Goal: Task Accomplishment & Management: Use online tool/utility

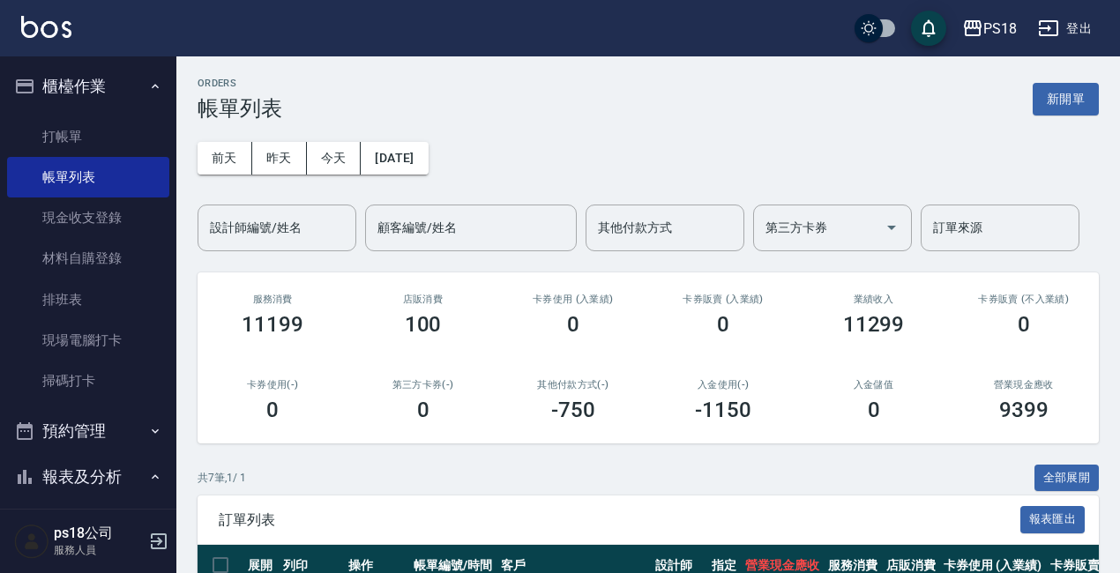
drag, startPoint x: 0, startPoint y: 0, endPoint x: 886, endPoint y: 140, distance: 897.2
click at [886, 140] on div "前天 昨天 今天 2025/09/18 設計師編號/姓名 設計師編號/姓名 顧客編號/姓名 顧客編號/姓名 其他付款方式 其他付款方式 第三方卡券 第三方卡券…" at bounding box center [648, 186] width 901 height 131
click at [1064, 29] on button "登出" at bounding box center [1065, 28] width 68 height 33
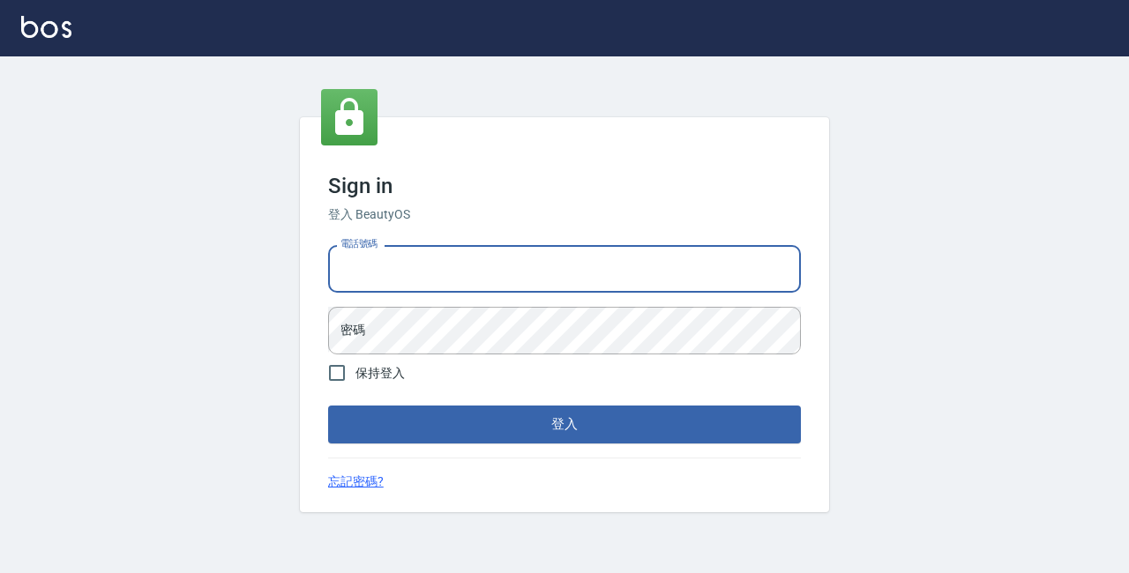
type input "0928704656"
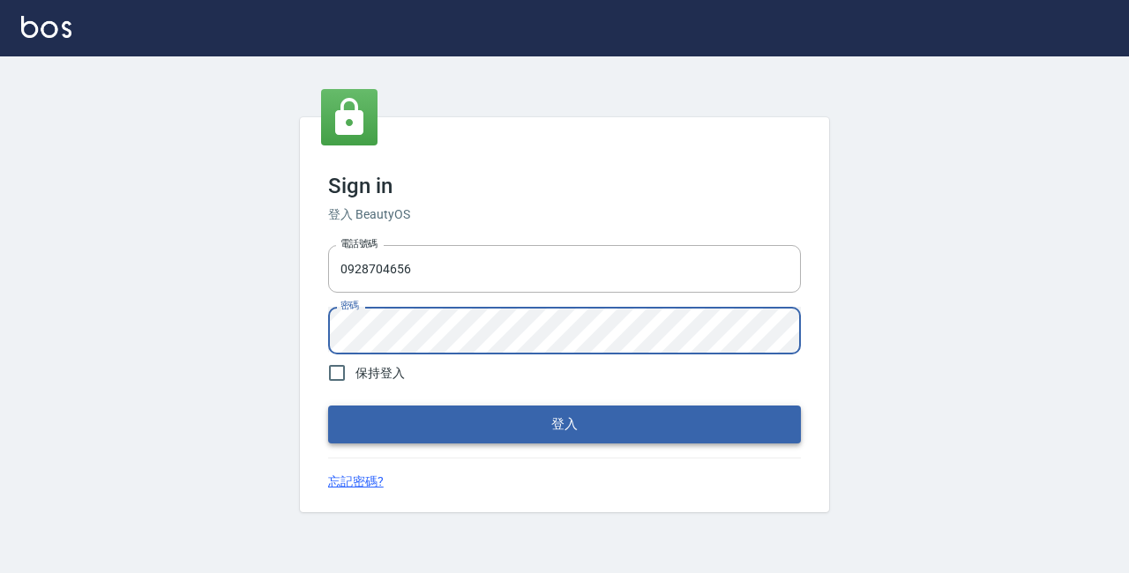
click at [555, 422] on button "登入" at bounding box center [564, 424] width 473 height 37
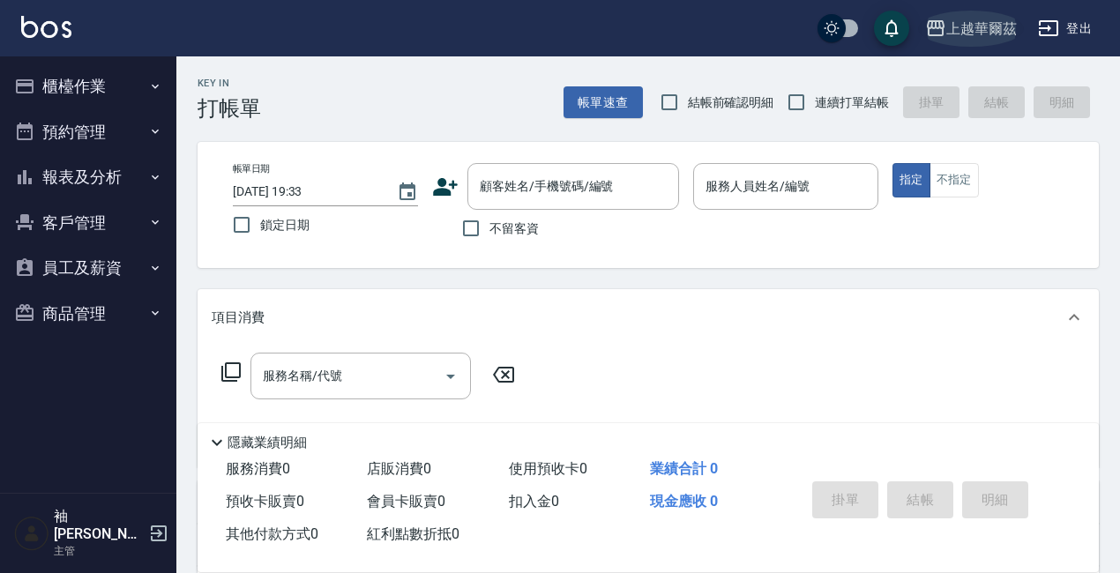
click at [983, 23] on div "上越華爾茲" at bounding box center [981, 29] width 71 height 22
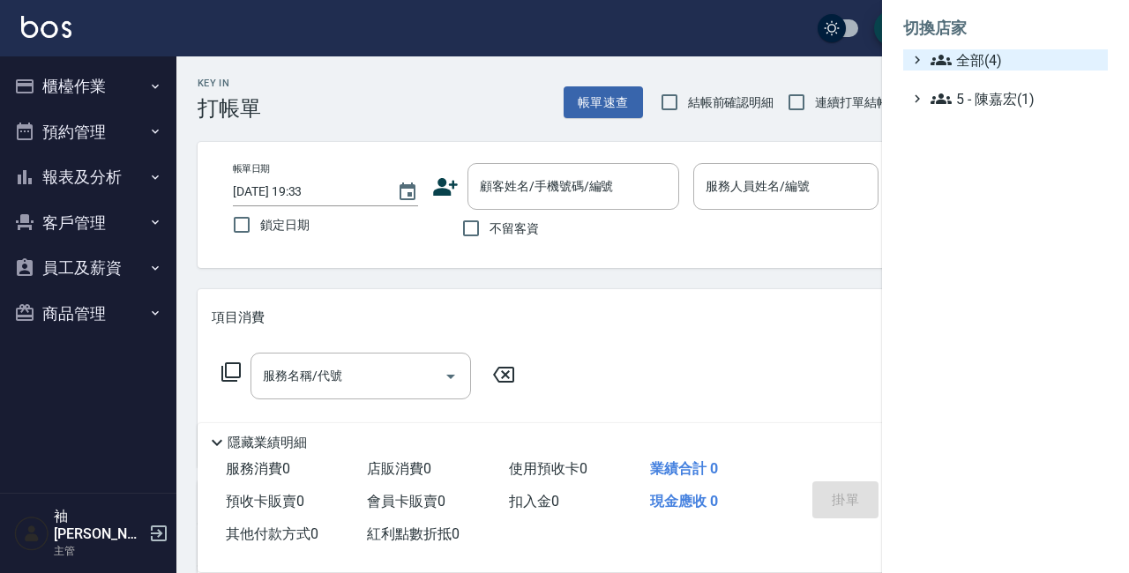
click at [978, 66] on span "全部(4)" at bounding box center [1015, 59] width 170 height 21
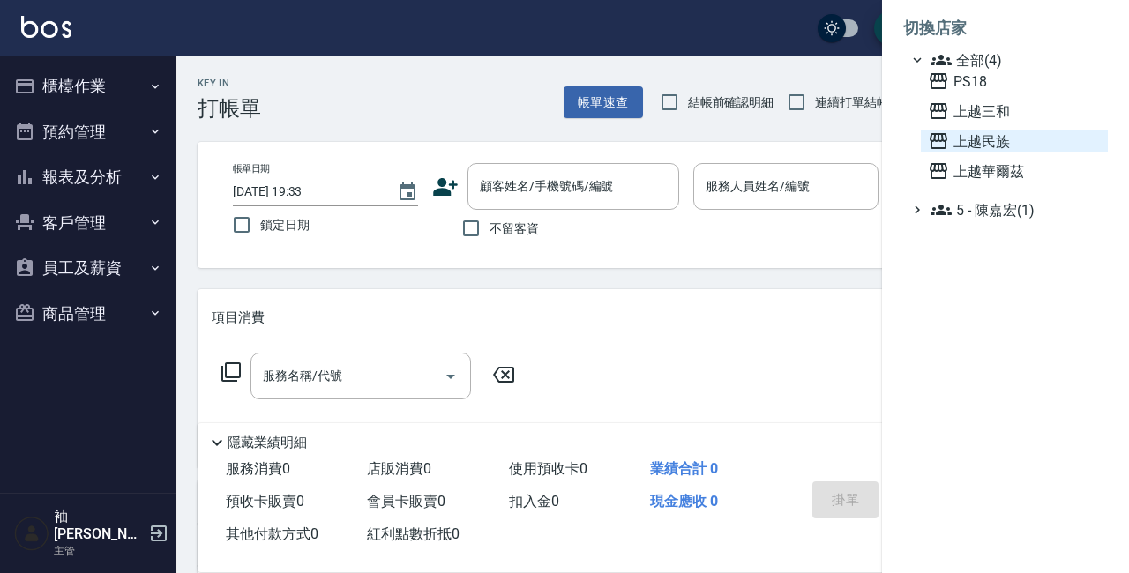
click at [979, 138] on span "上越民族" at bounding box center [1014, 141] width 173 height 21
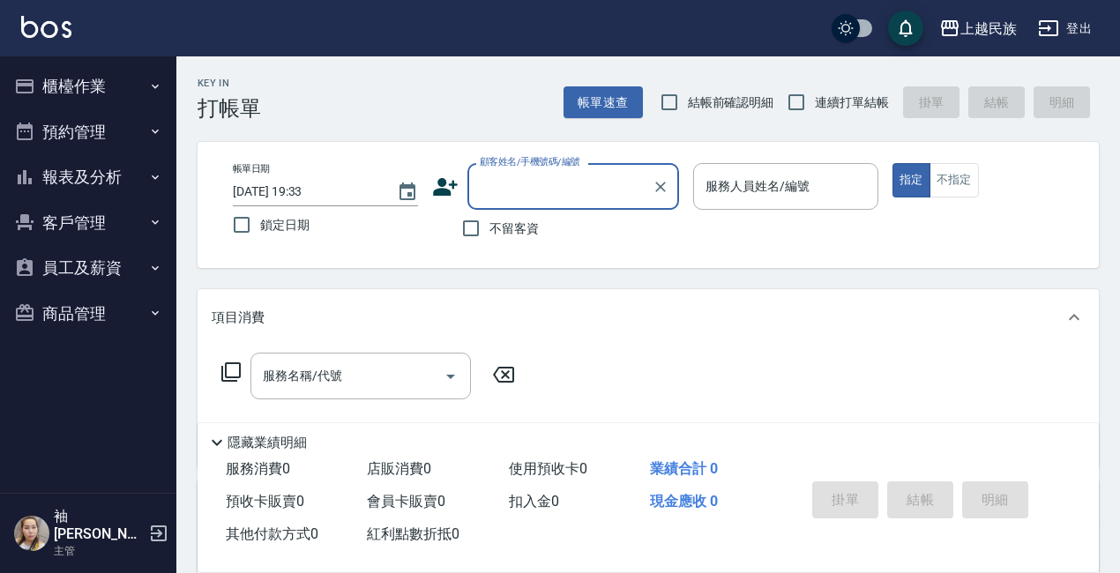
click at [496, 192] on input "顧客姓名/手機號碼/編號" at bounding box center [559, 186] width 169 height 31
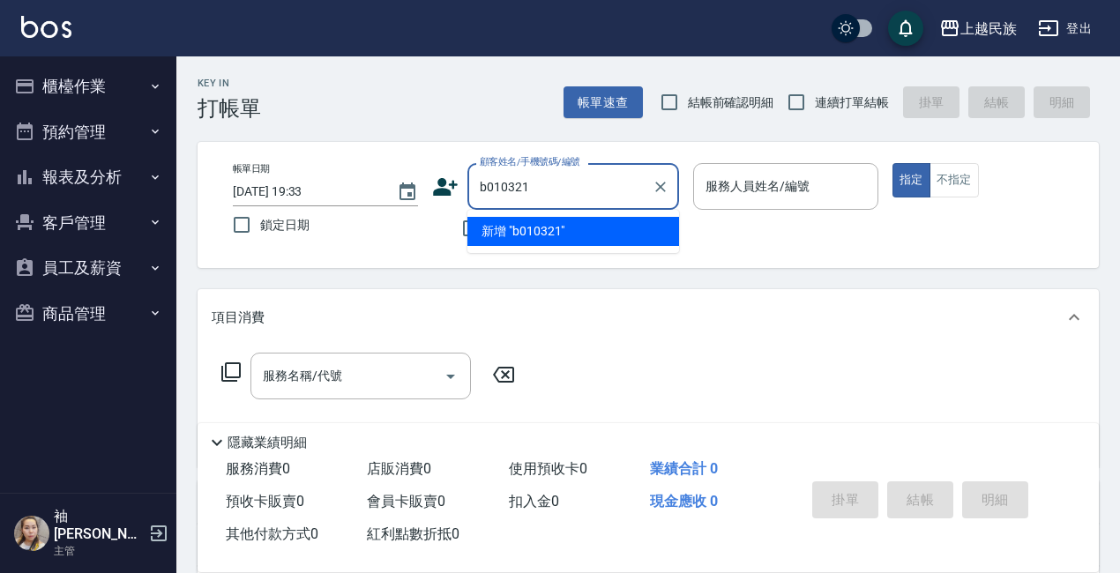
click at [569, 188] on input "b010321" at bounding box center [559, 186] width 169 height 31
type input "b"
type input "C"
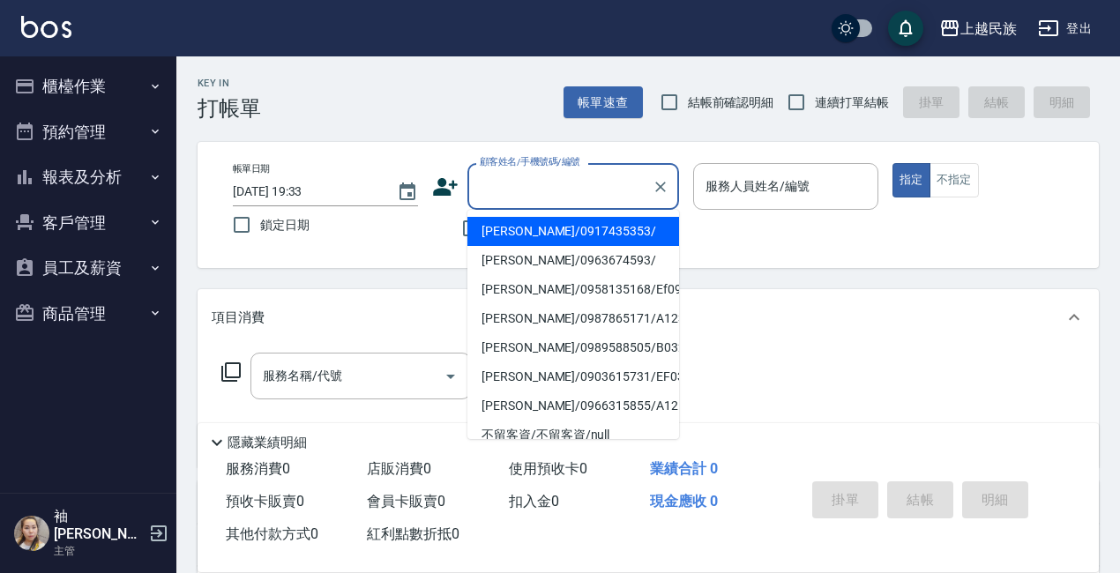
click at [578, 189] on input "顧客姓名/手機號碼/編號" at bounding box center [559, 186] width 169 height 31
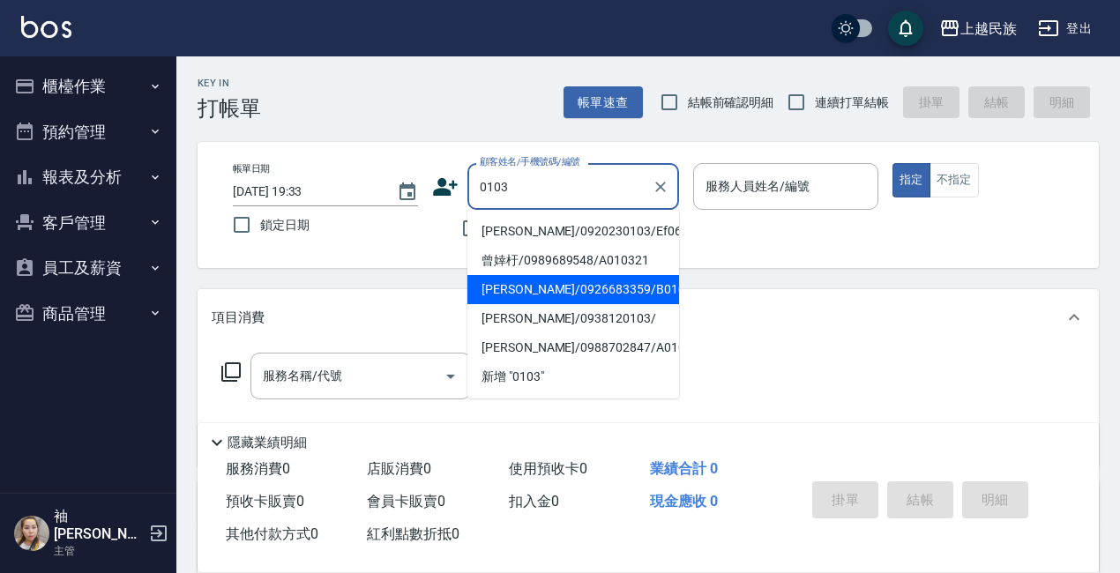
click at [634, 292] on li "[PERSON_NAME]/0926683359/B010322" at bounding box center [573, 289] width 212 height 29
type input "[PERSON_NAME]/0926683359/B010322"
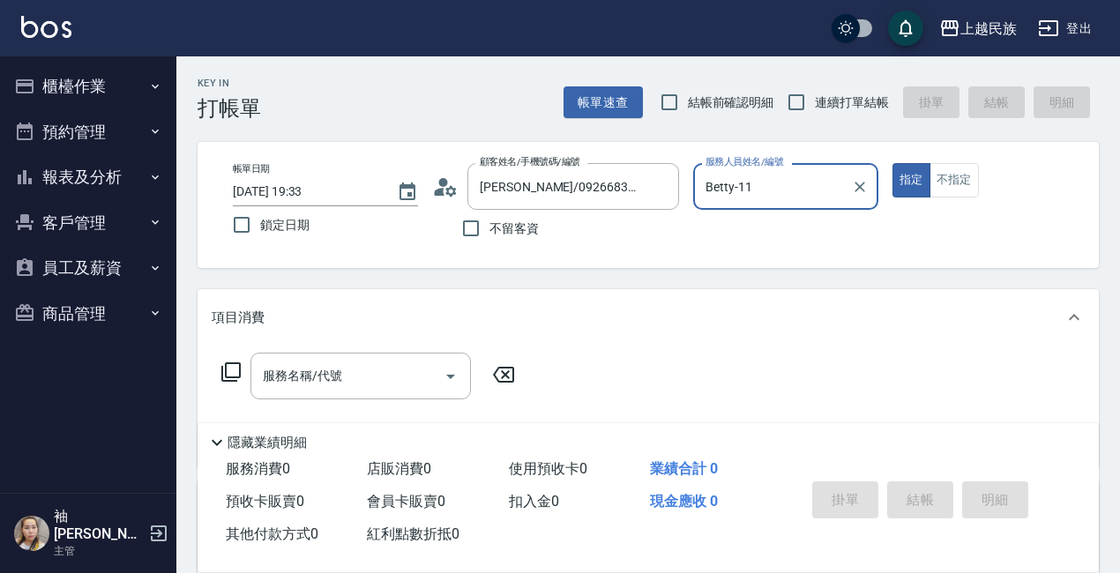
type input "Betty-11"
click at [795, 96] on input "連續打單結帳" at bounding box center [796, 102] width 37 height 37
checkbox input "true"
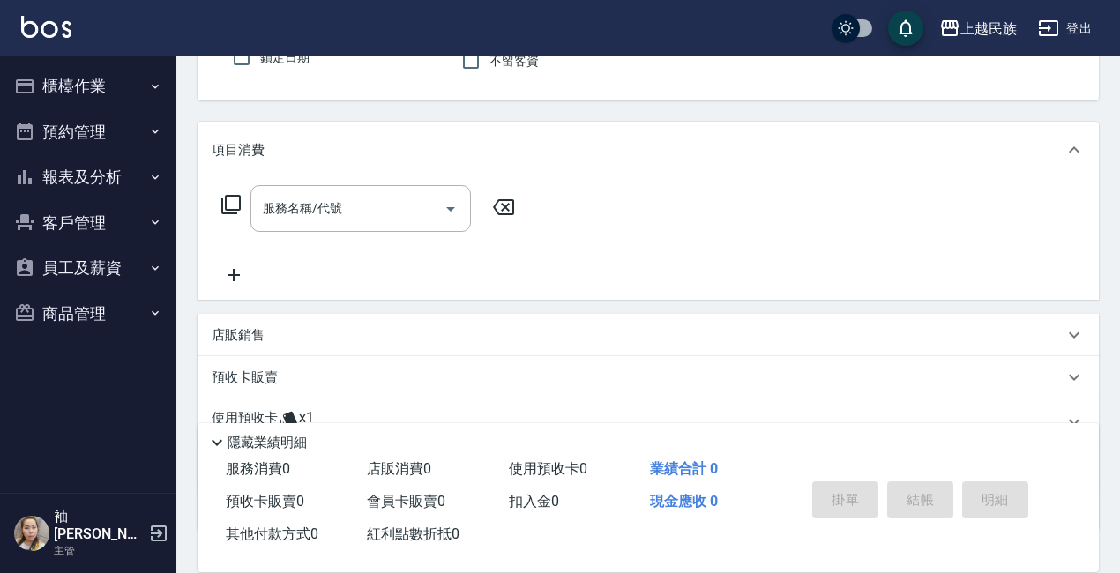
scroll to position [295, 0]
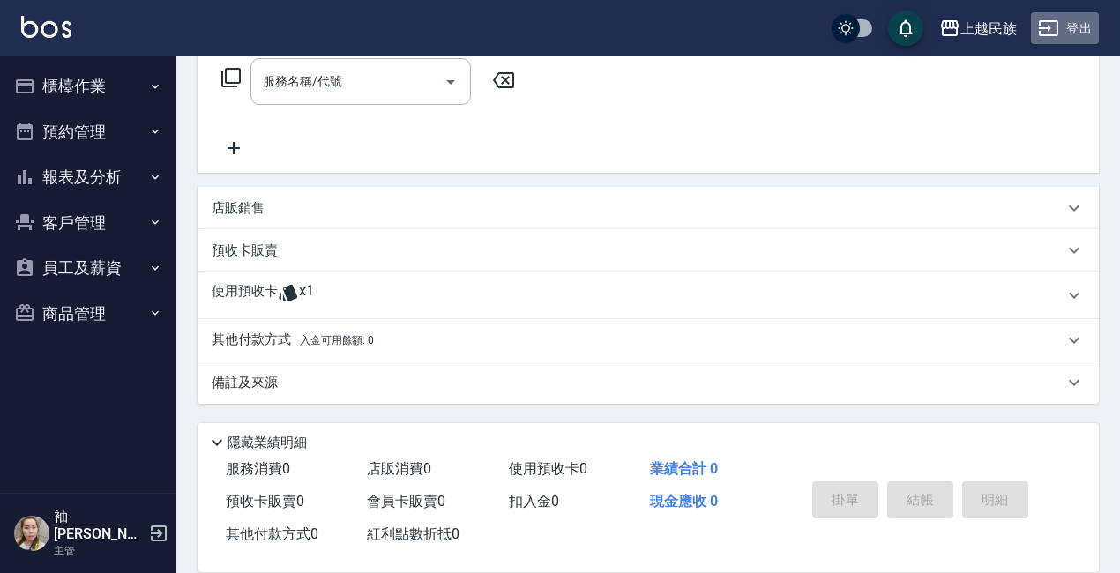
click at [1071, 26] on button "登出" at bounding box center [1065, 28] width 68 height 33
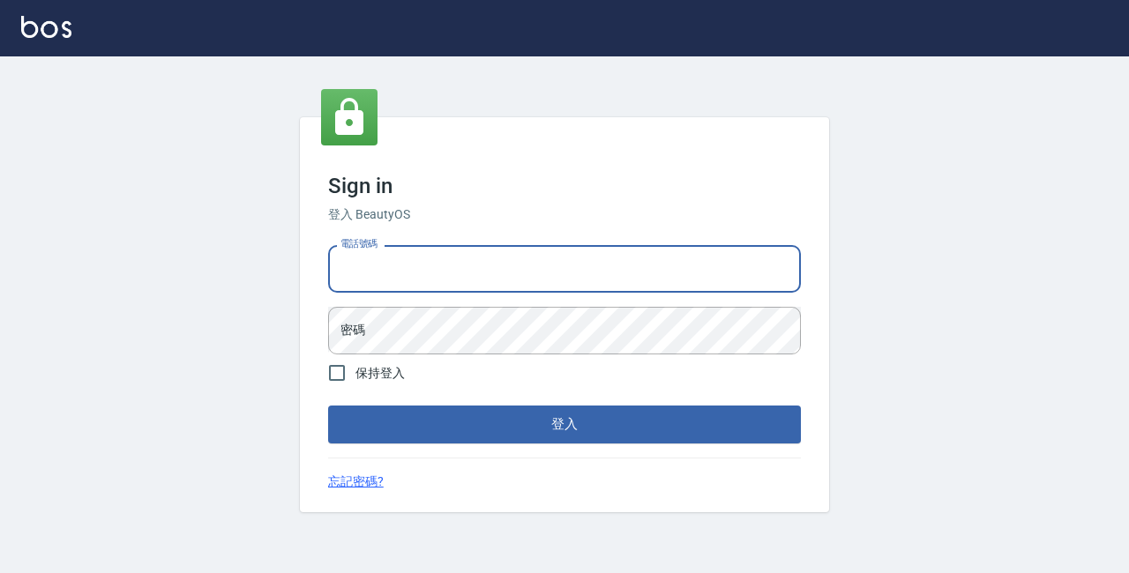
click at [441, 267] on input "電話號碼" at bounding box center [564, 269] width 473 height 48
type input "89729295"
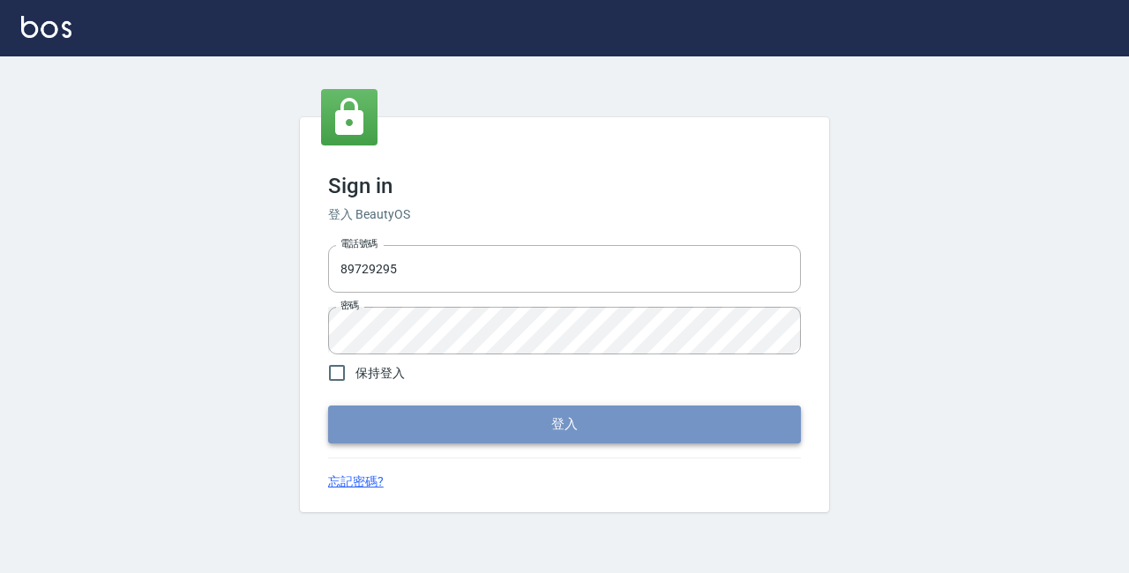
click at [545, 418] on button "登入" at bounding box center [564, 424] width 473 height 37
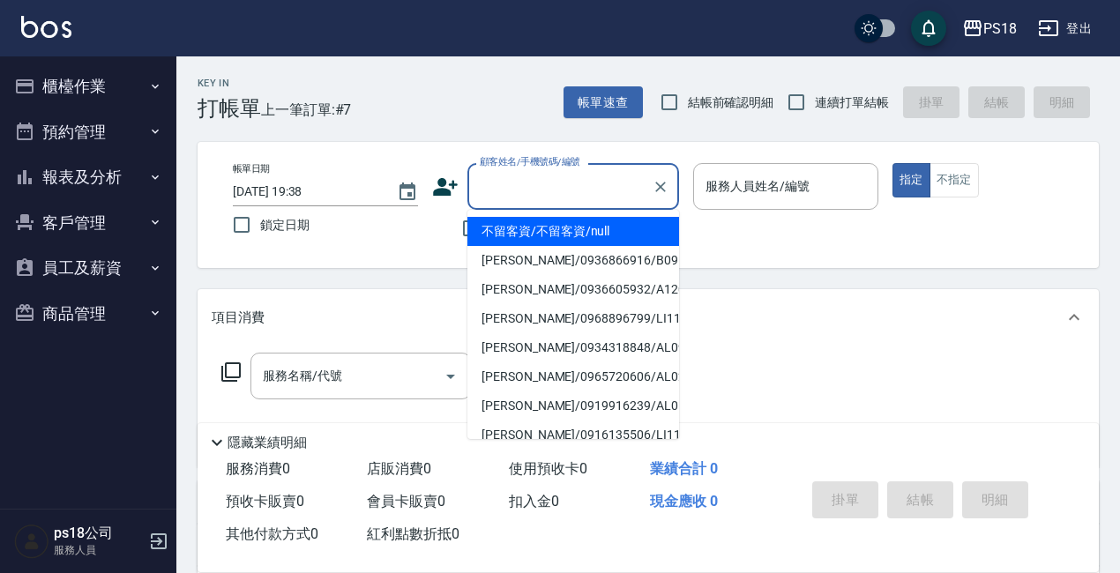
click at [541, 198] on input "顧客姓名/手機號碼/編號" at bounding box center [559, 186] width 169 height 31
type input "＿"
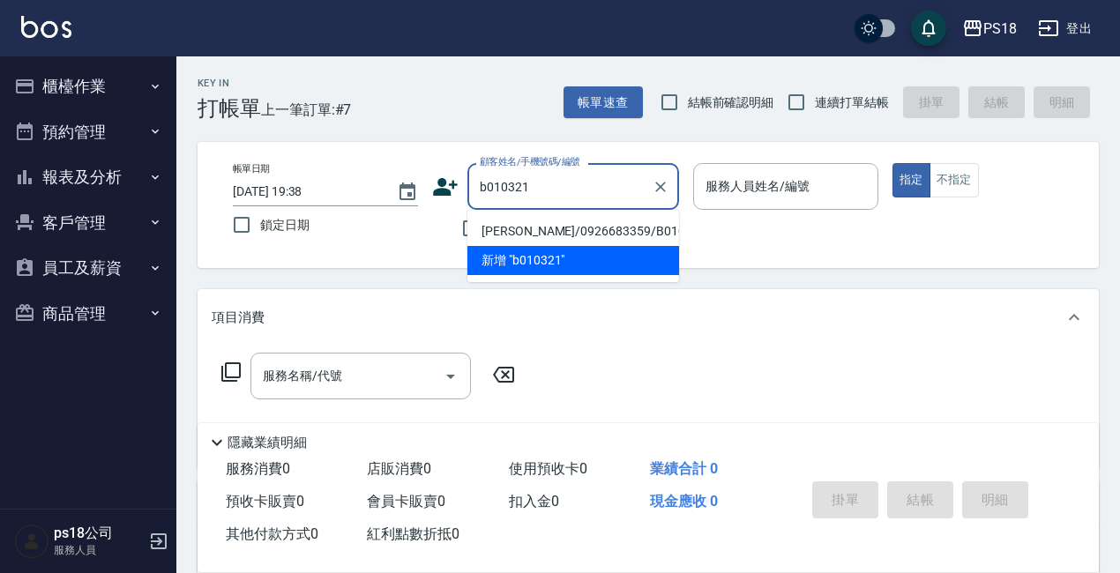
click at [574, 228] on li "[PERSON_NAME]/0926683359/B010321" at bounding box center [573, 231] width 212 height 29
type input "[PERSON_NAME]/0926683359/B010321"
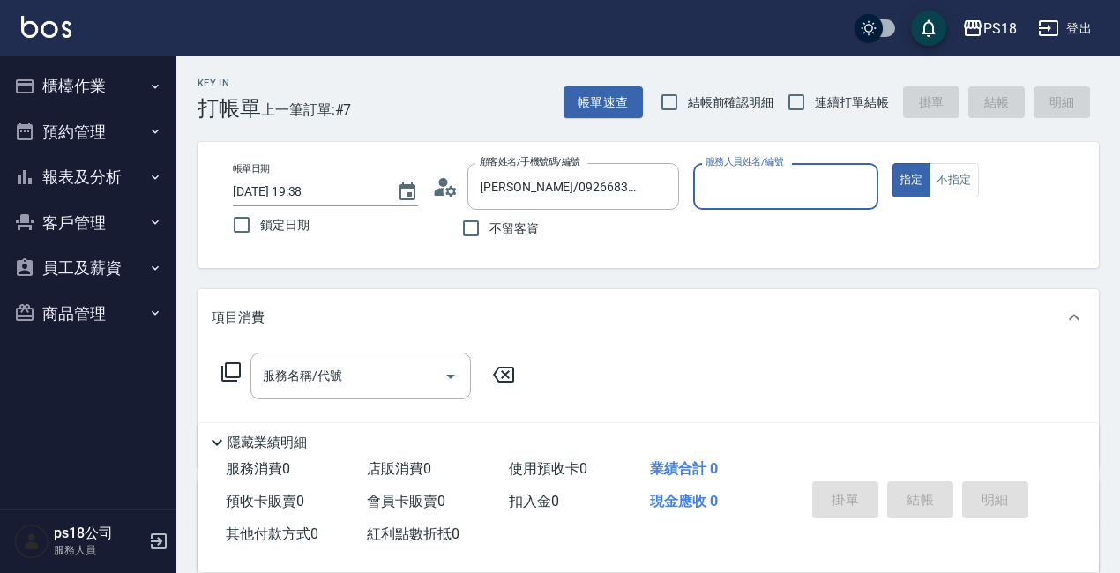
type input "Betty-11"
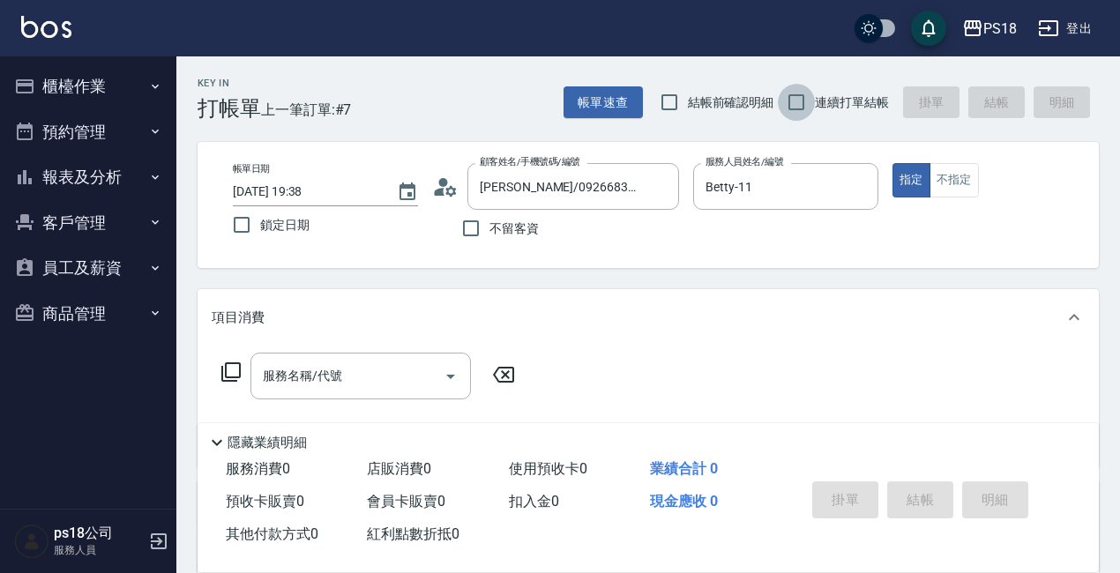
click at [789, 100] on input "連續打單結帳" at bounding box center [796, 102] width 37 height 37
checkbox input "true"
click at [229, 372] on icon at bounding box center [230, 372] width 21 height 21
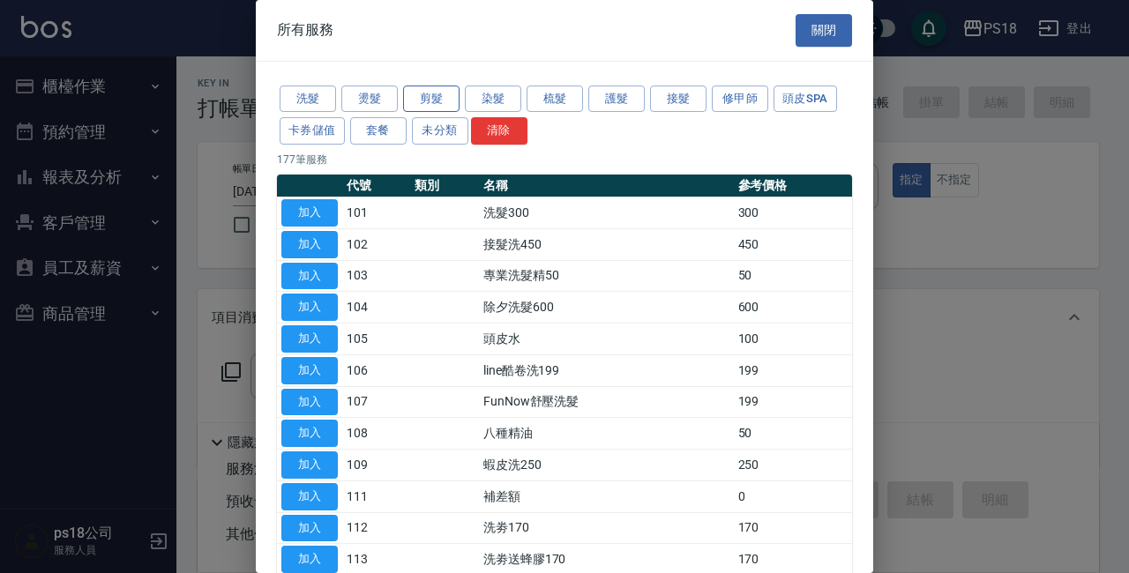
click at [433, 93] on button "剪髮" at bounding box center [431, 99] width 56 height 27
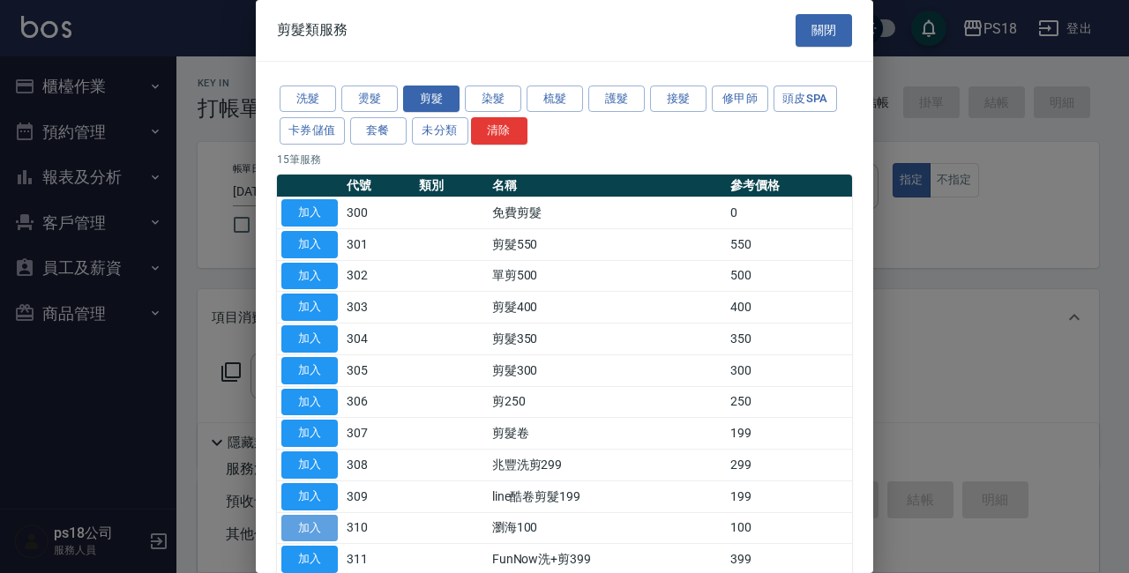
click at [321, 522] on button "加入" at bounding box center [309, 528] width 56 height 27
type input "瀏海100(310)"
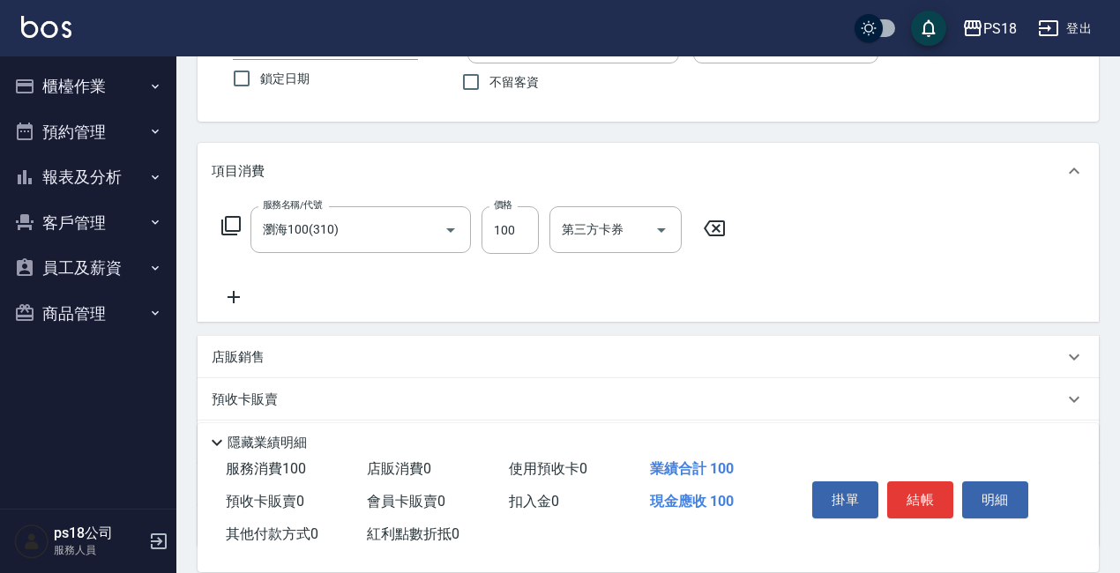
scroll to position [290, 0]
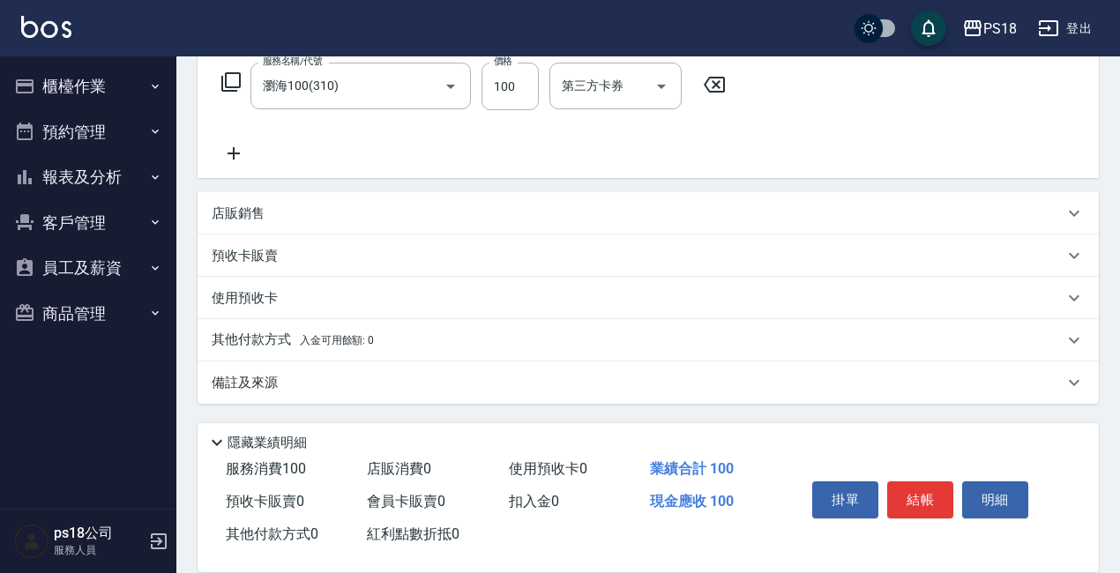
click at [252, 212] on p "店販銷售" at bounding box center [238, 214] width 53 height 19
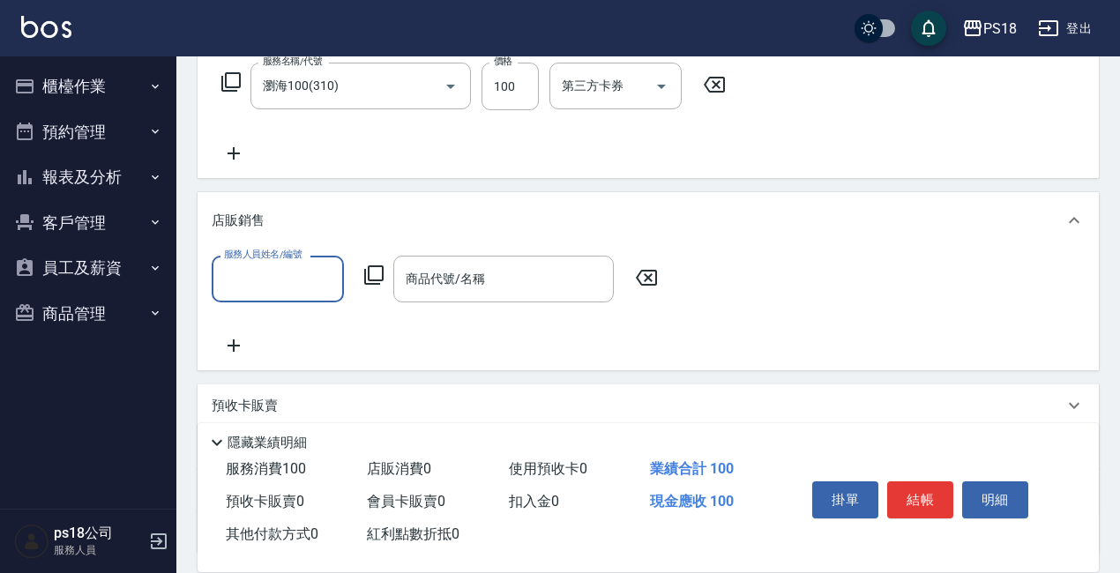
scroll to position [0, 0]
click at [369, 272] on icon at bounding box center [373, 274] width 19 height 19
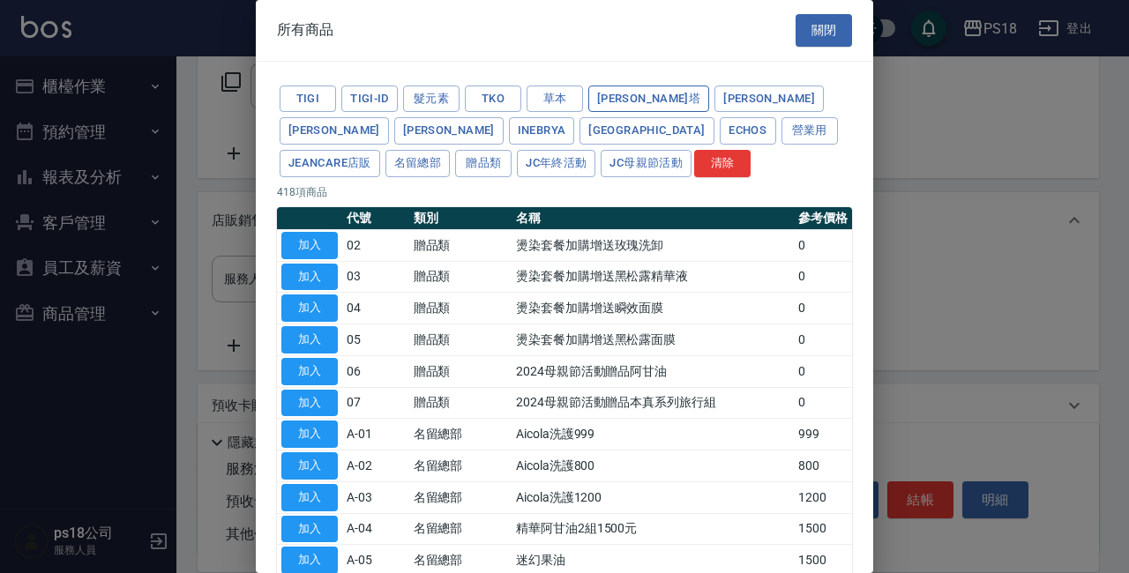
click at [623, 95] on button "蕾娜塔" at bounding box center [648, 99] width 121 height 27
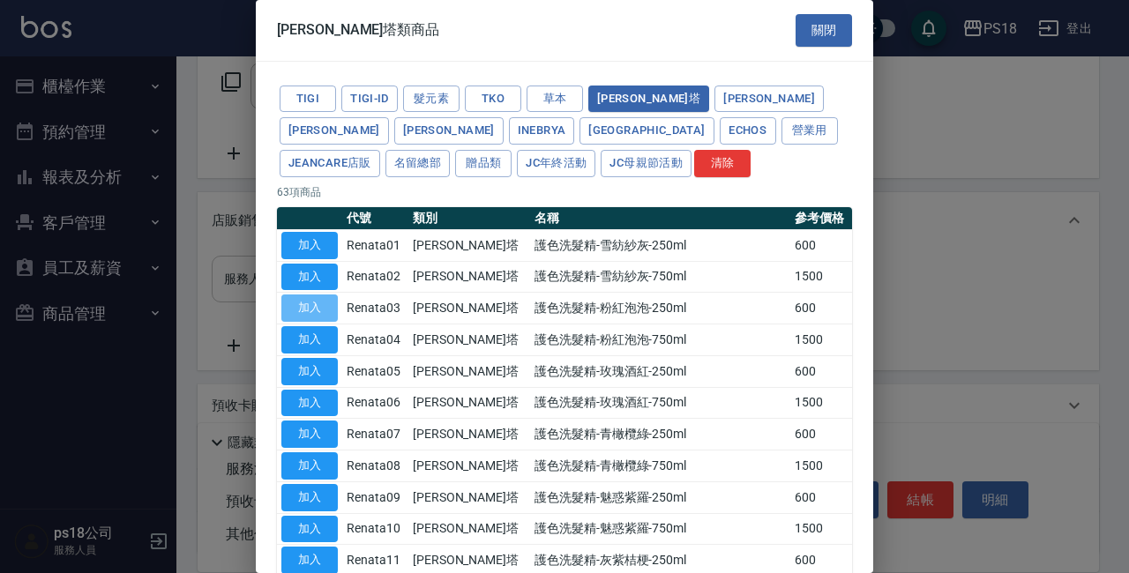
click at [321, 298] on button "加入" at bounding box center [309, 308] width 56 height 27
type input "護色洗髮精-粉紅泡泡-250ml"
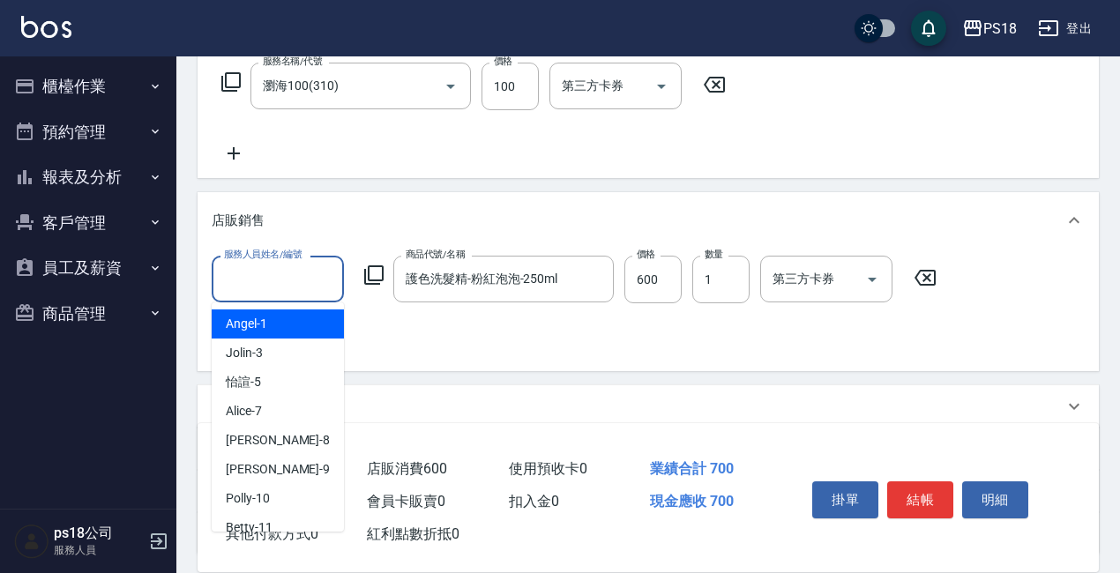
click at [241, 280] on input "服務人員姓名/編號" at bounding box center [278, 279] width 116 height 31
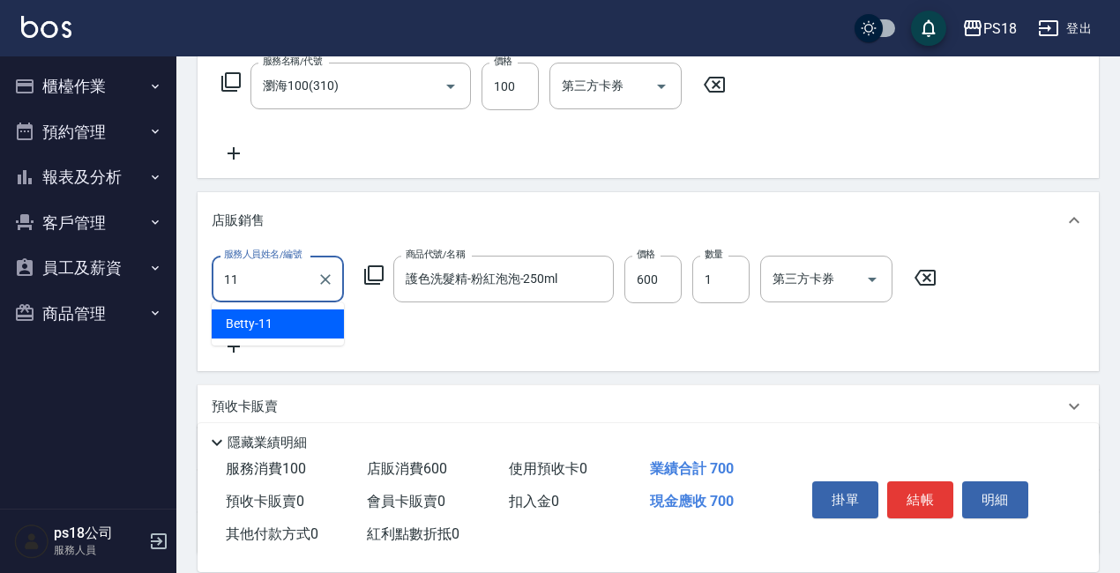
type input "Betty-11"
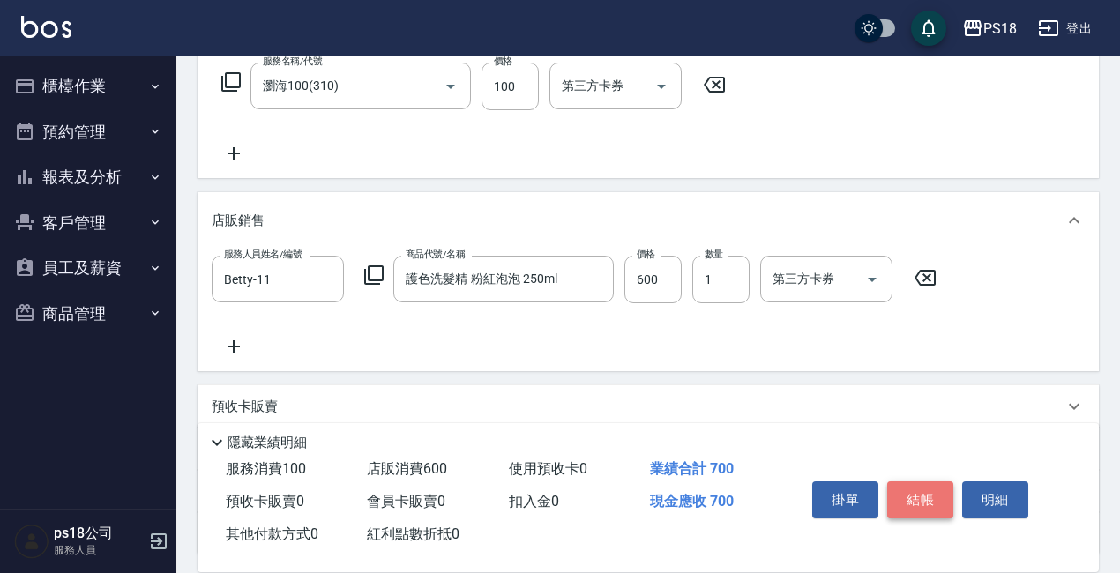
click at [915, 494] on button "結帳" at bounding box center [920, 499] width 66 height 37
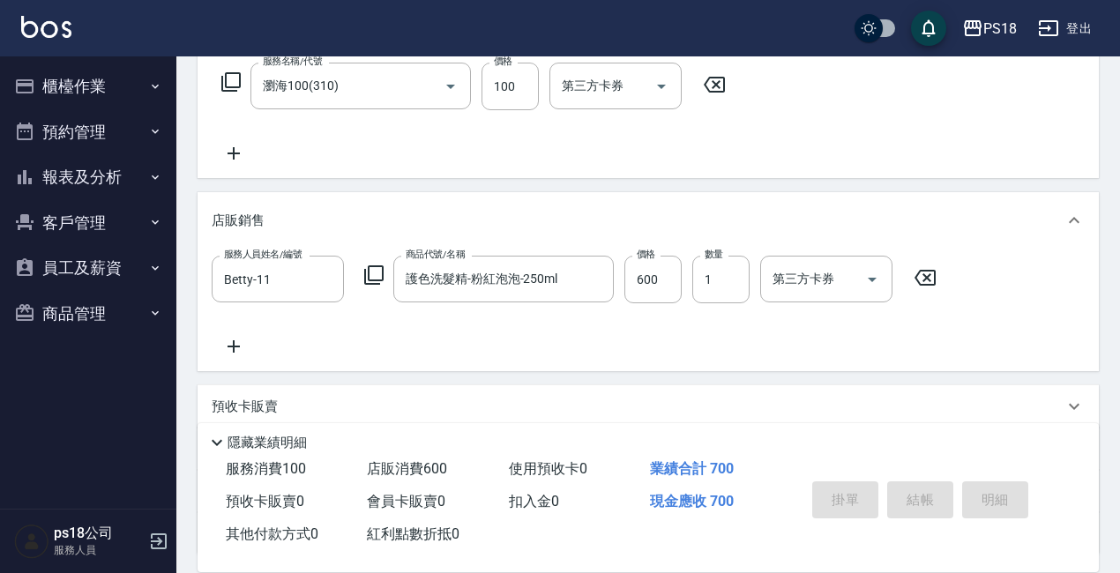
type input "2025/09/18 19:39"
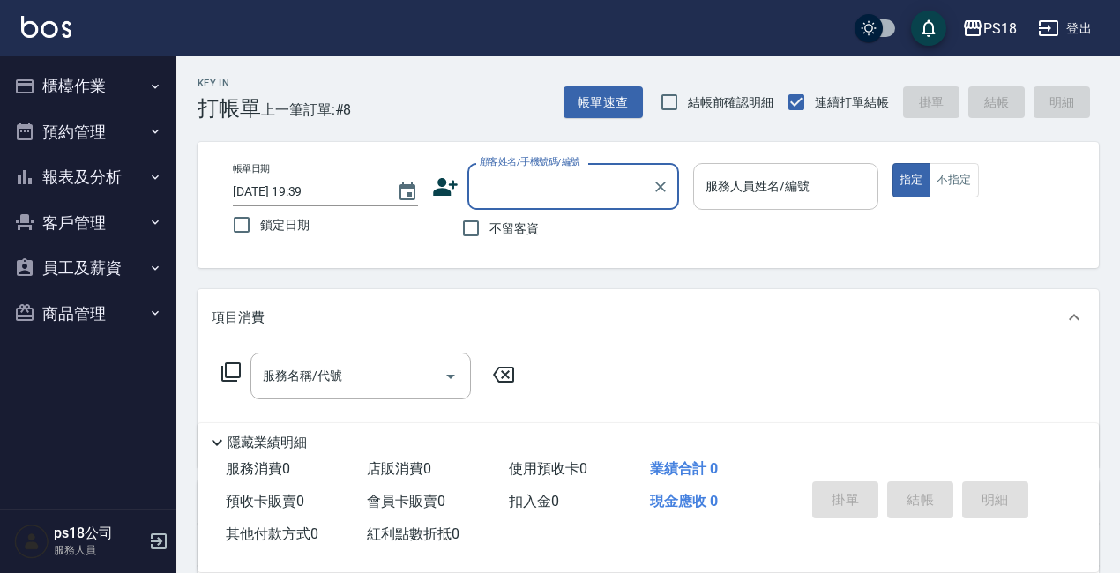
click at [760, 181] on input "服務人員姓名/編號" at bounding box center [785, 186] width 169 height 31
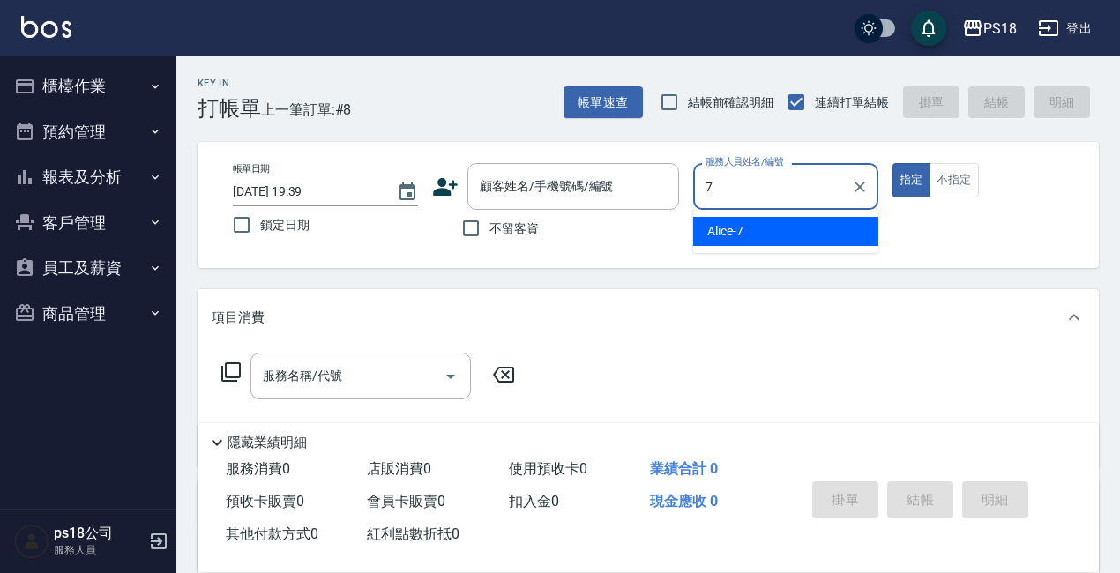
type input "Alice-7"
type button "true"
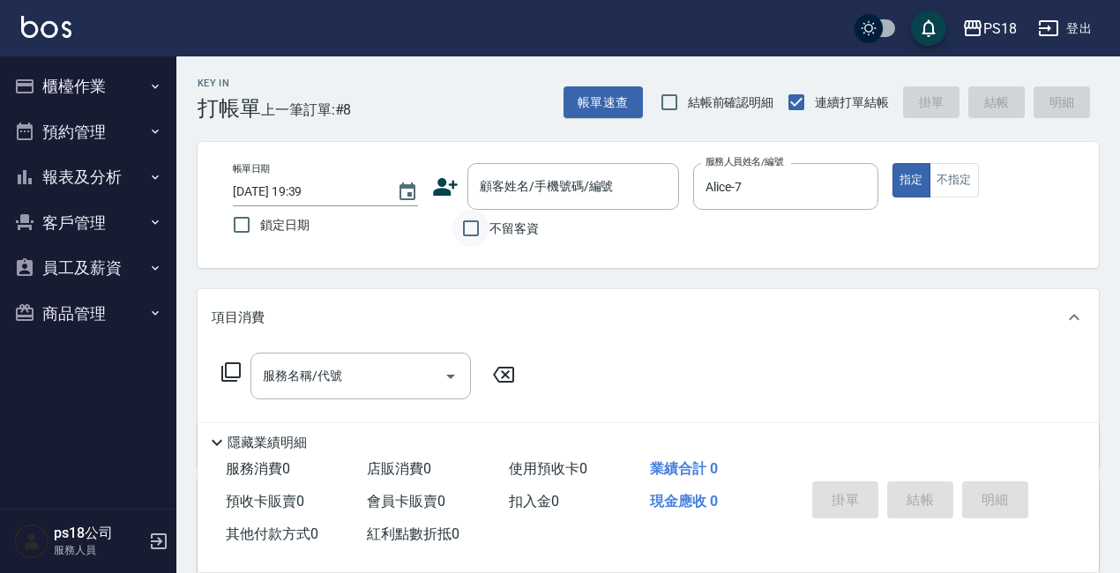
click at [470, 227] on input "不留客資" at bounding box center [470, 228] width 37 height 37
checkbox input "true"
click at [232, 372] on icon at bounding box center [230, 372] width 21 height 21
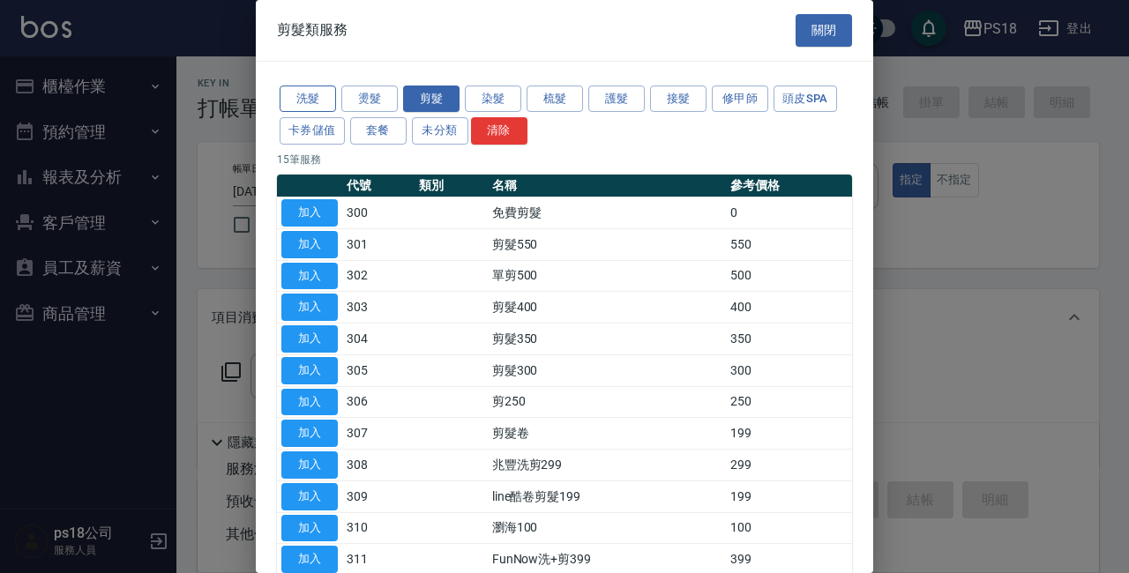
click at [312, 93] on button "洗髮" at bounding box center [308, 99] width 56 height 27
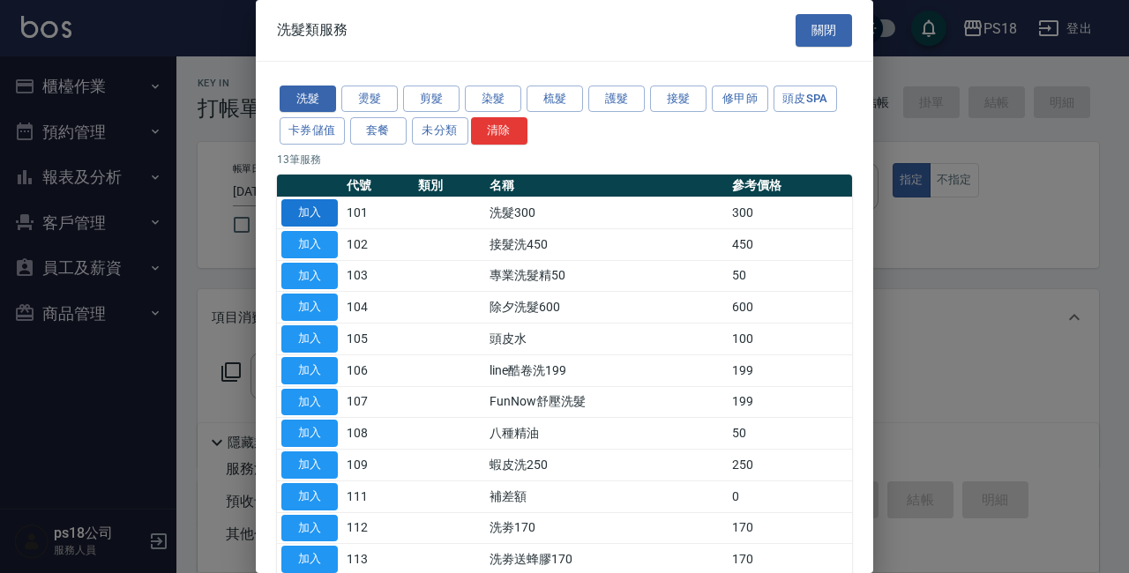
click at [292, 212] on button "加入" at bounding box center [309, 212] width 56 height 27
type input "洗髮300(101)"
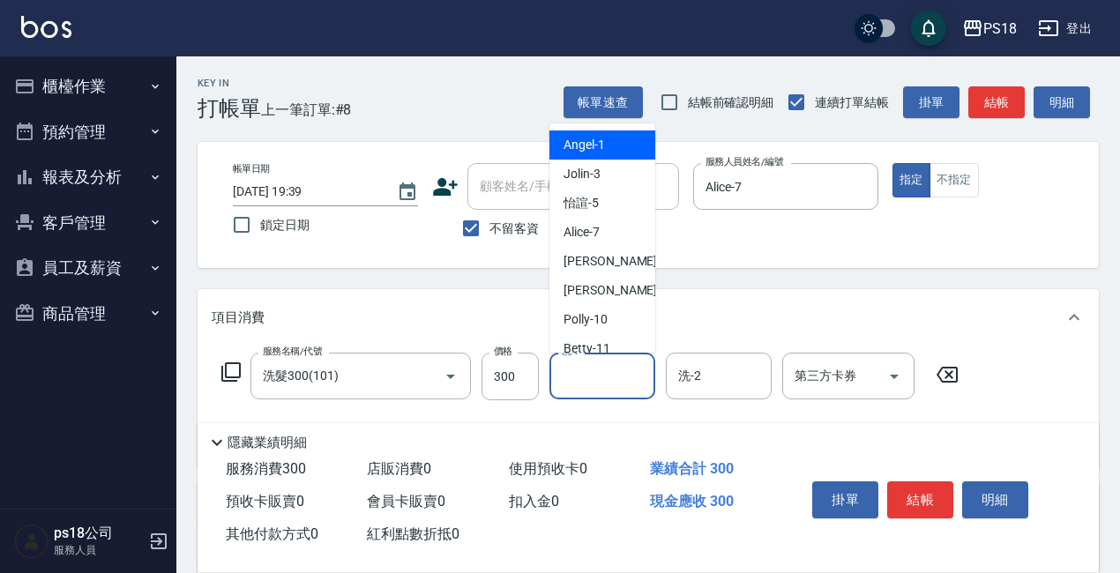
click at [592, 379] on input "洗-1" at bounding box center [602, 376] width 90 height 31
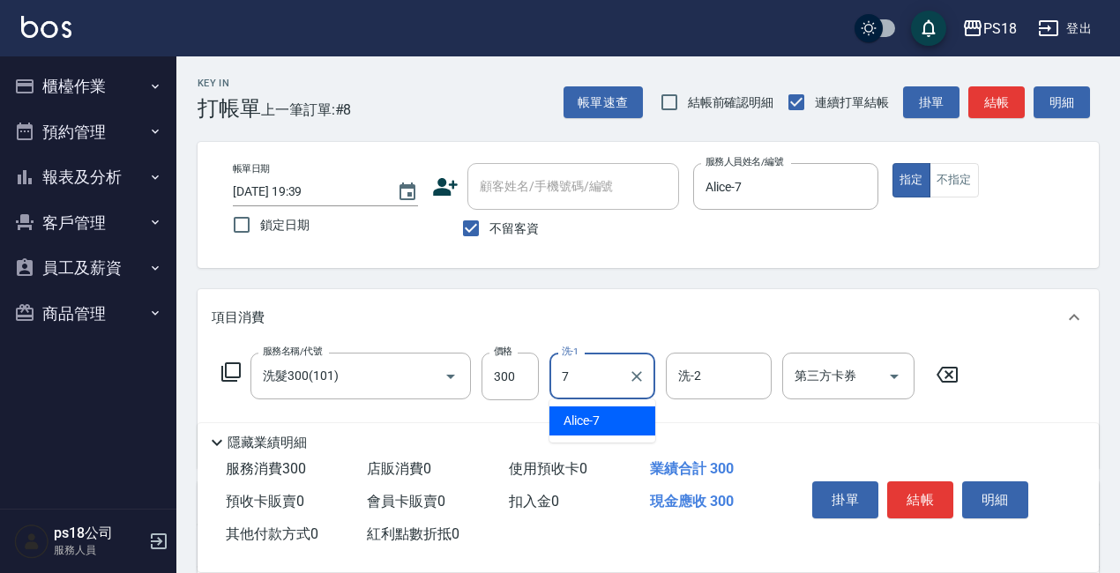
type input "Alice-7"
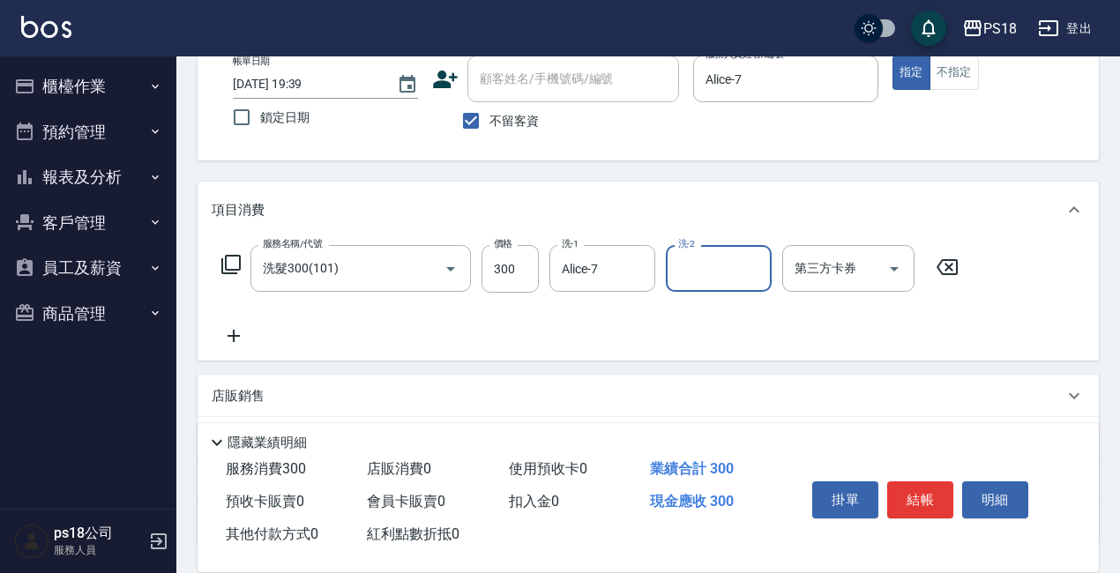
scroll to position [248, 0]
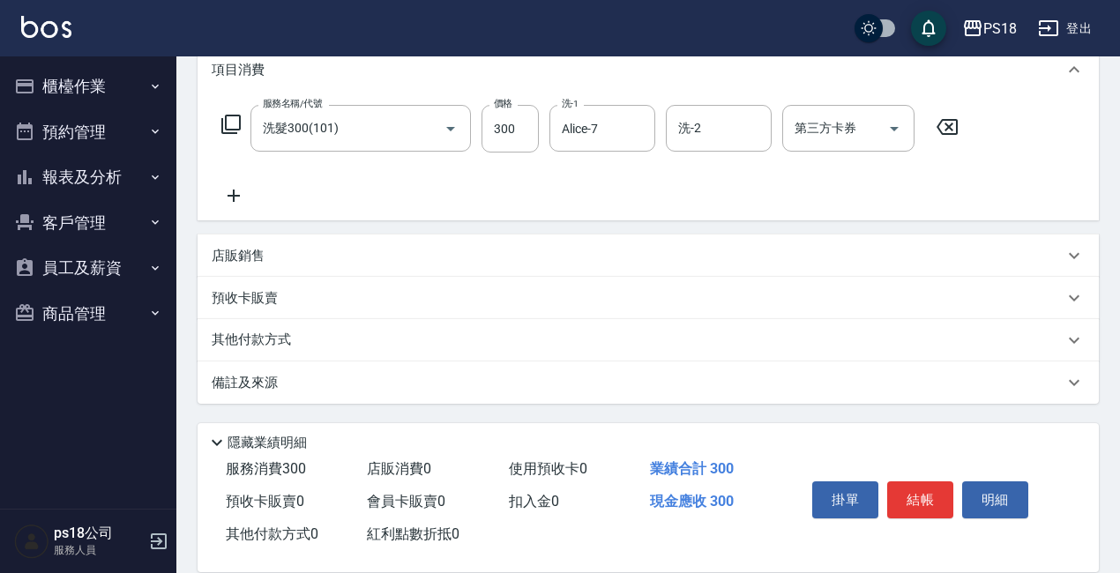
click at [257, 257] on p "店販銷售" at bounding box center [238, 256] width 53 height 19
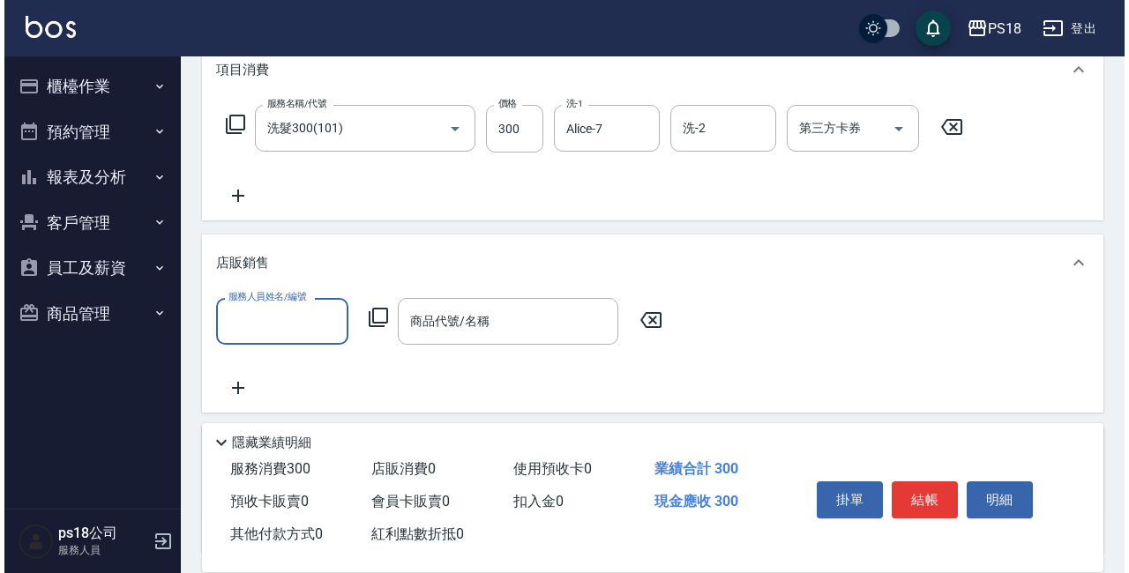
scroll to position [0, 0]
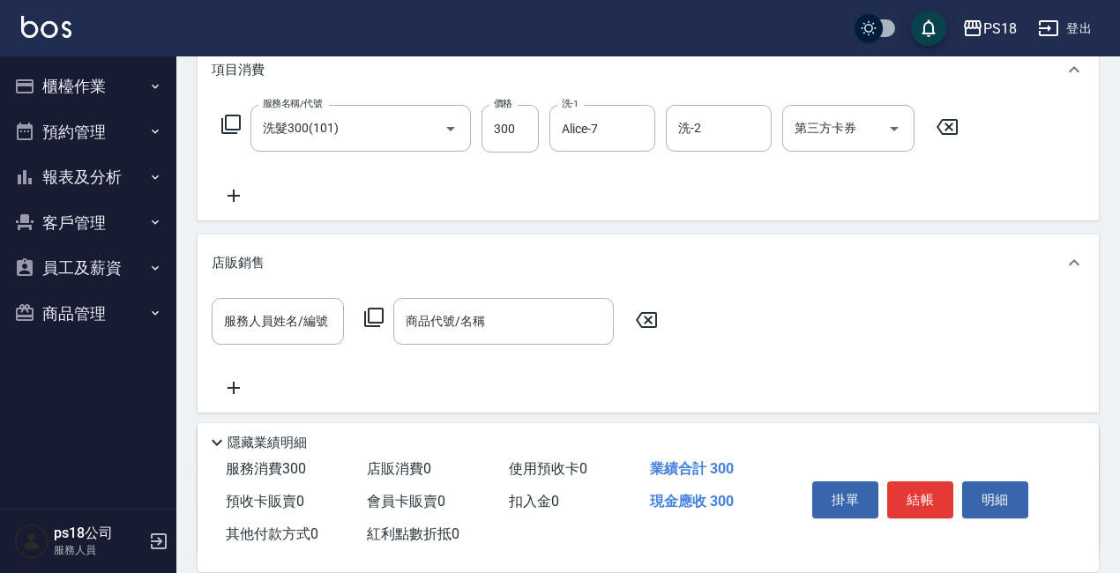
click at [363, 309] on div "服務人員姓名/編號 服務人員姓名/編號 商品代號/名稱 商品代號/名稱" at bounding box center [440, 321] width 457 height 47
click at [368, 309] on icon at bounding box center [373, 317] width 21 height 21
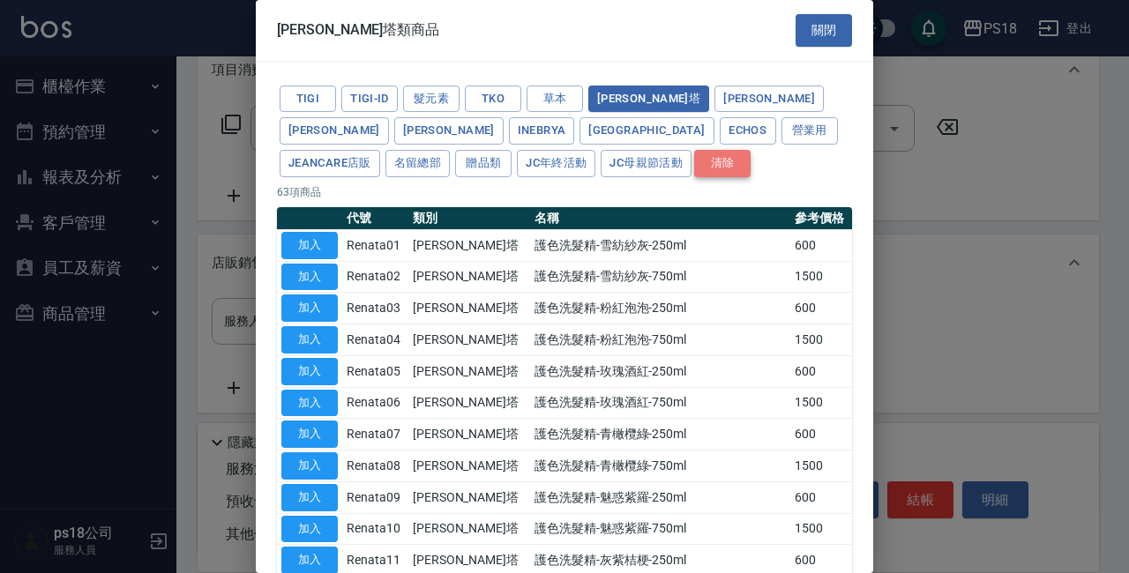
click at [694, 161] on button "清除" at bounding box center [722, 163] width 56 height 27
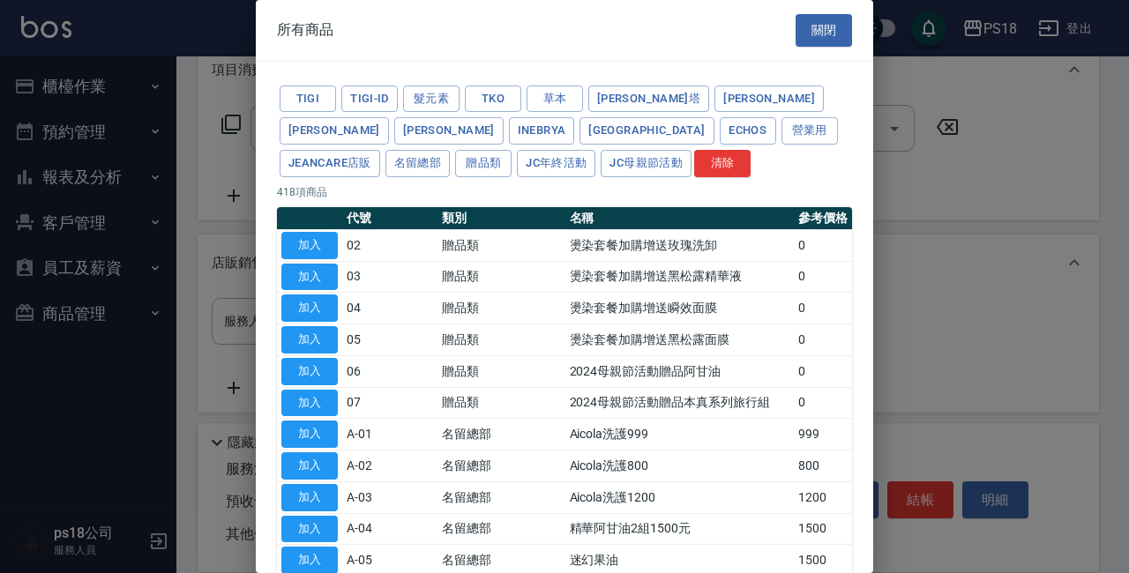
type input "10000000"
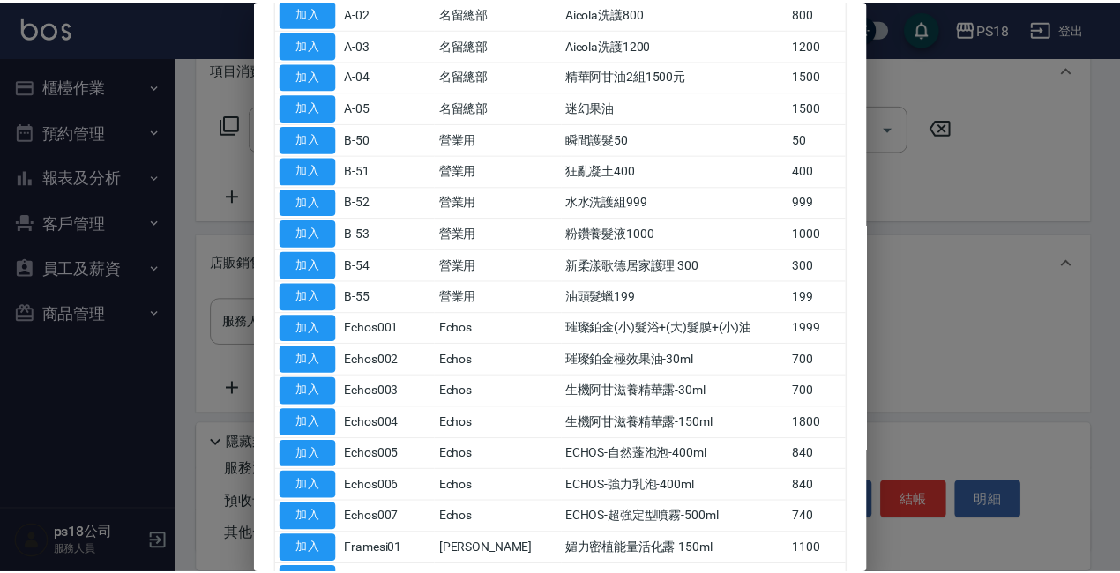
scroll to position [353, 0]
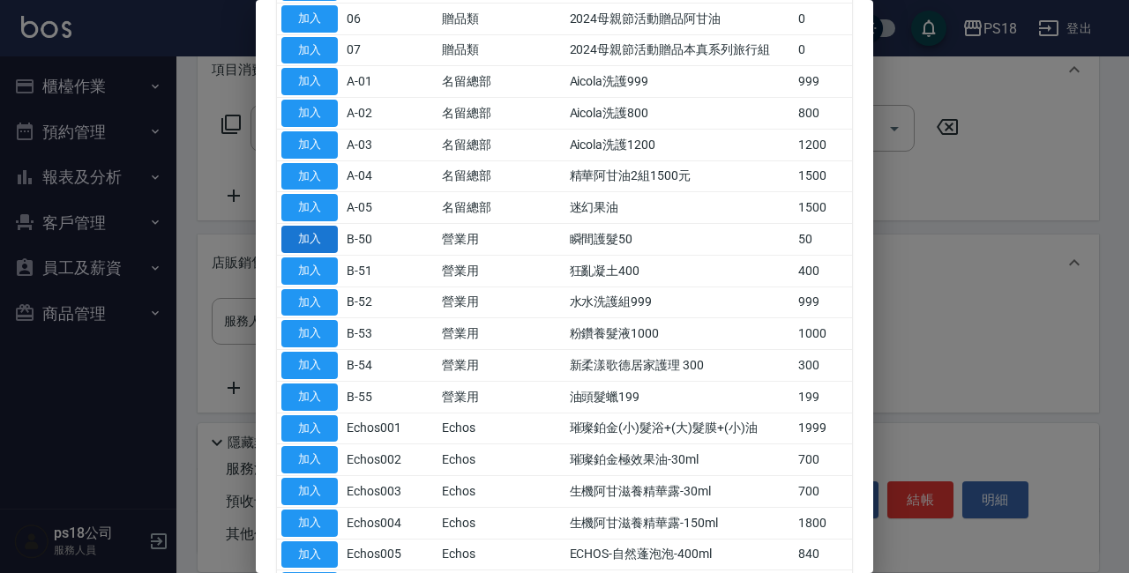
click at [315, 238] on button "加入" at bounding box center [309, 239] width 56 height 27
type input "瞬間護髮50"
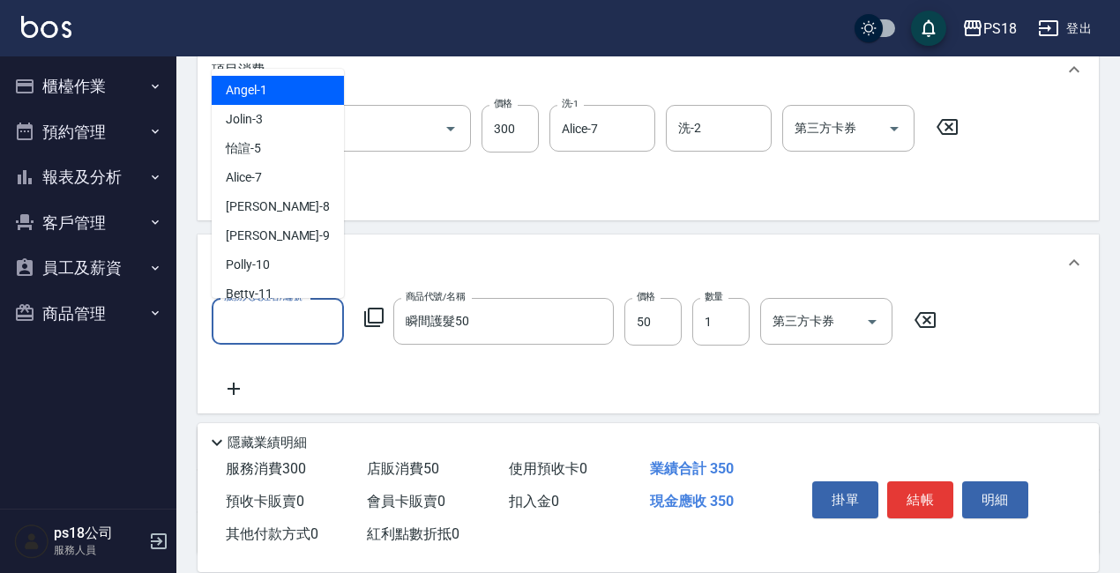
click at [263, 319] on input "服務人員姓名/編號" at bounding box center [278, 321] width 116 height 31
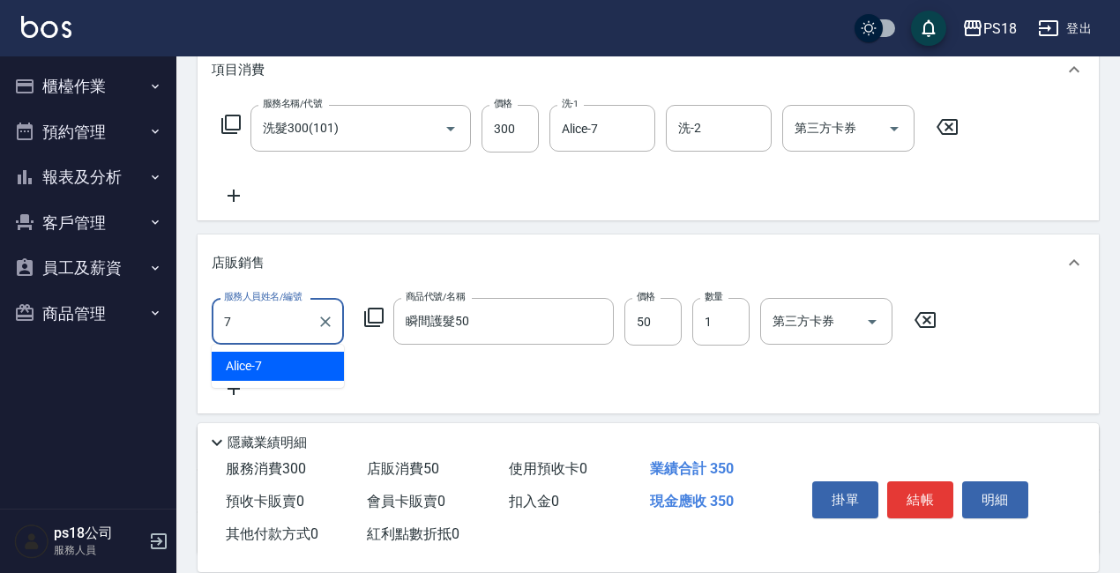
type input "Alice-7"
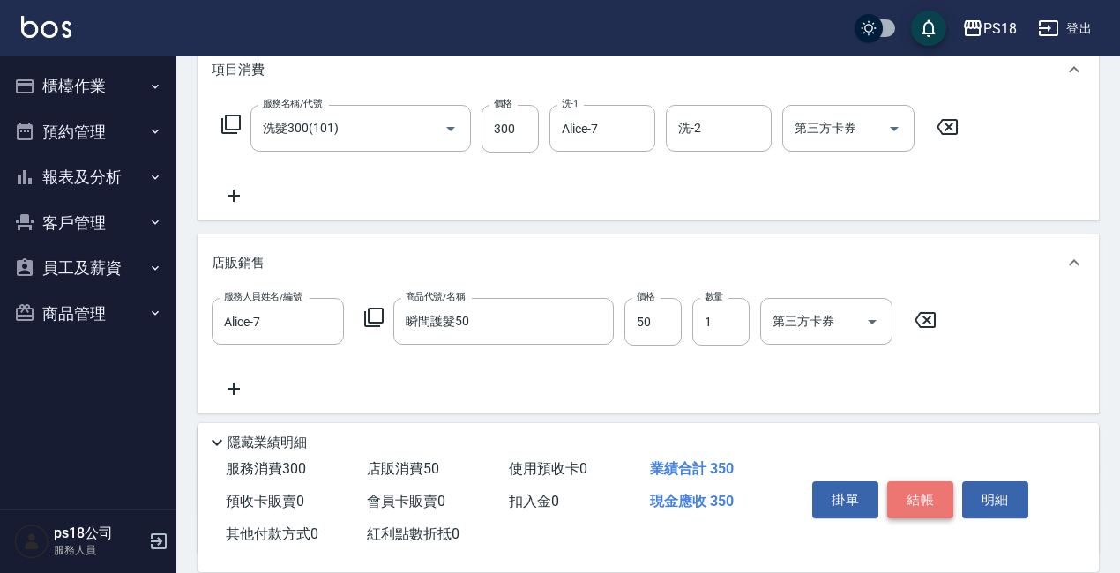
click at [922, 488] on button "結帳" at bounding box center [920, 499] width 66 height 37
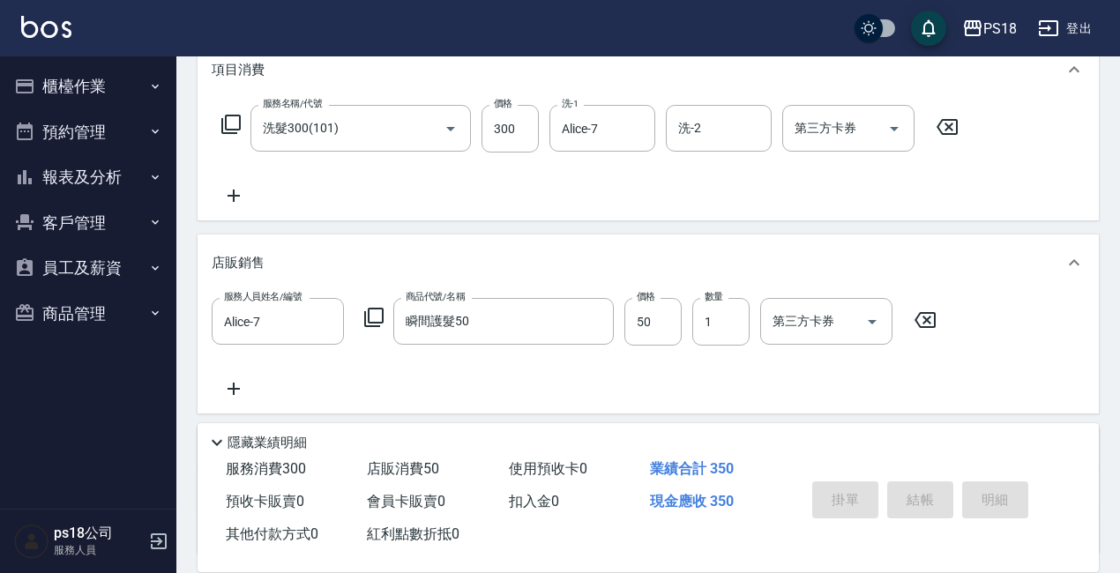
type input "2025/09/18 19:40"
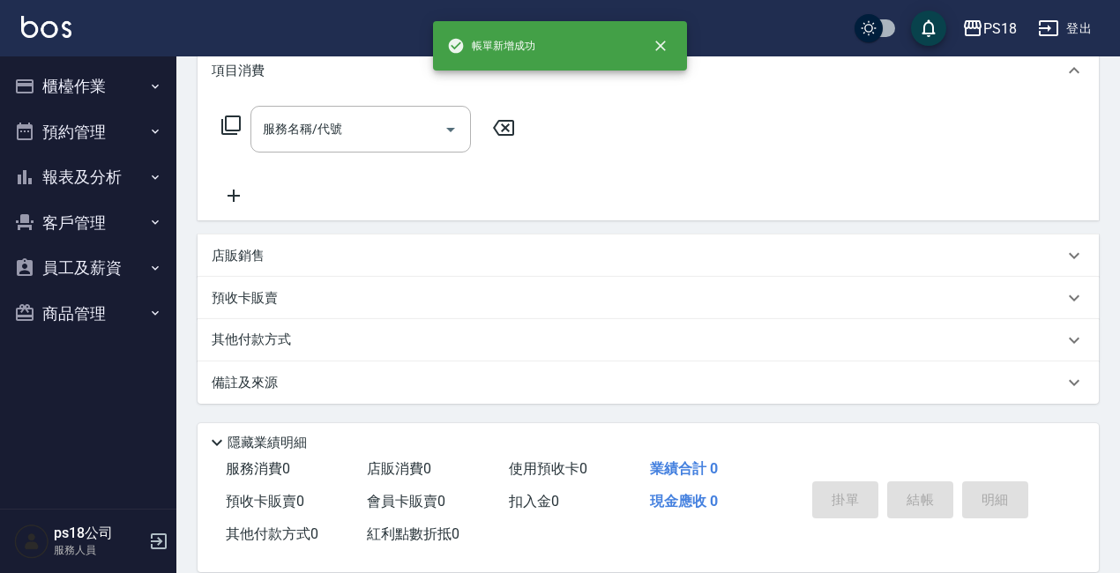
scroll to position [0, 0]
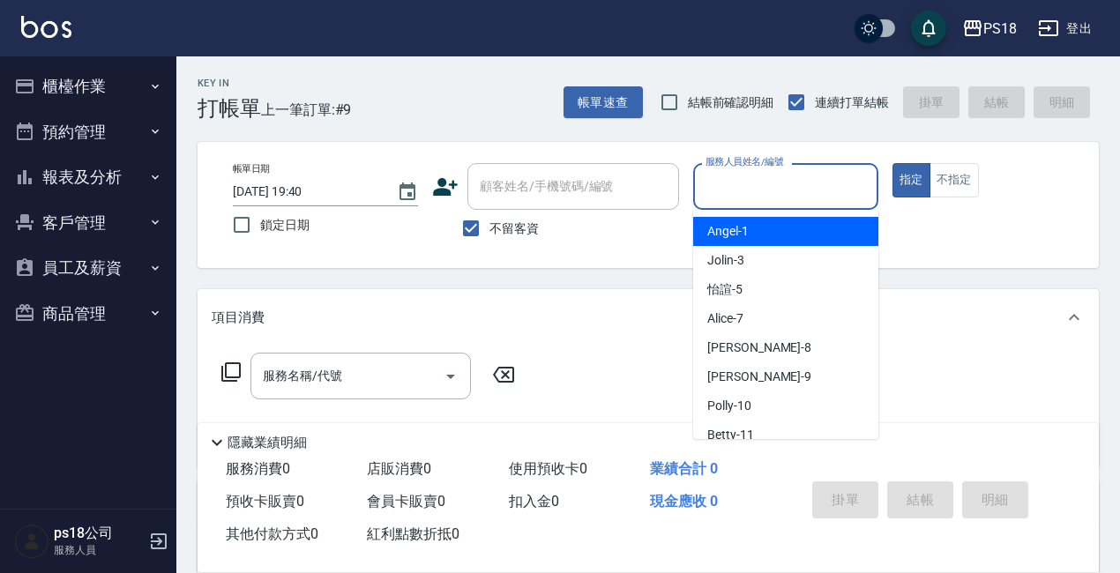
click at [731, 183] on input "服務人員姓名/編號" at bounding box center [785, 186] width 169 height 31
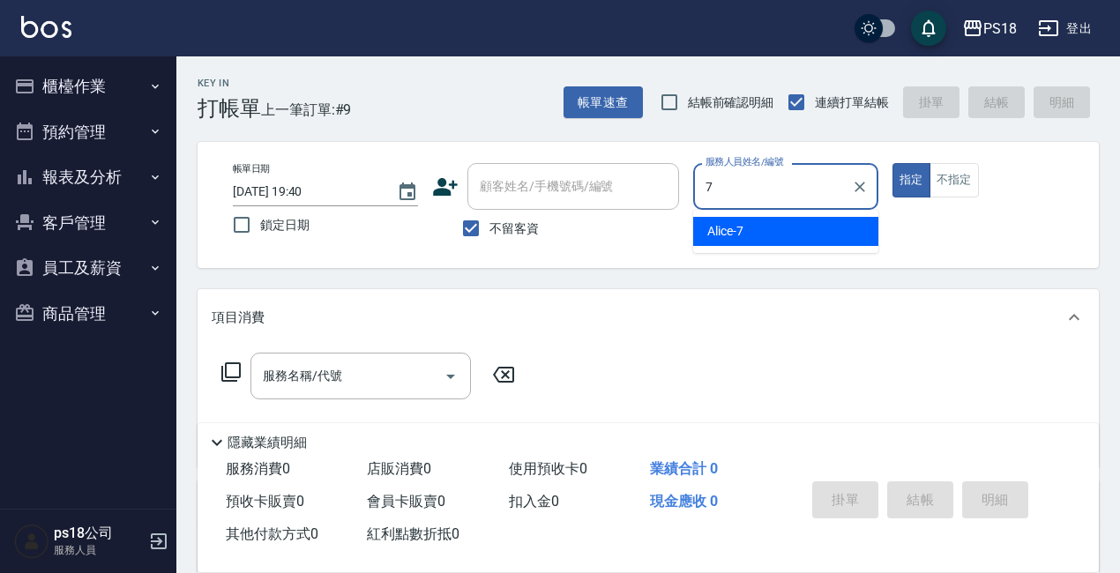
type input "Alice-7"
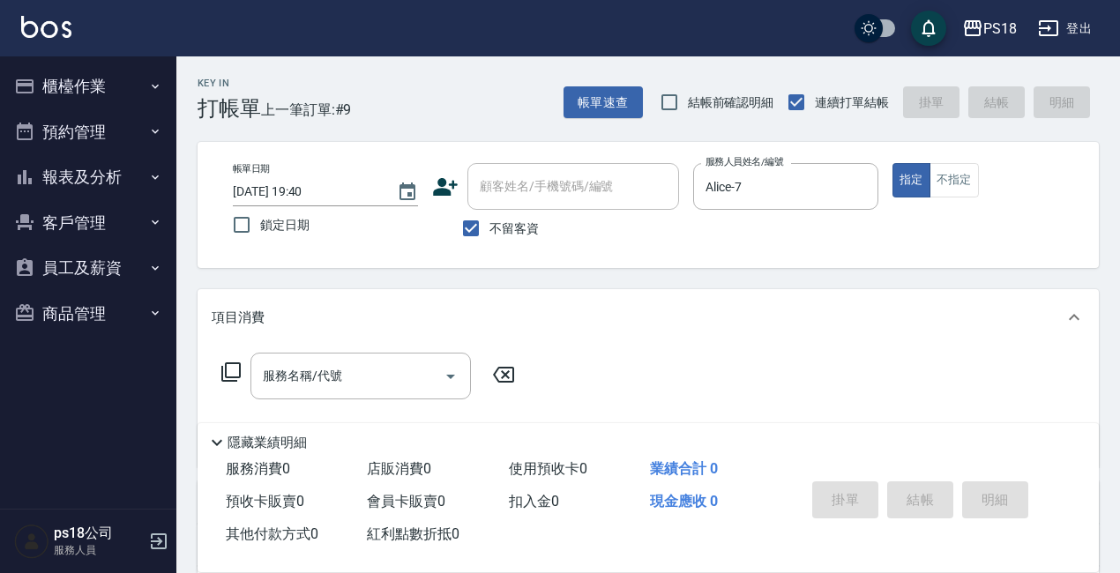
click at [232, 367] on icon at bounding box center [230, 372] width 21 height 21
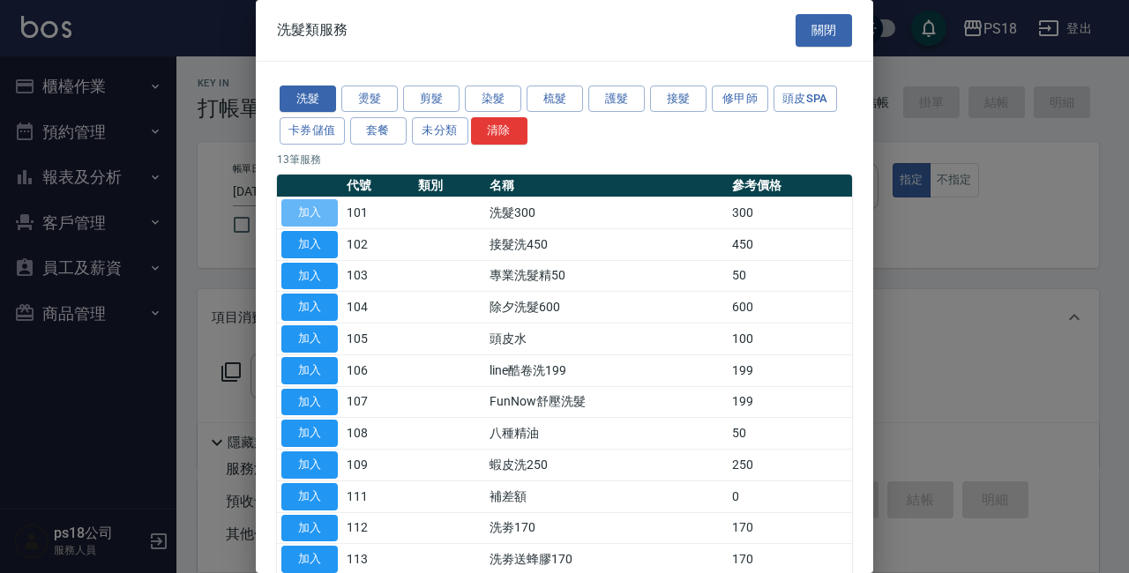
drag, startPoint x: 318, startPoint y: 213, endPoint x: 646, endPoint y: 267, distance: 332.4
click at [317, 212] on button "加入" at bounding box center [309, 212] width 56 height 27
type input "洗髮300(101)"
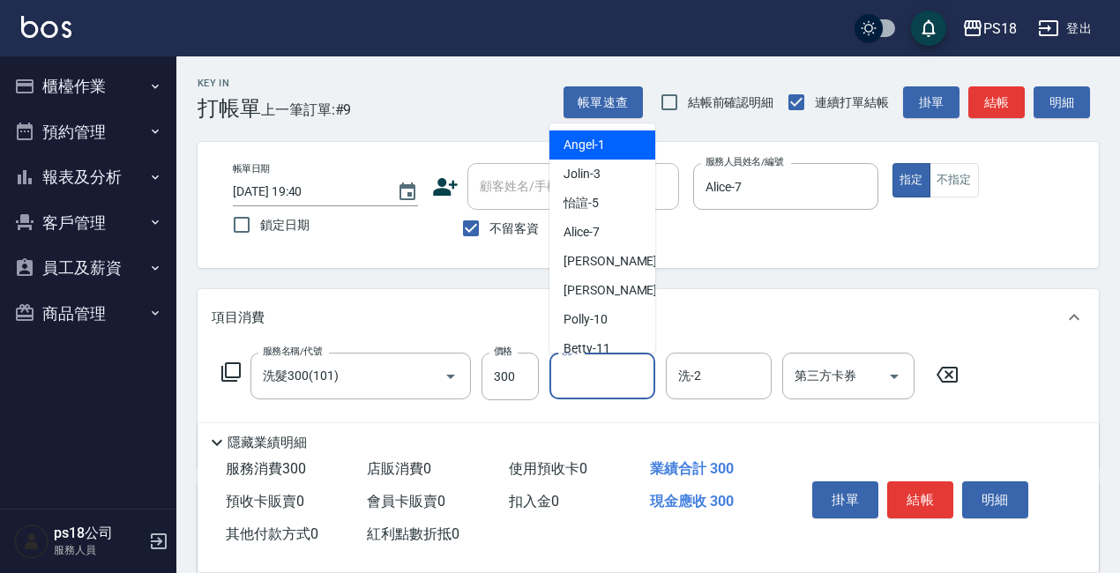
click at [599, 386] on input "洗-1" at bounding box center [602, 376] width 90 height 31
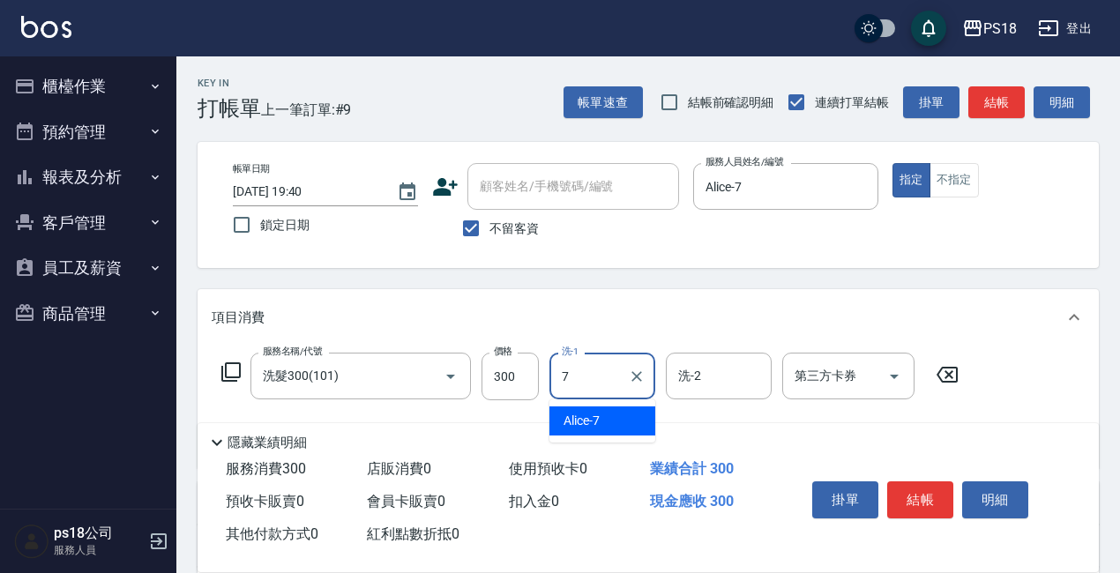
type input "Alice-7"
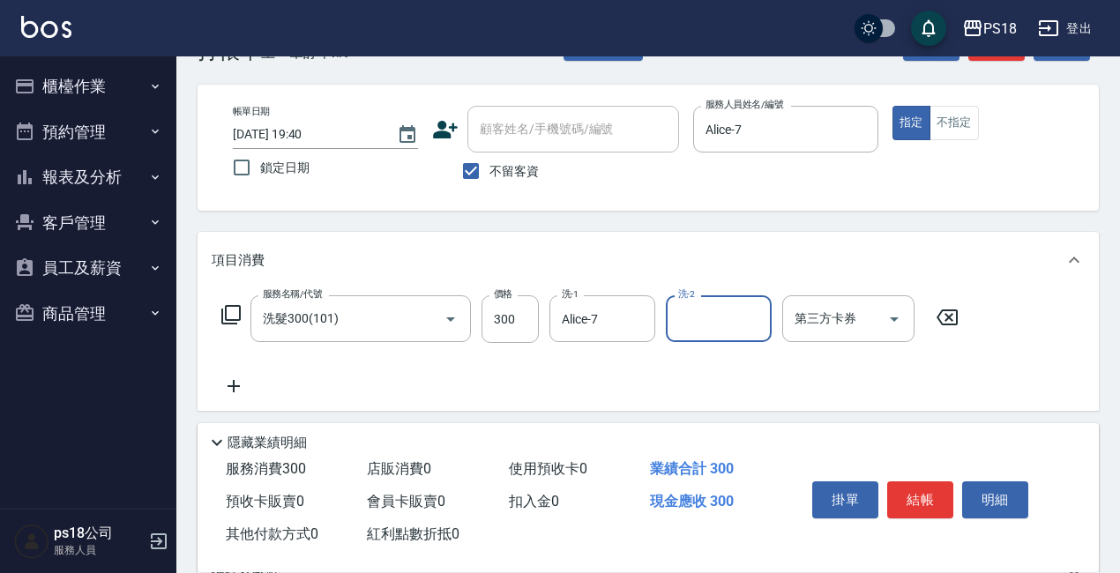
scroll to position [176, 0]
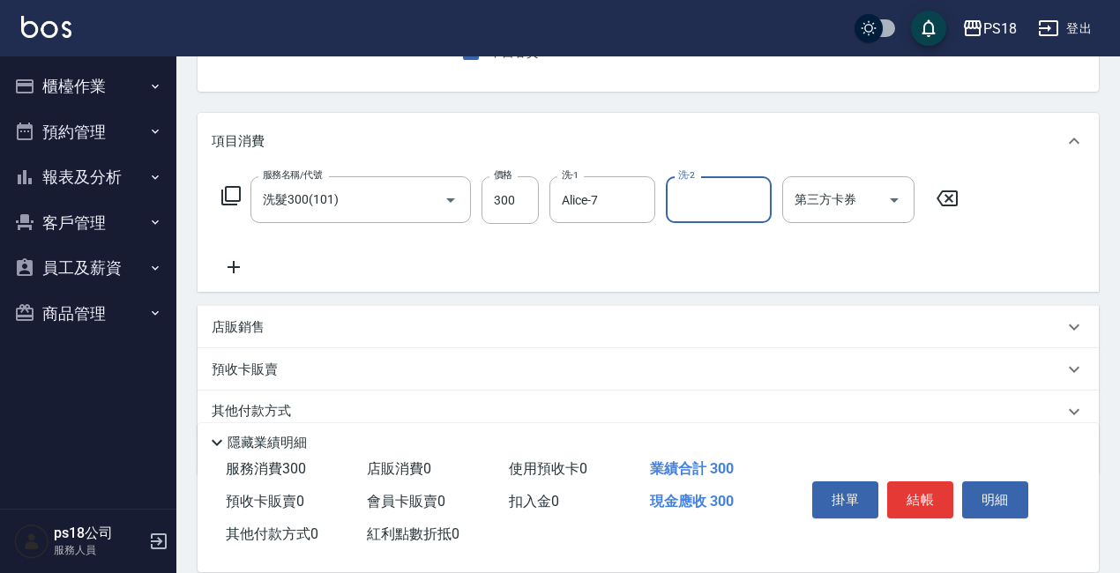
click at [253, 327] on p "店販銷售" at bounding box center [238, 327] width 53 height 19
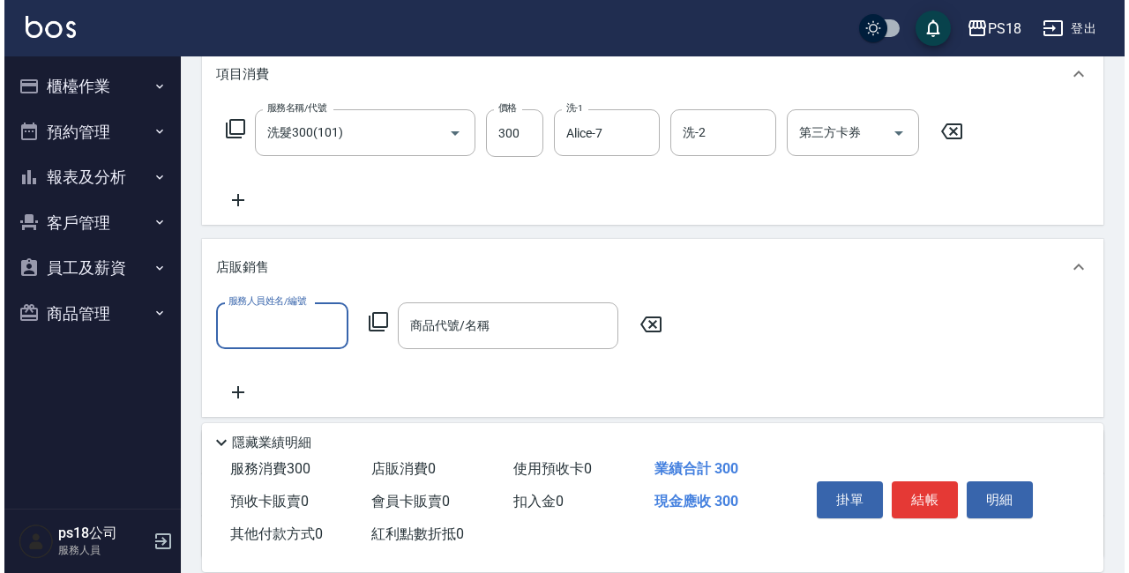
scroll to position [353, 0]
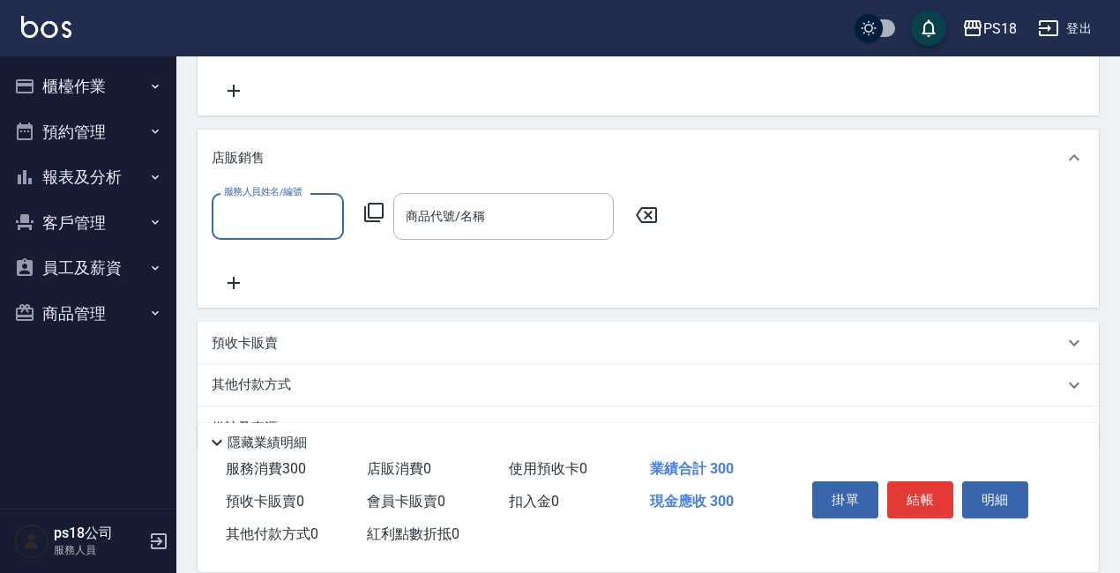
click at [371, 212] on icon at bounding box center [373, 212] width 21 height 21
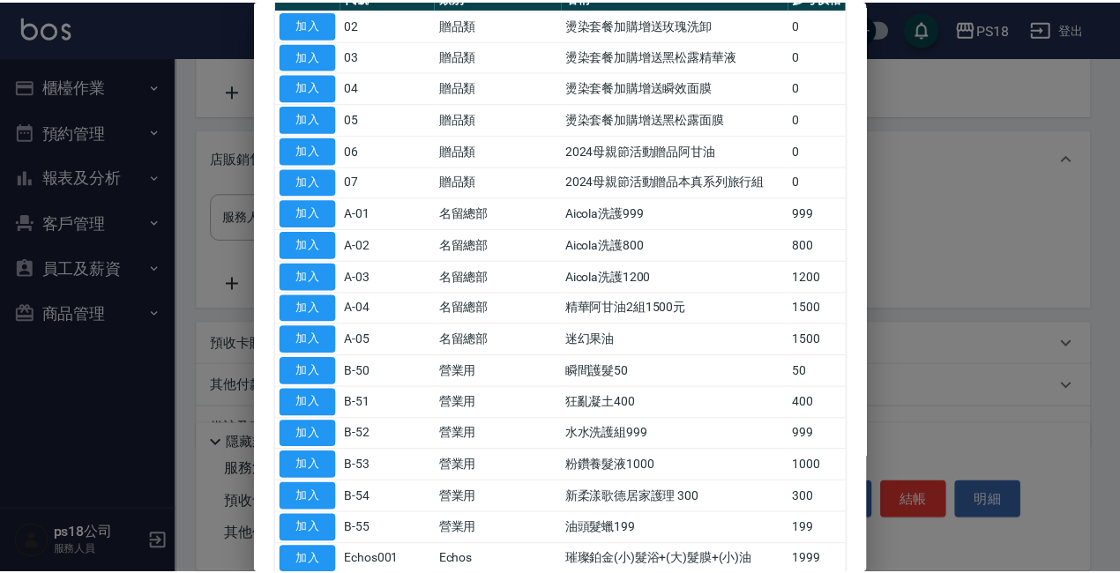
scroll to position [265, 0]
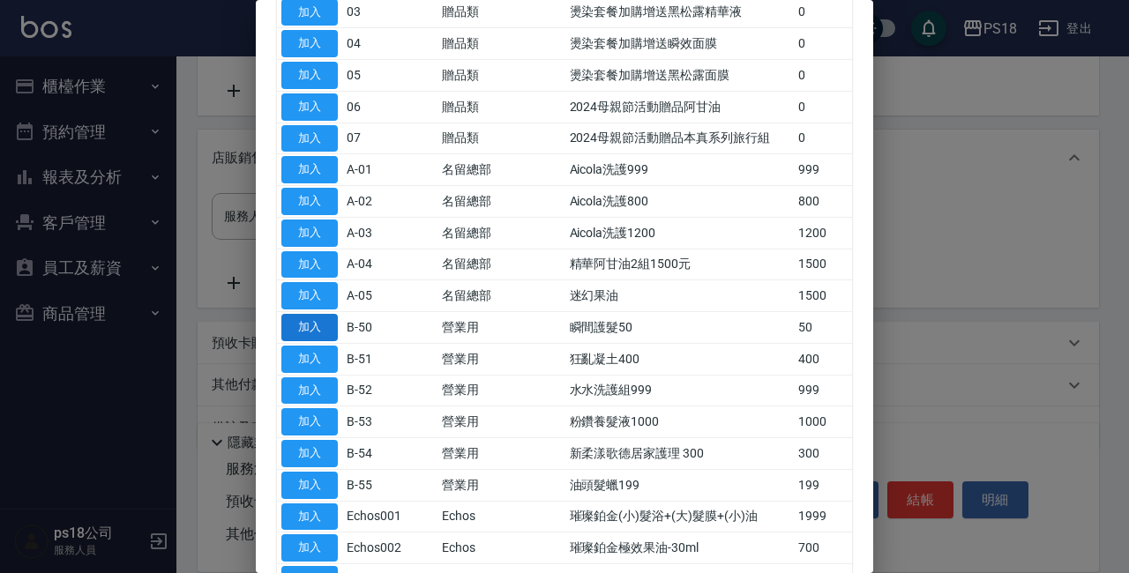
click at [296, 324] on button "加入" at bounding box center [309, 327] width 56 height 27
type input "瞬間護髮50"
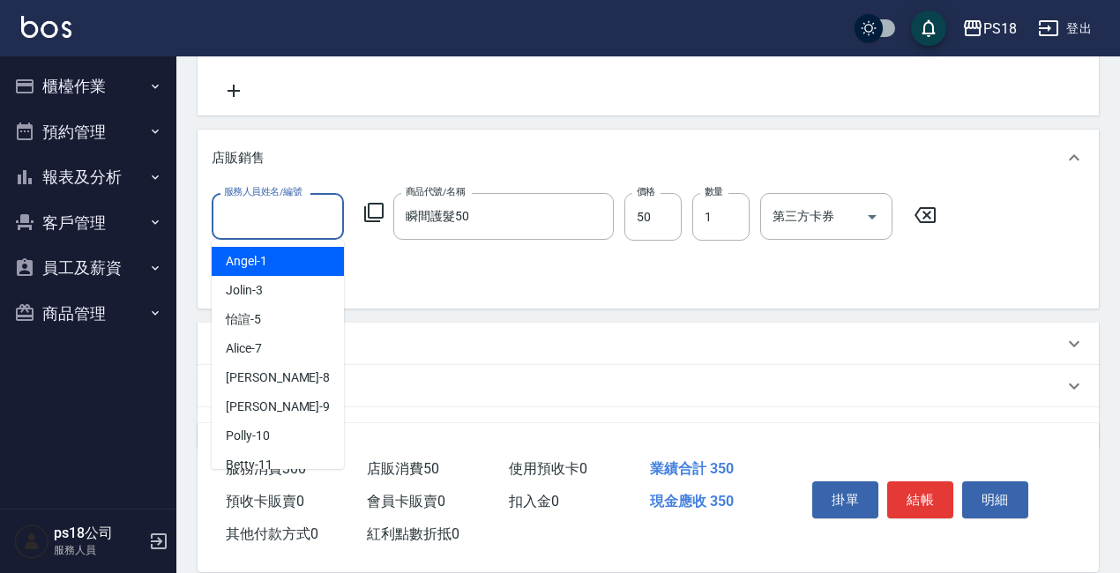
click at [259, 213] on input "服務人員姓名/編號" at bounding box center [278, 216] width 116 height 31
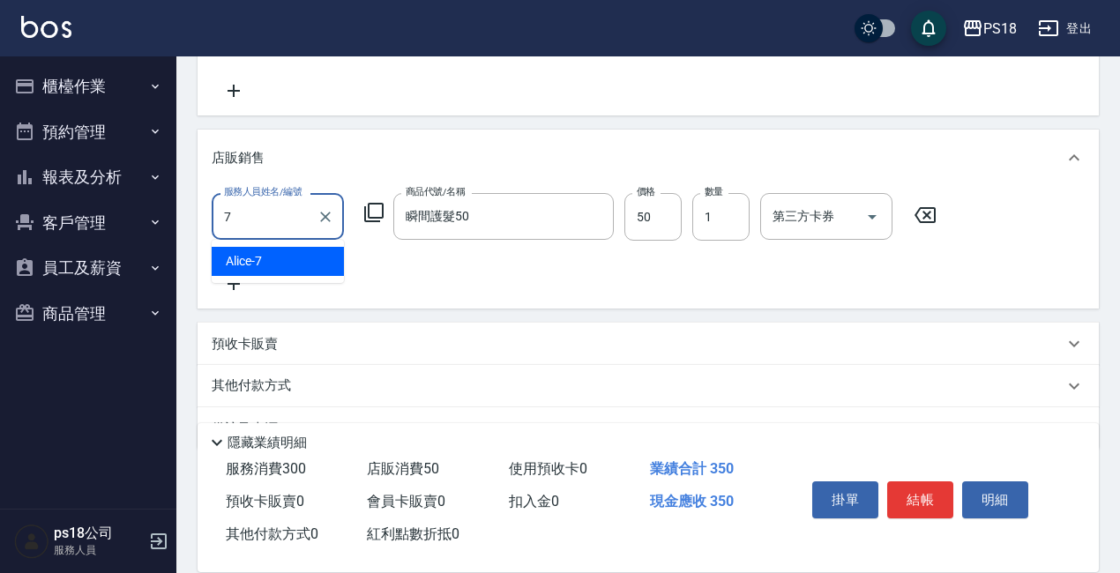
type input "Alice-7"
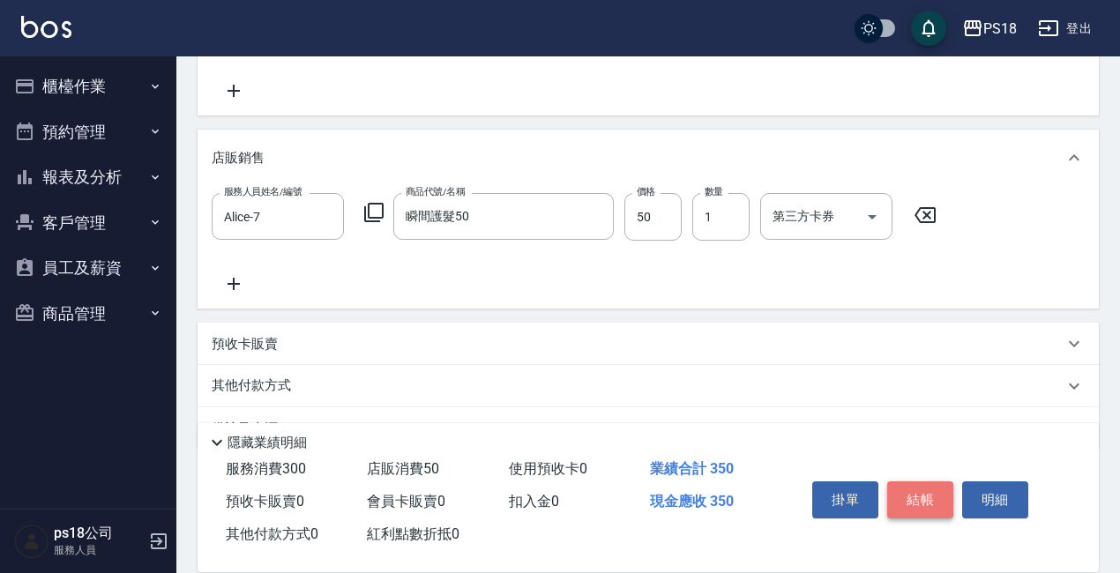
click at [917, 481] on button "結帳" at bounding box center [920, 499] width 66 height 37
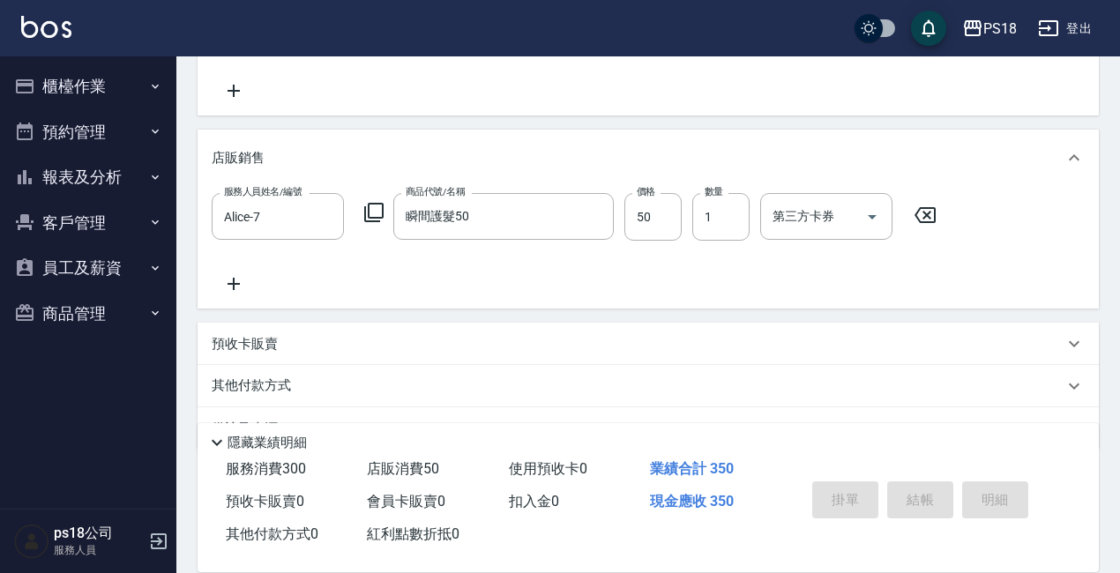
type input "2025/09/18 19:41"
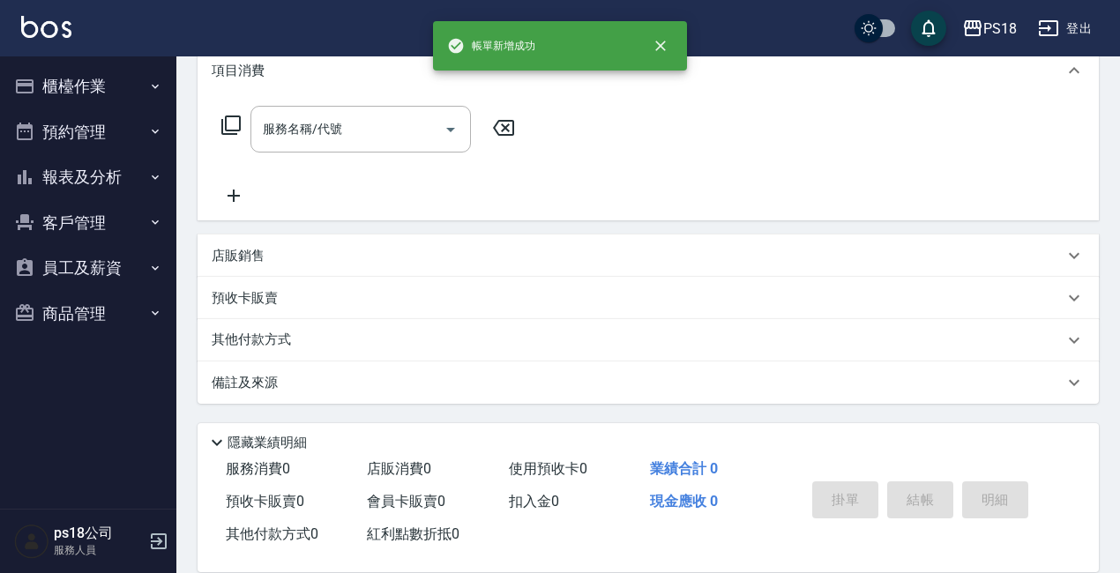
scroll to position [0, 0]
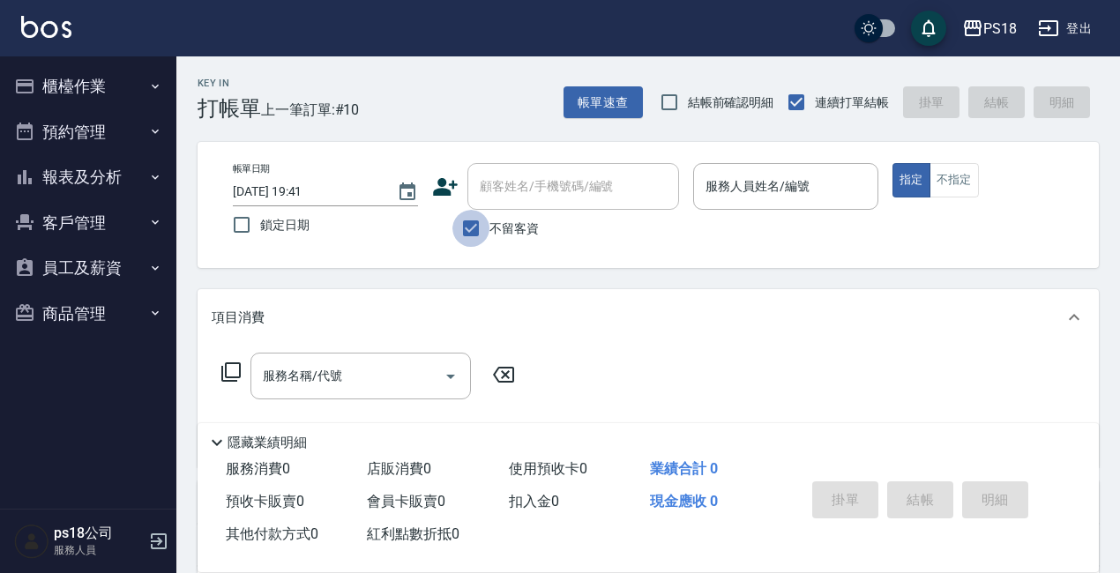
click at [468, 223] on input "不留客資" at bounding box center [470, 228] width 37 height 37
checkbox input "false"
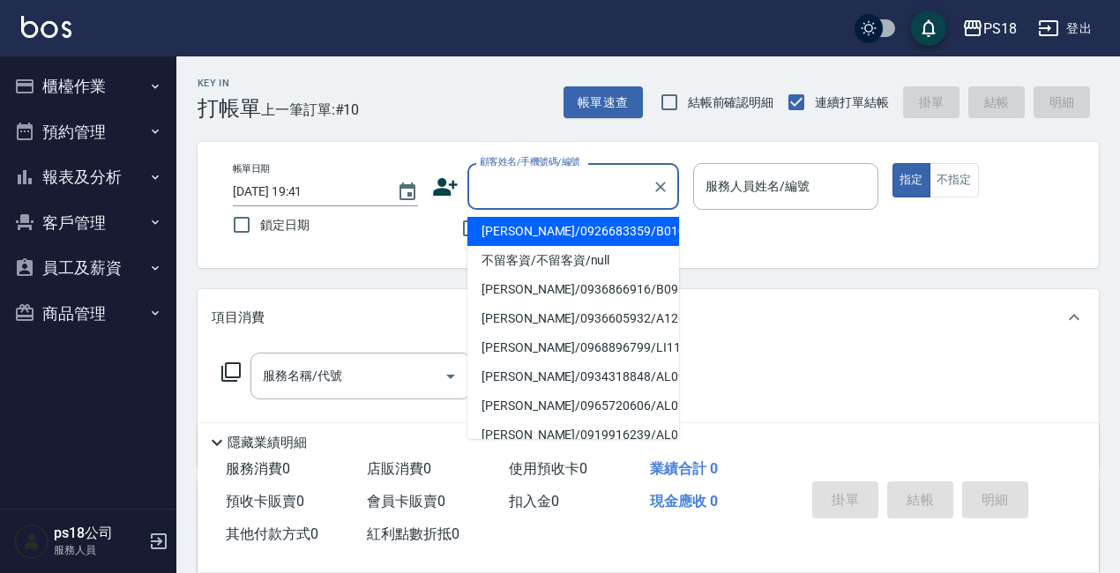
click at [516, 182] on input "顧客姓名/手機號碼/編號" at bounding box center [559, 186] width 169 height 31
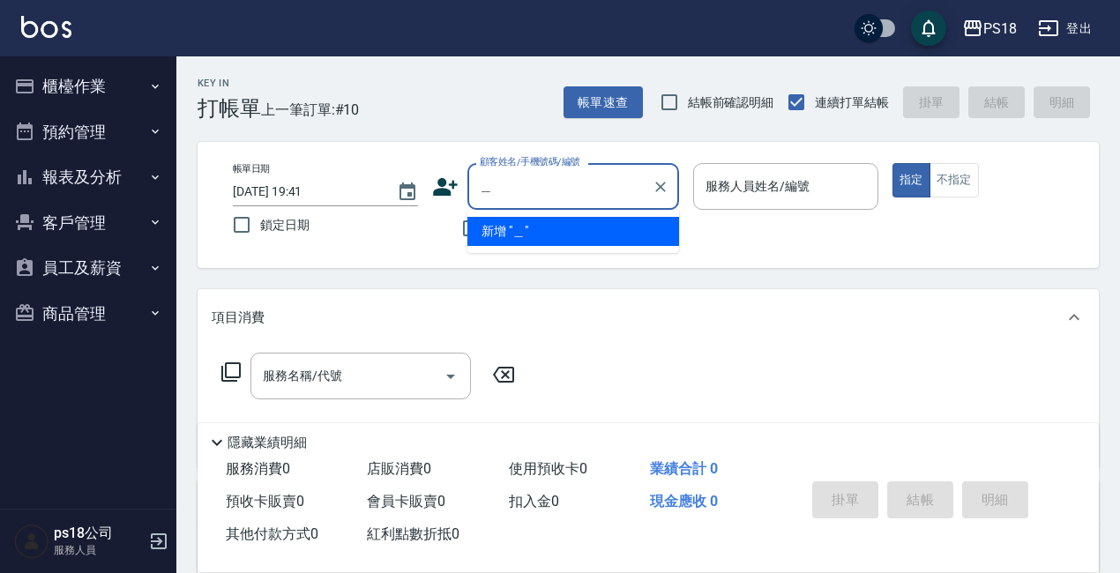
type input "栩"
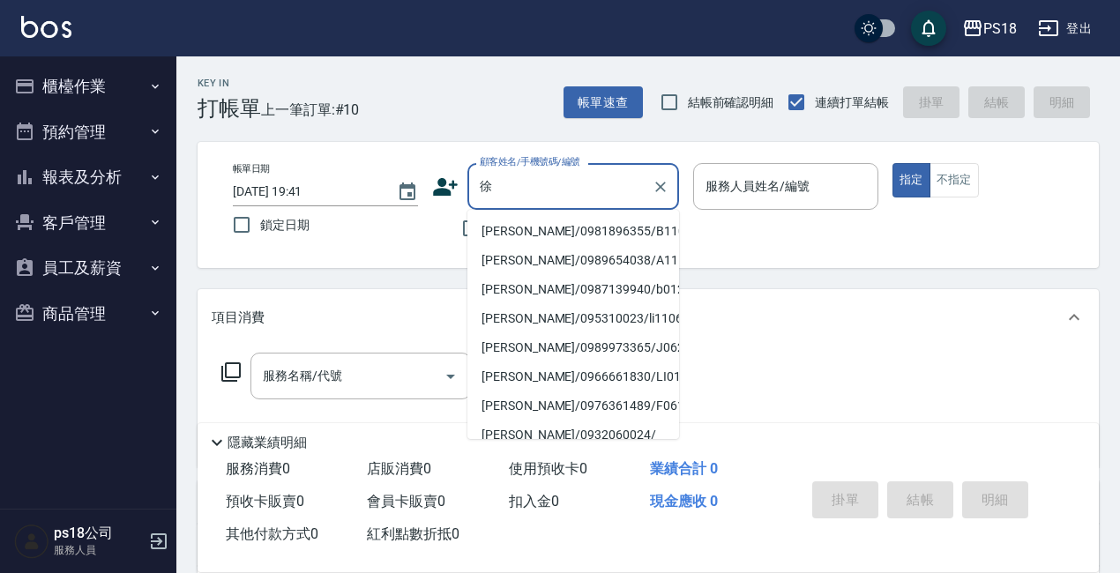
click at [526, 226] on li "徐詩涵/0981896355/B110522" at bounding box center [573, 231] width 212 height 29
type input "徐詩涵/0981896355/B110522"
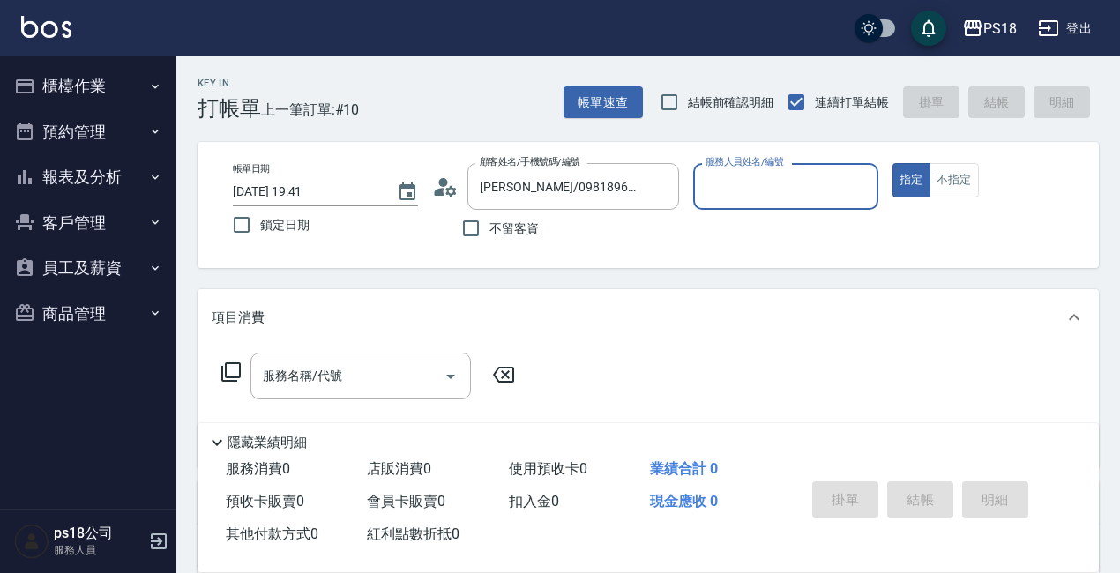
click at [809, 198] on input "服務人員姓名/編號" at bounding box center [785, 186] width 169 height 31
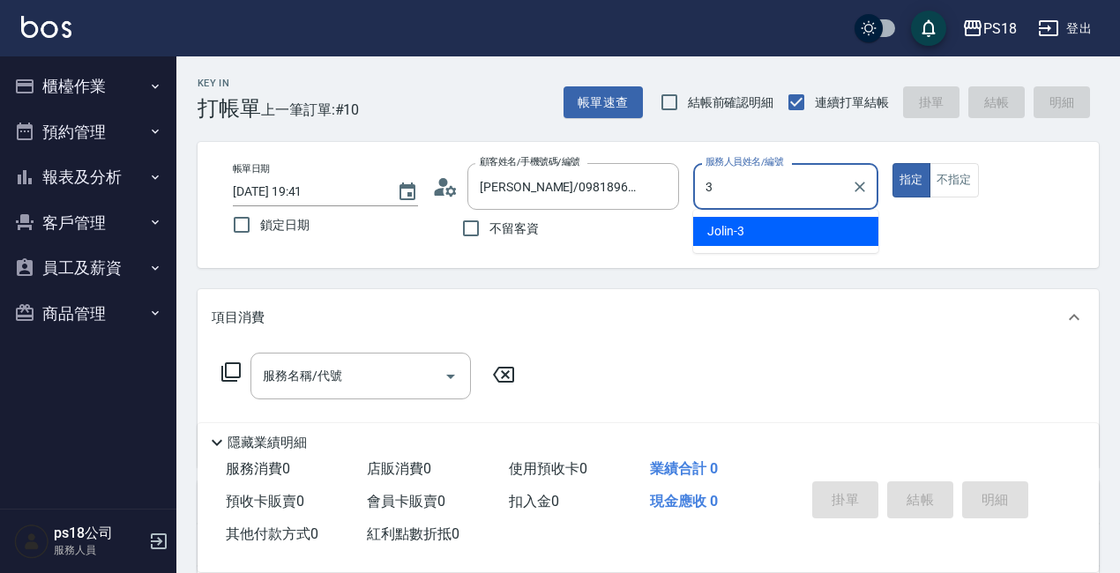
type input "Jolin-3"
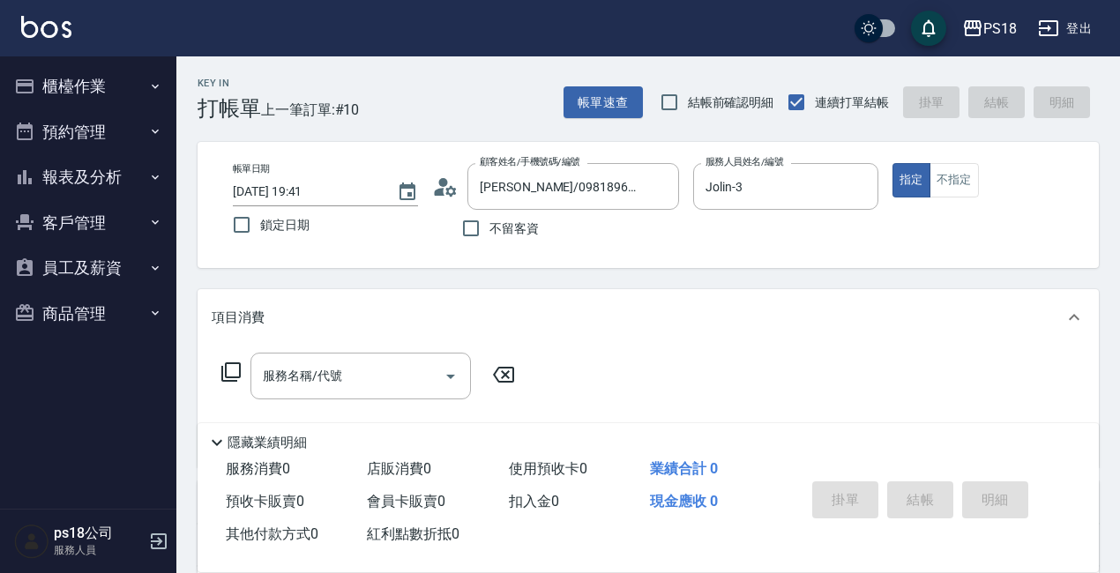
click at [228, 369] on icon at bounding box center [230, 372] width 21 height 21
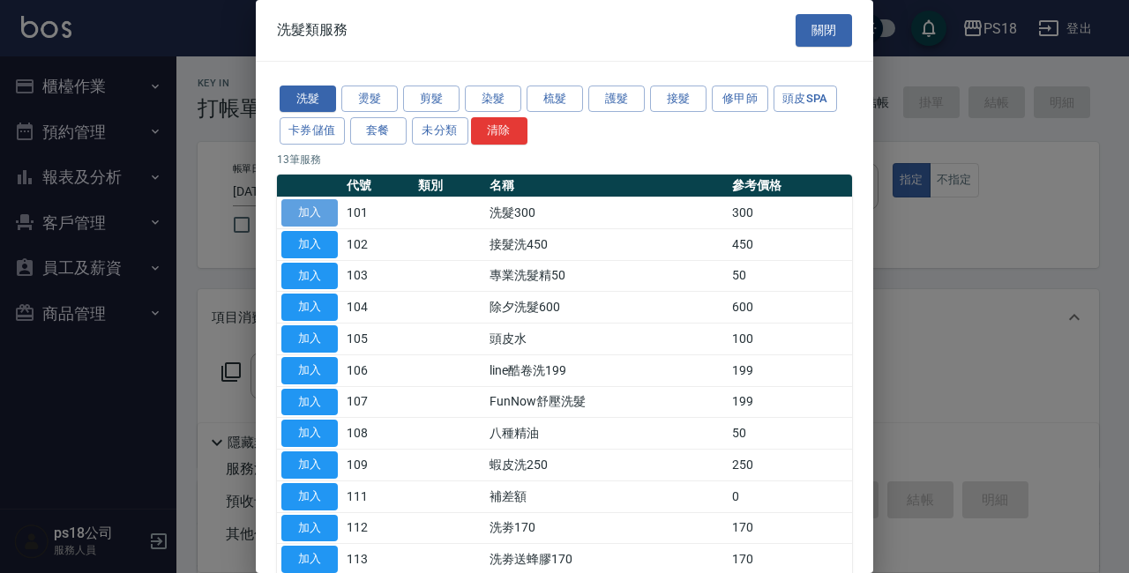
click at [298, 211] on button "加入" at bounding box center [309, 212] width 56 height 27
type input "洗髮300(101)"
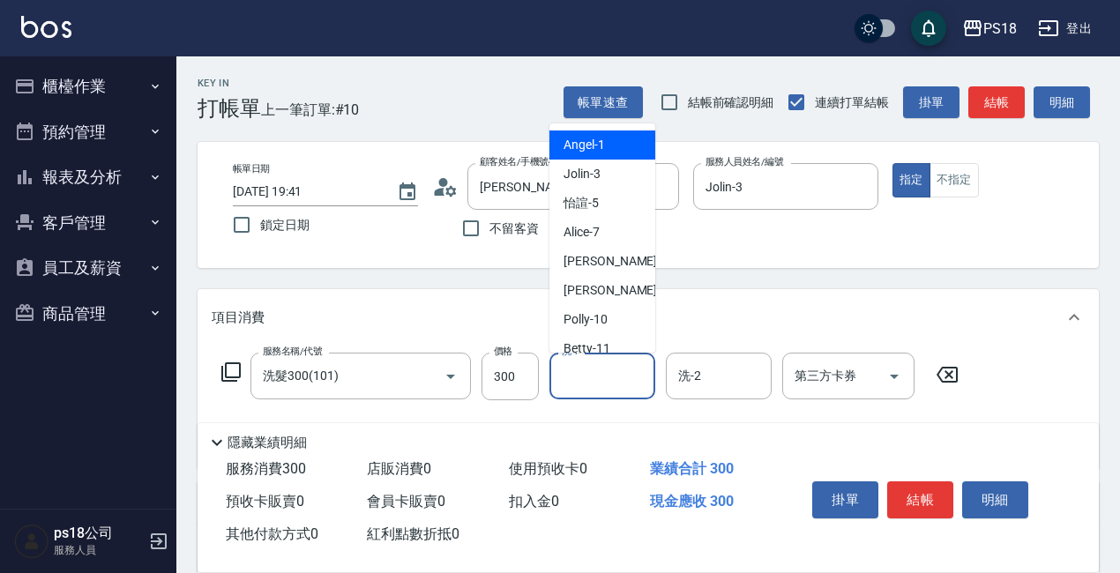
click at [615, 377] on input "洗-1" at bounding box center [602, 376] width 90 height 31
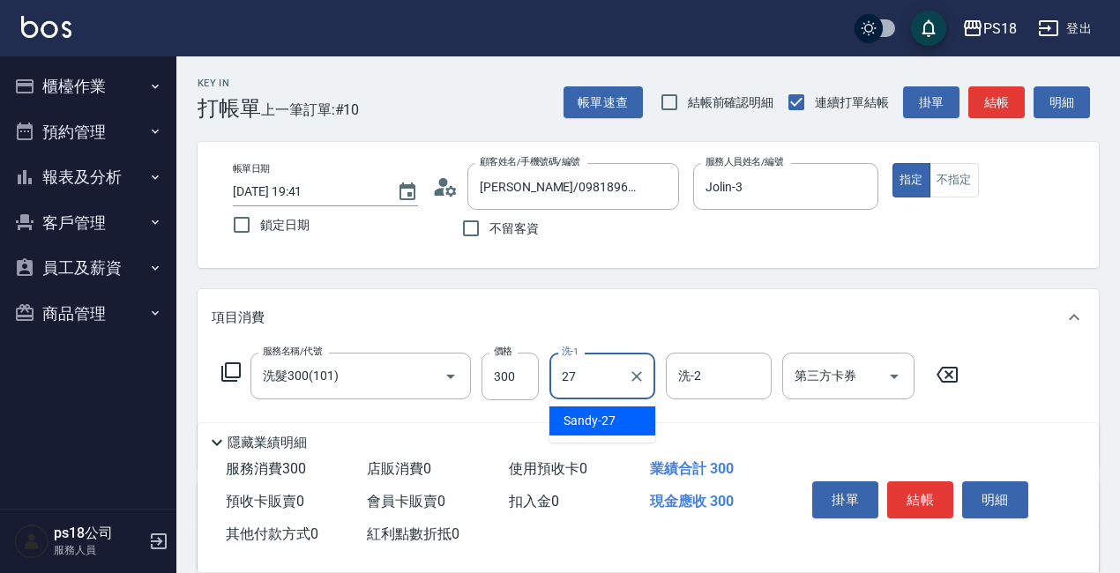
type input "Sandy-27"
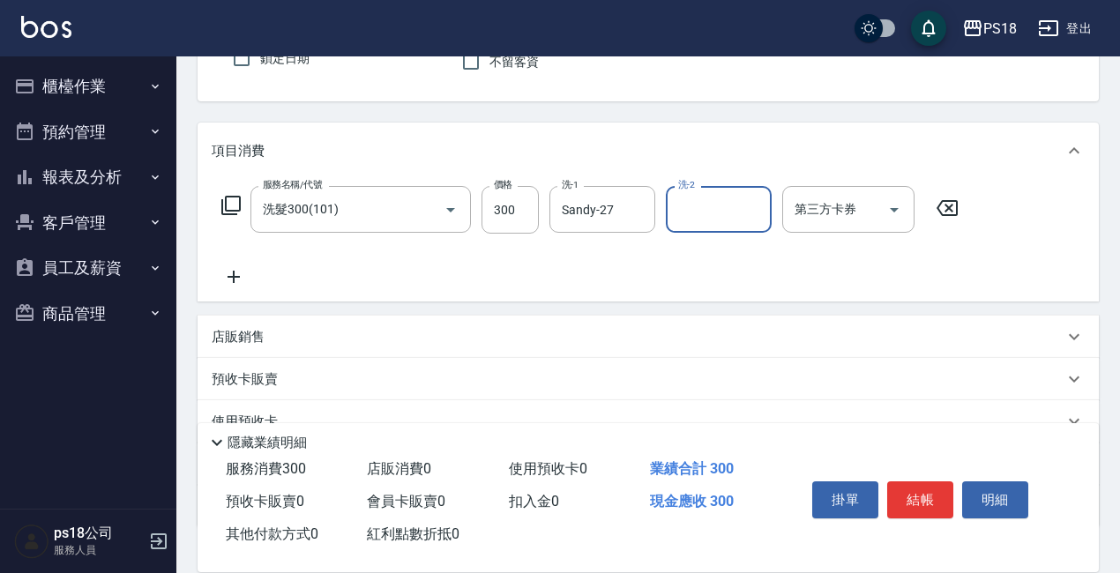
scroll to position [290, 0]
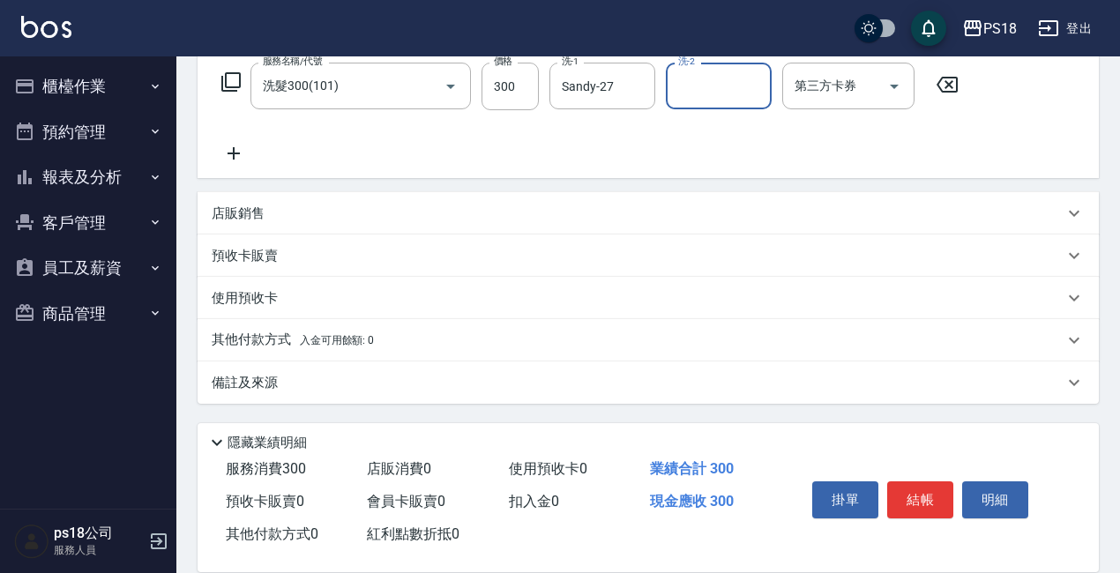
click at [252, 377] on p "備註及來源" at bounding box center [245, 383] width 66 height 19
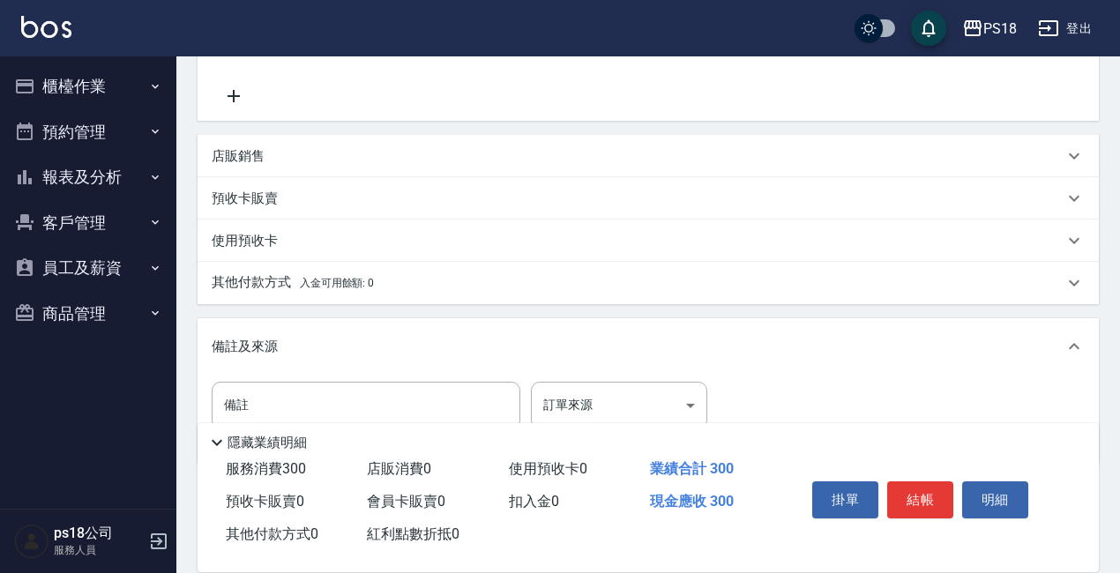
scroll to position [408, 0]
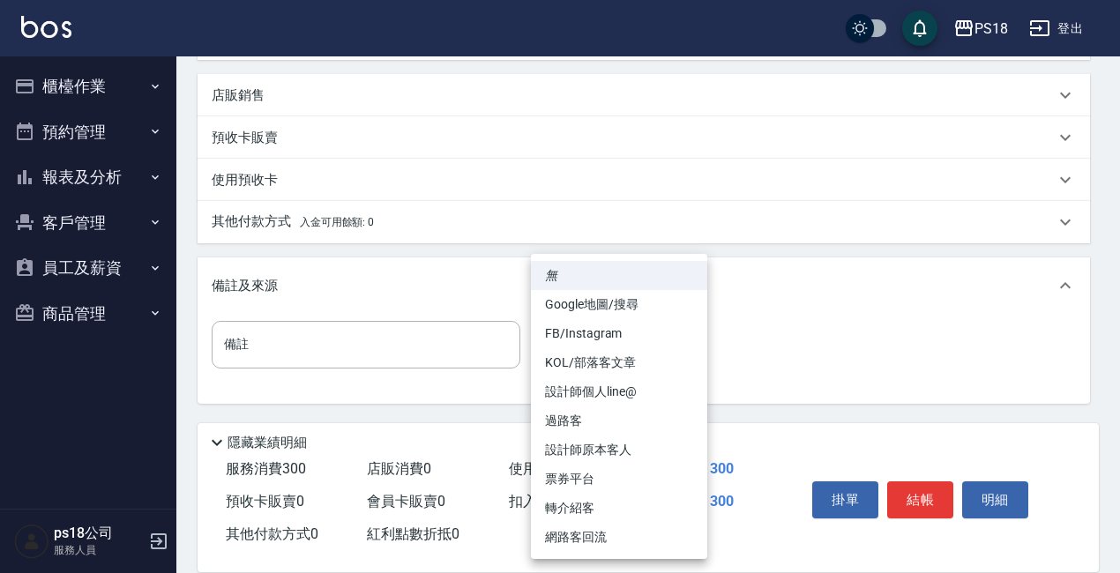
click at [690, 345] on body "PS18 登出 櫃檯作業 打帳單 帳單列表 現金收支登錄 材料自購登錄 排班表 現場電腦打卡 掃碼打卡 預約管理 預約管理 單日預約紀錄 單週預約紀錄 報表及…" at bounding box center [560, 82] width 1120 height 981
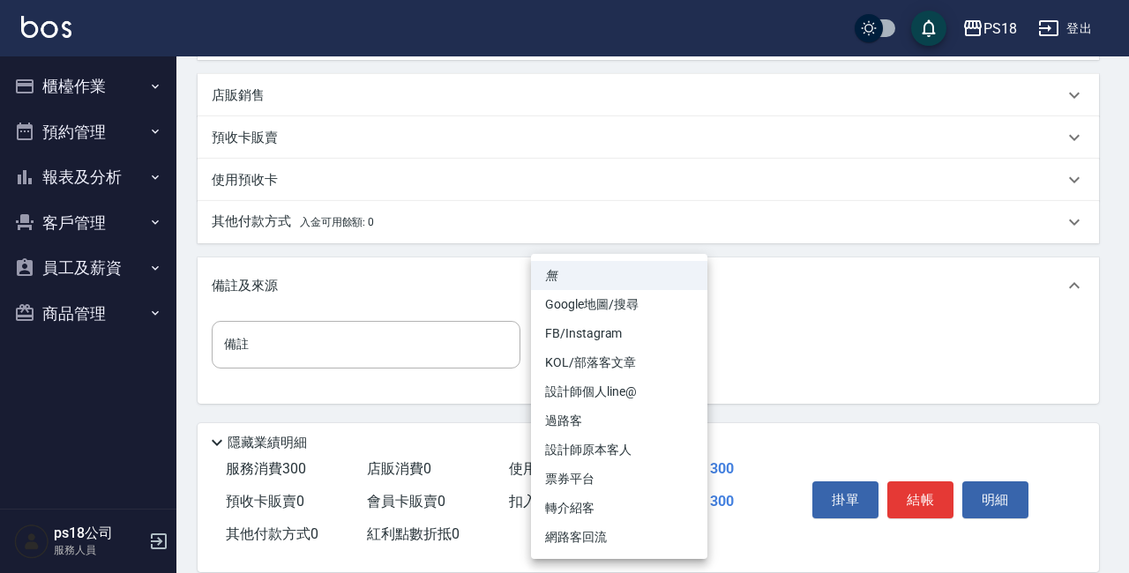
click at [563, 456] on li "設計師原本客人" at bounding box center [619, 450] width 176 height 29
type input "設計師原本客人"
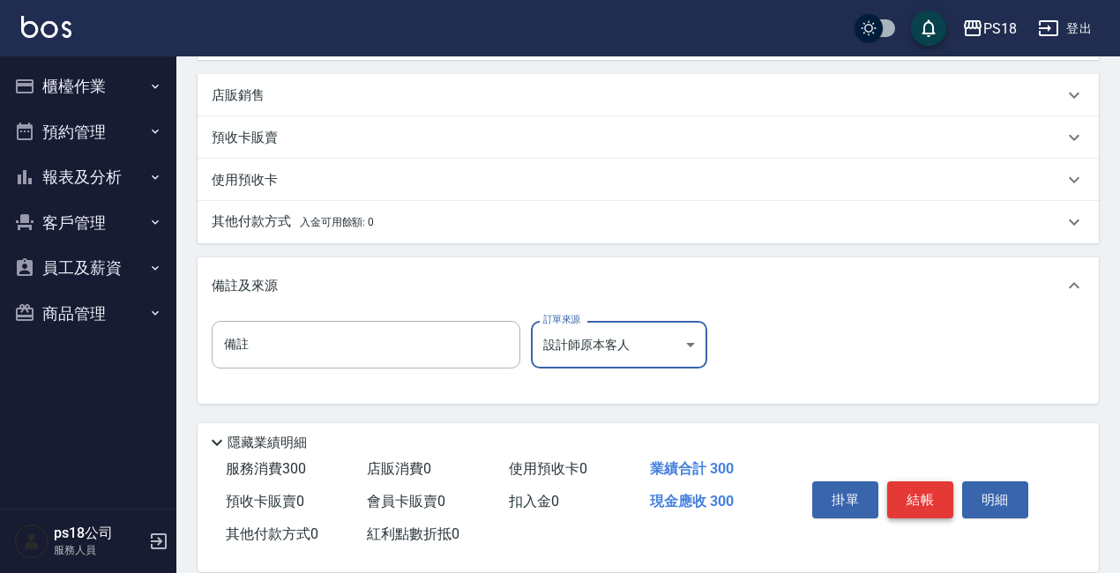
click at [905, 482] on button "結帳" at bounding box center [920, 499] width 66 height 37
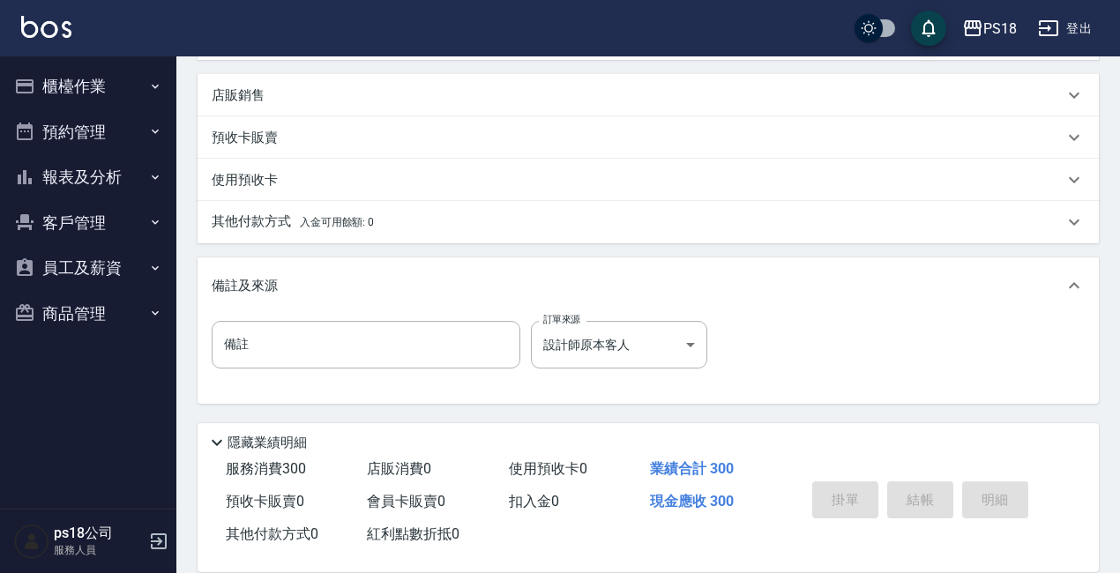
type input "2025/09/18 19:43"
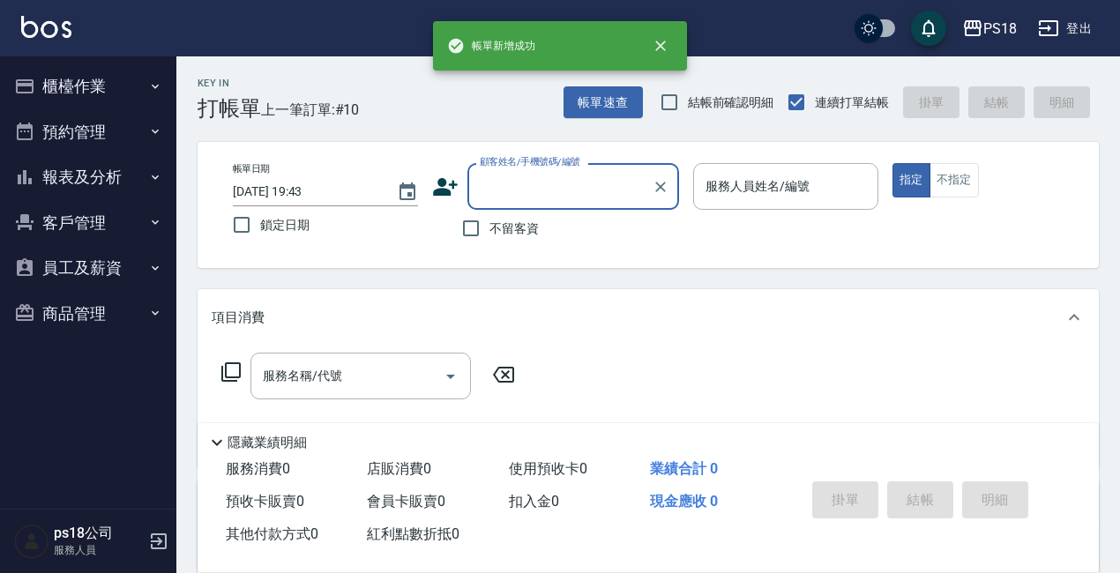
scroll to position [0, 0]
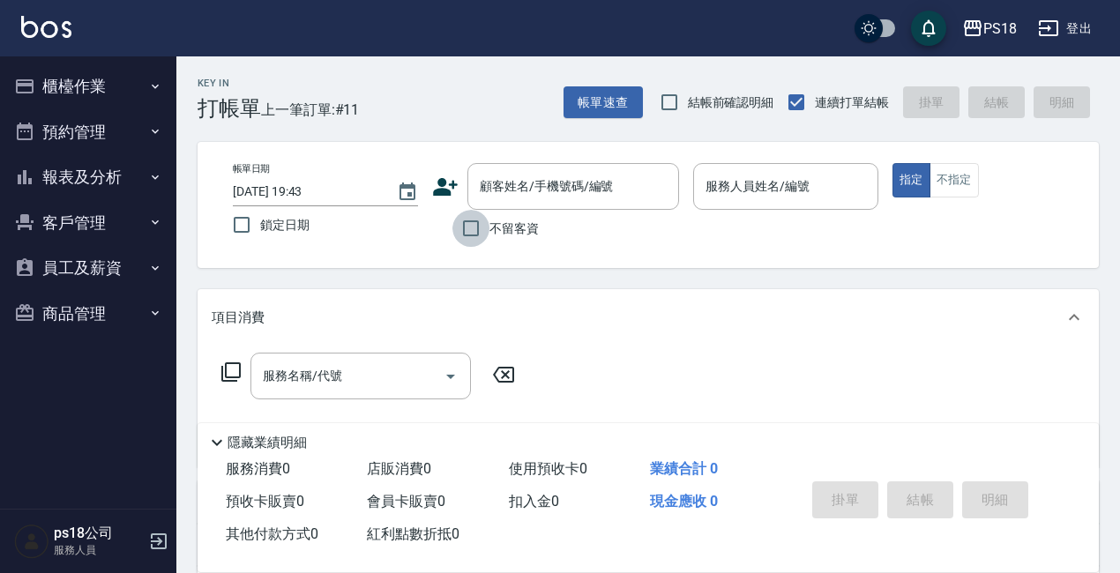
click at [466, 225] on input "不留客資" at bounding box center [470, 228] width 37 height 37
checkbox input "true"
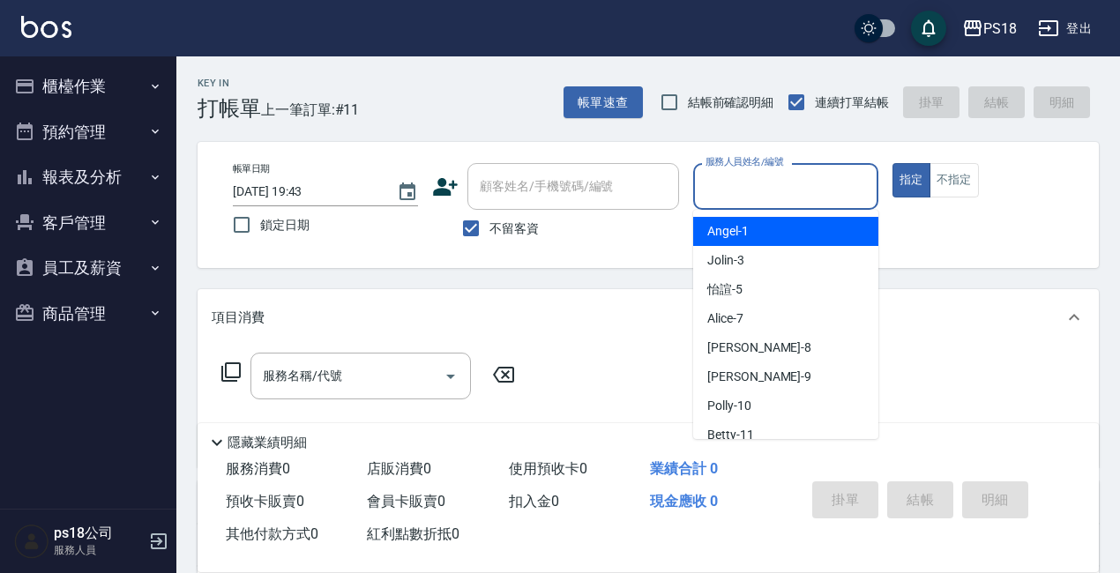
click at [786, 185] on input "服務人員姓名/編號" at bounding box center [785, 186] width 169 height 31
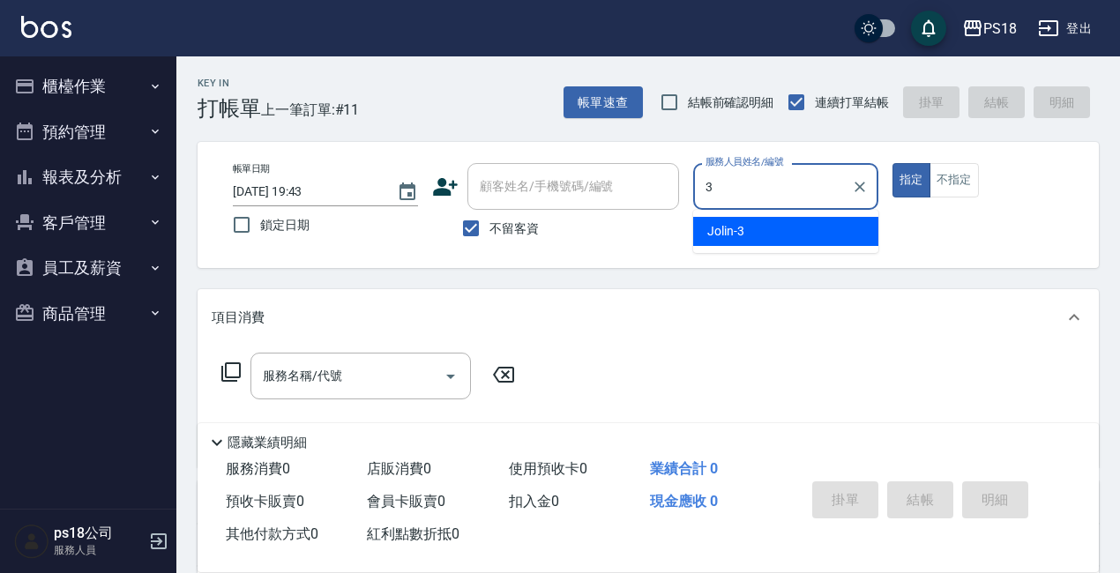
type input "Jolin-3"
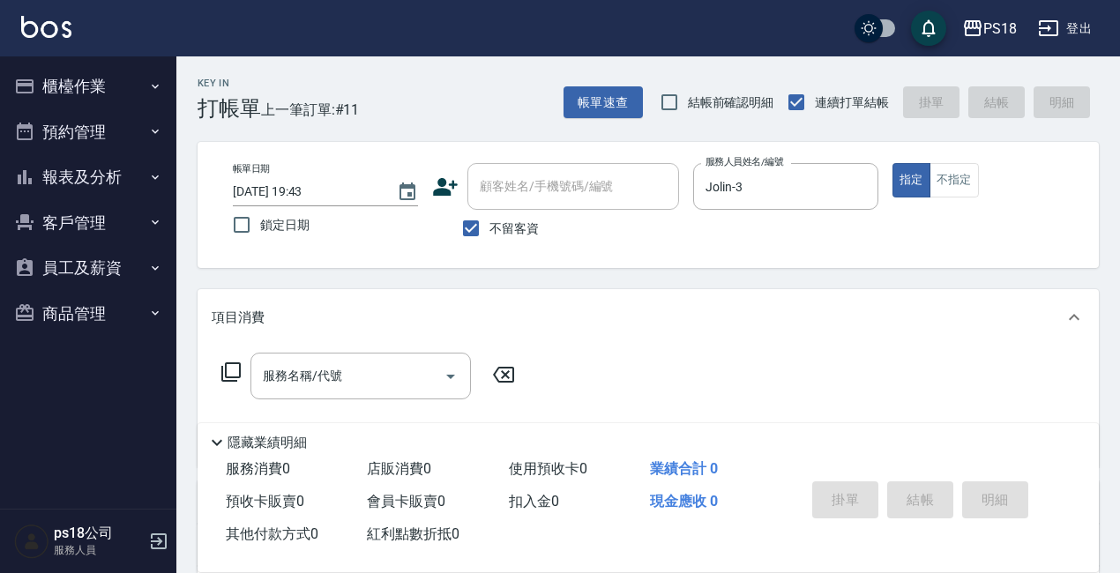
click at [228, 373] on icon at bounding box center [230, 372] width 21 height 21
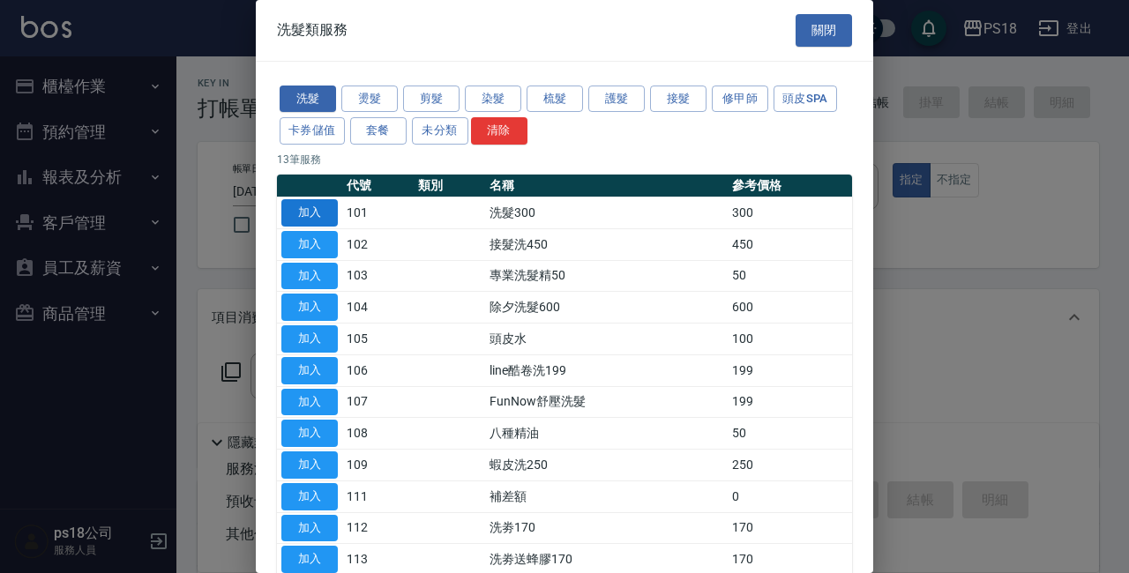
click at [324, 212] on button "加入" at bounding box center [309, 212] width 56 height 27
type input "洗髮300(101)"
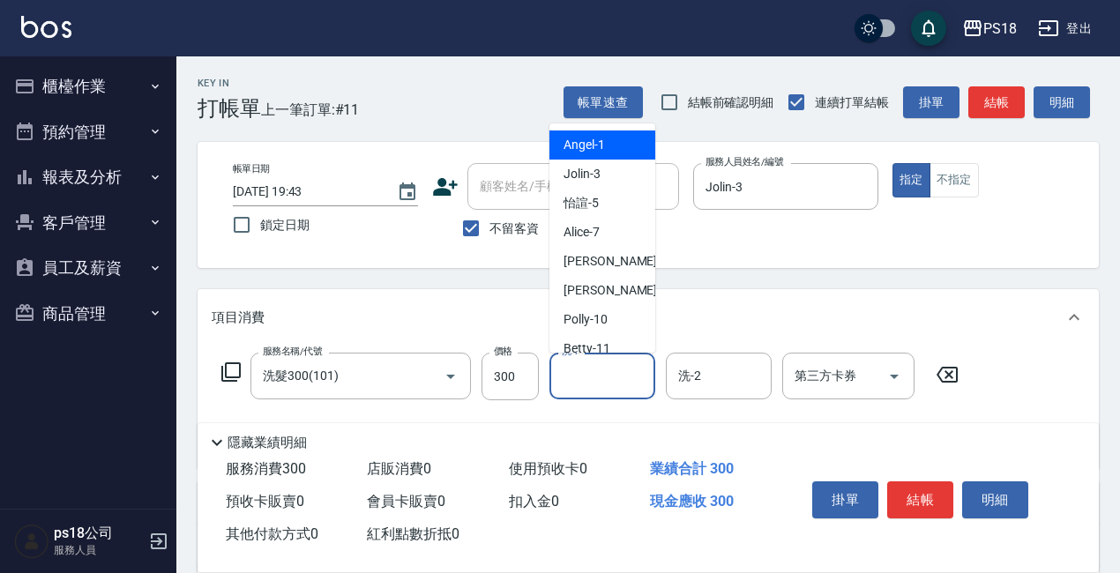
click at [606, 379] on input "洗-1" at bounding box center [602, 376] width 90 height 31
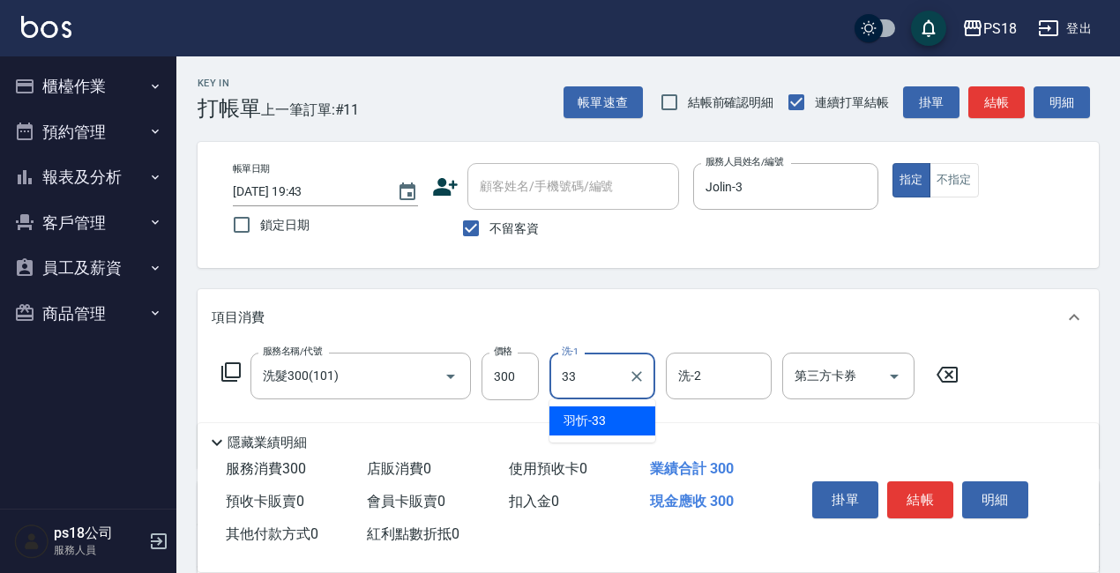
type input "羽忻-33"
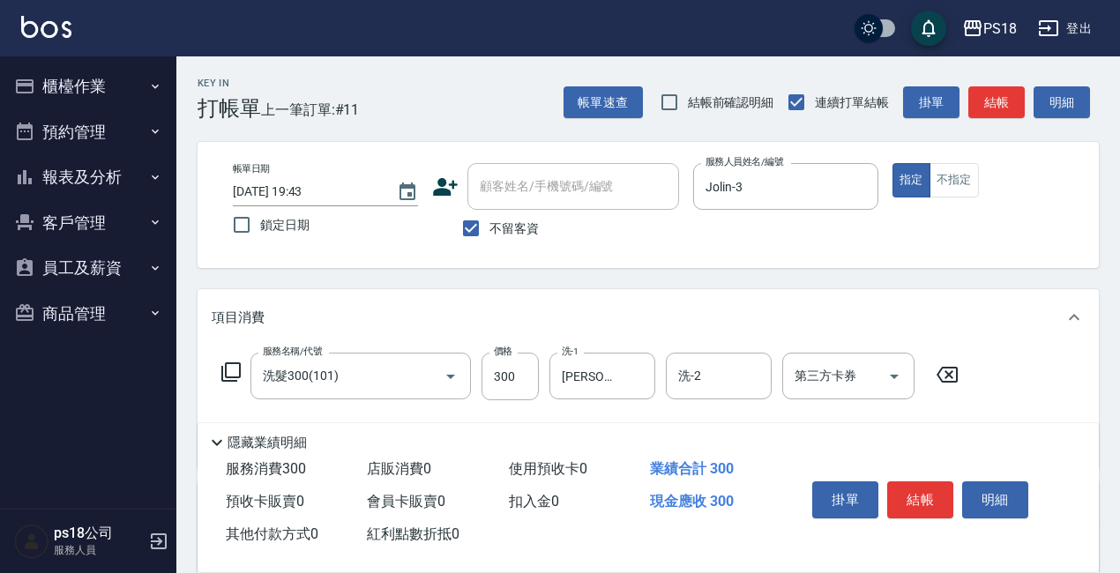
click at [228, 374] on icon at bounding box center [230, 372] width 21 height 21
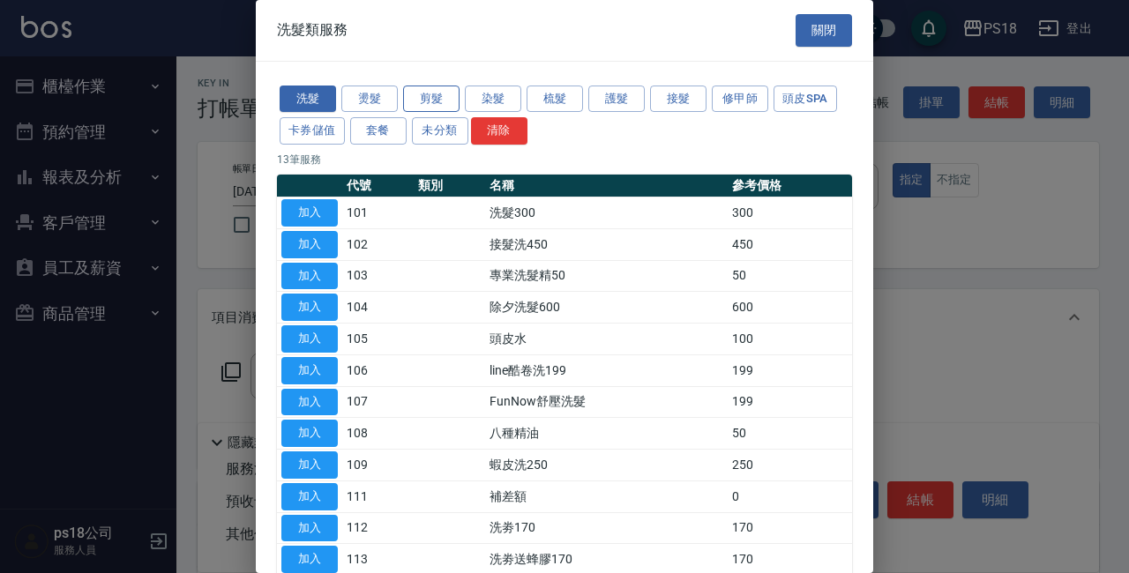
click at [416, 96] on button "剪髮" at bounding box center [431, 99] width 56 height 27
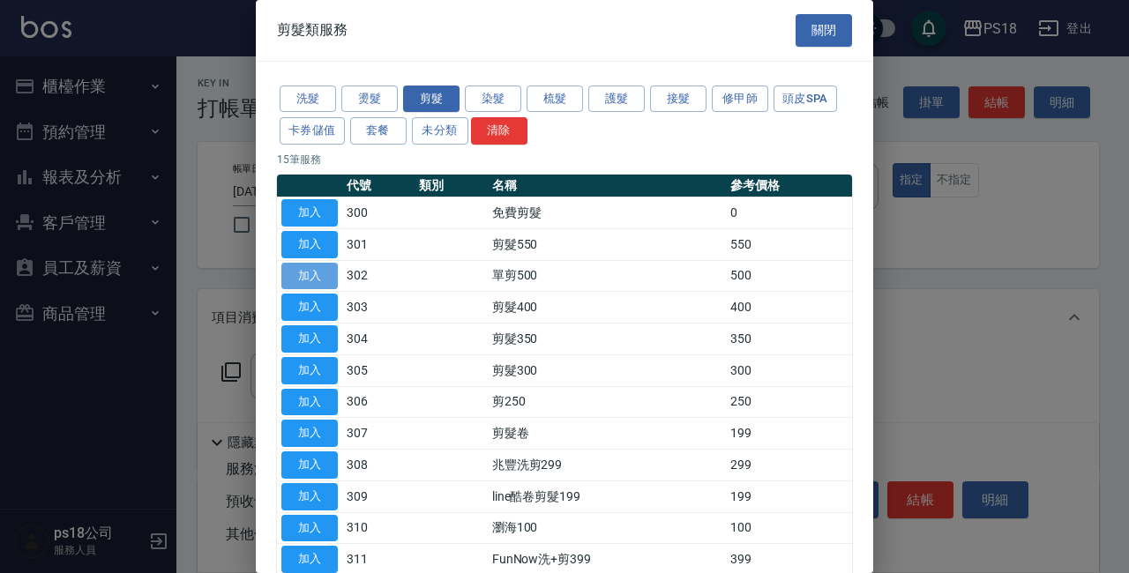
click at [326, 278] on button "加入" at bounding box center [309, 276] width 56 height 27
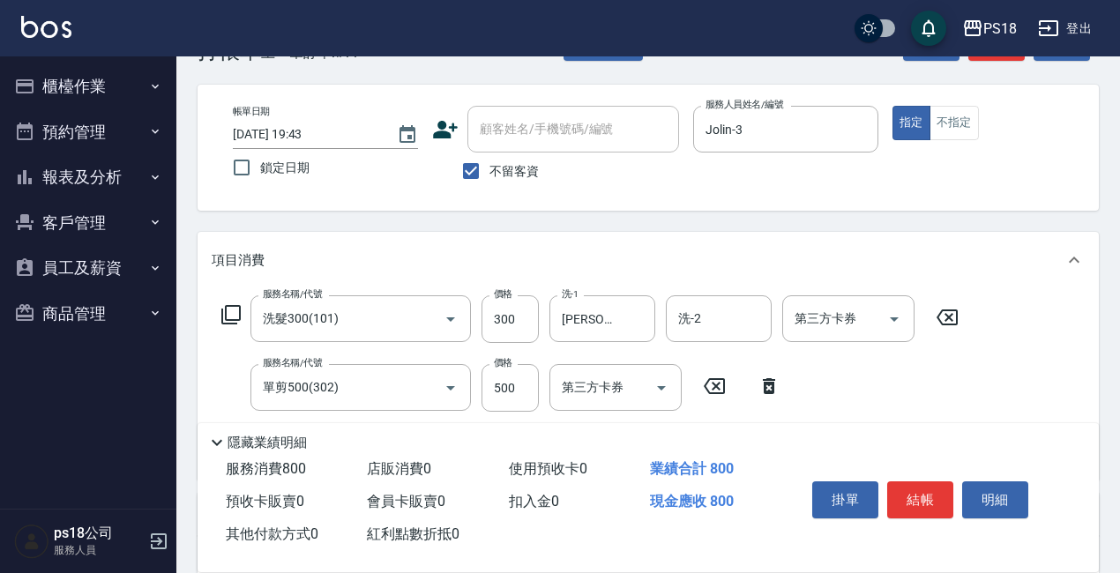
scroll to position [88, 0]
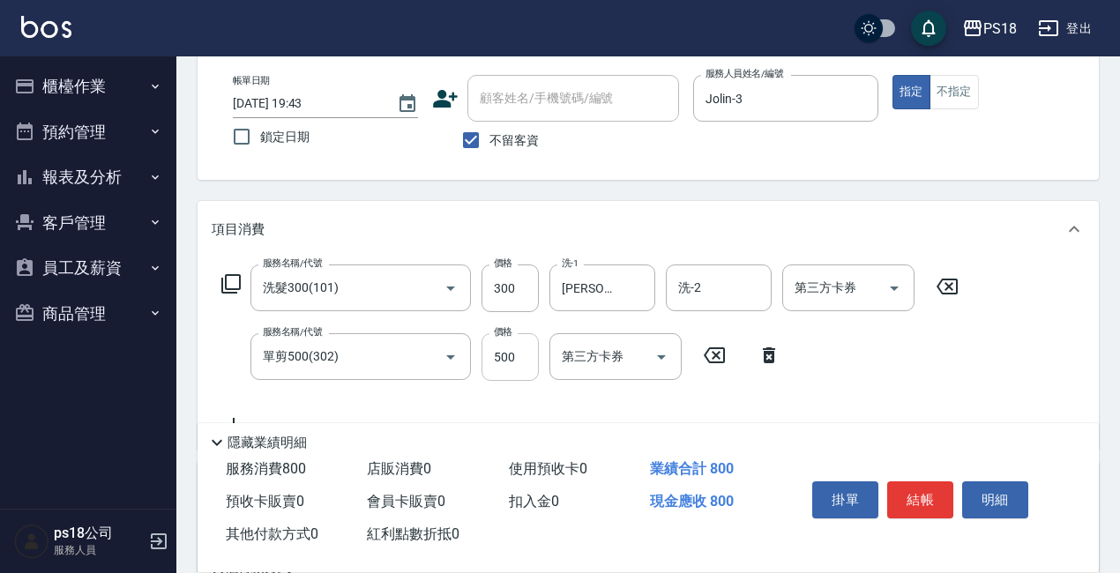
click at [518, 362] on input "500" at bounding box center [509, 357] width 57 height 48
type input "950"
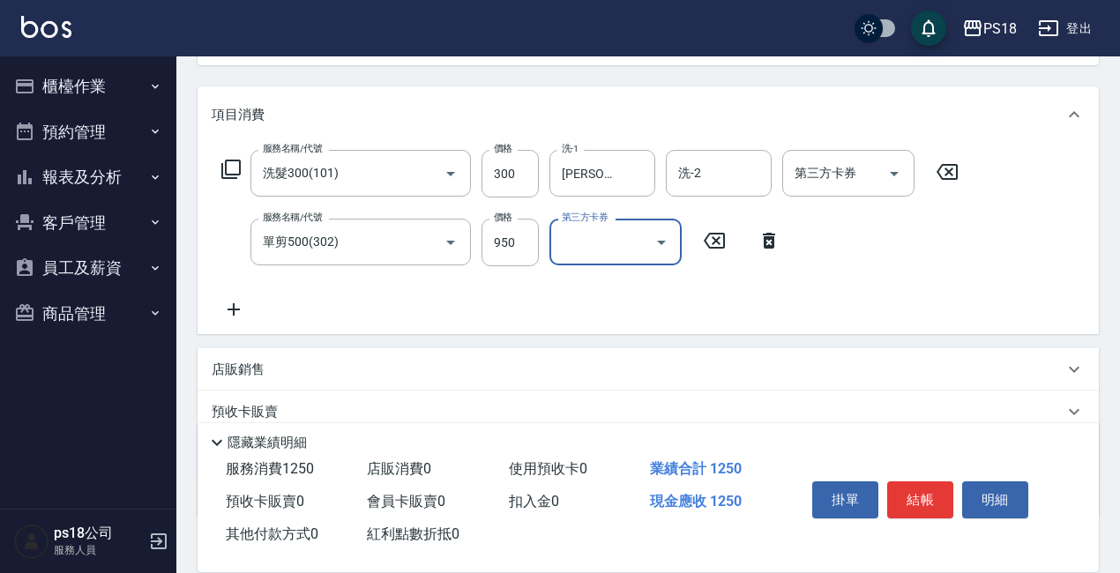
scroll to position [317, 0]
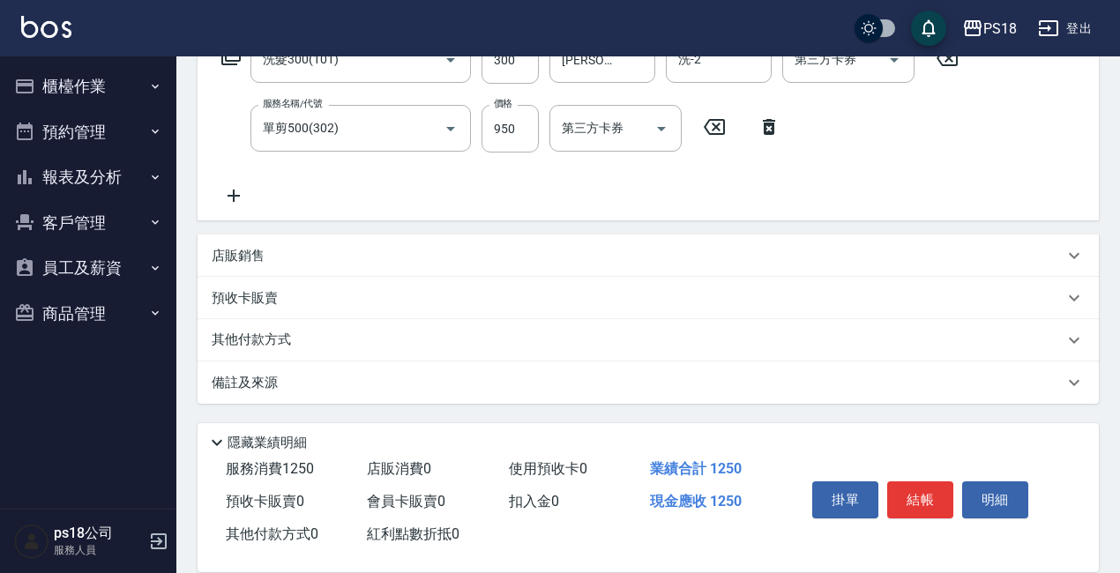
click at [251, 384] on p "備註及來源" at bounding box center [245, 383] width 66 height 19
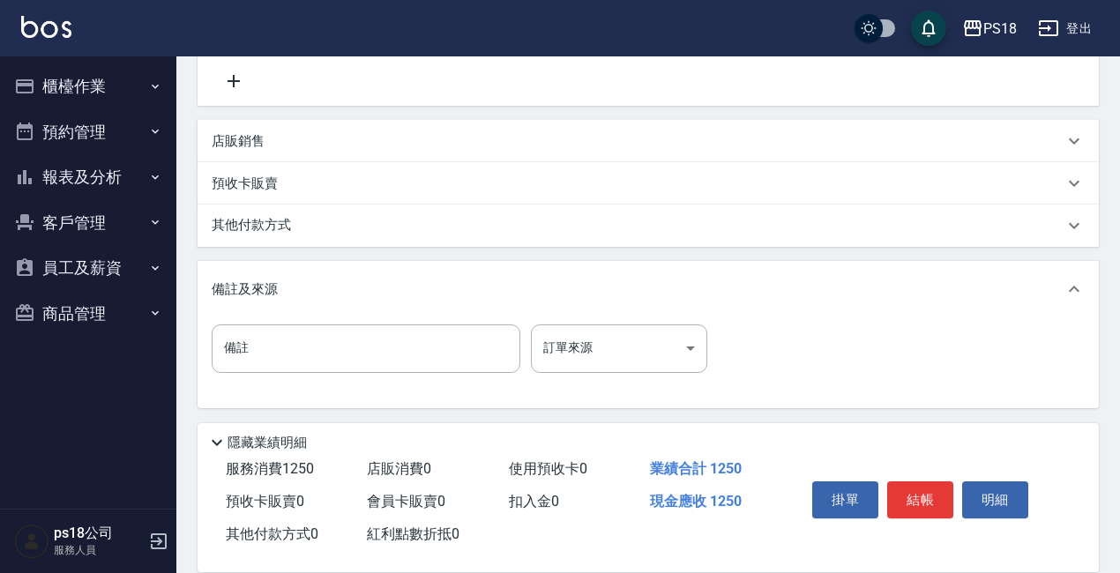
scroll to position [436, 0]
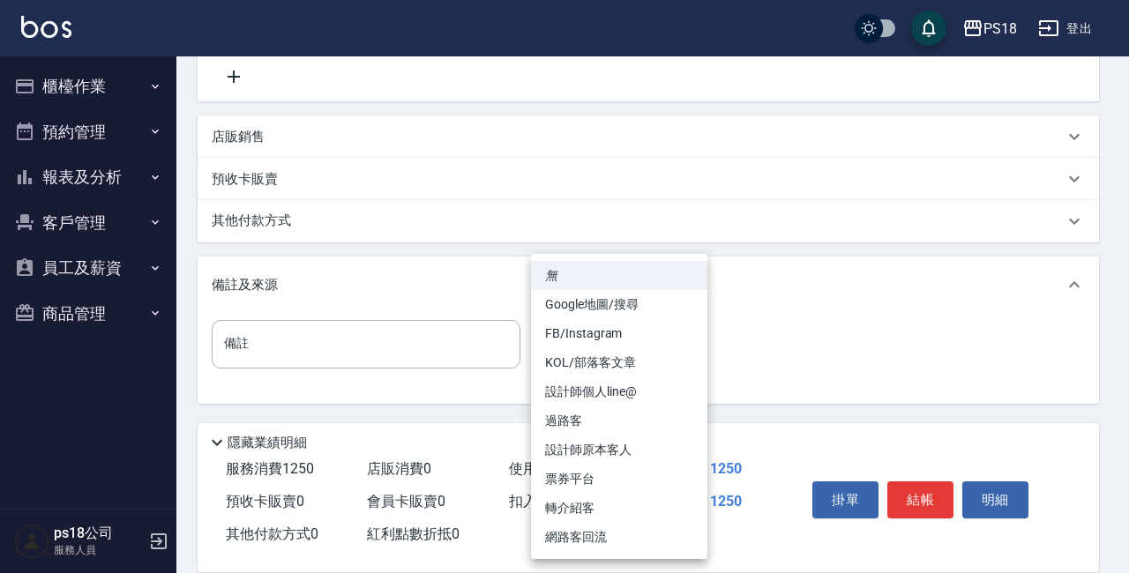
click at [684, 345] on body "PS18 登出 櫃檯作業 打帳單 帳單列表 現金收支登錄 材料自購登錄 排班表 現場電腦打卡 掃碼打卡 預約管理 預約管理 單日預約紀錄 單週預約紀錄 報表及…" at bounding box center [564, 68] width 1129 height 1009
click at [593, 451] on li "設計師原本客人" at bounding box center [619, 450] width 176 height 29
type input "設計師原本客人"
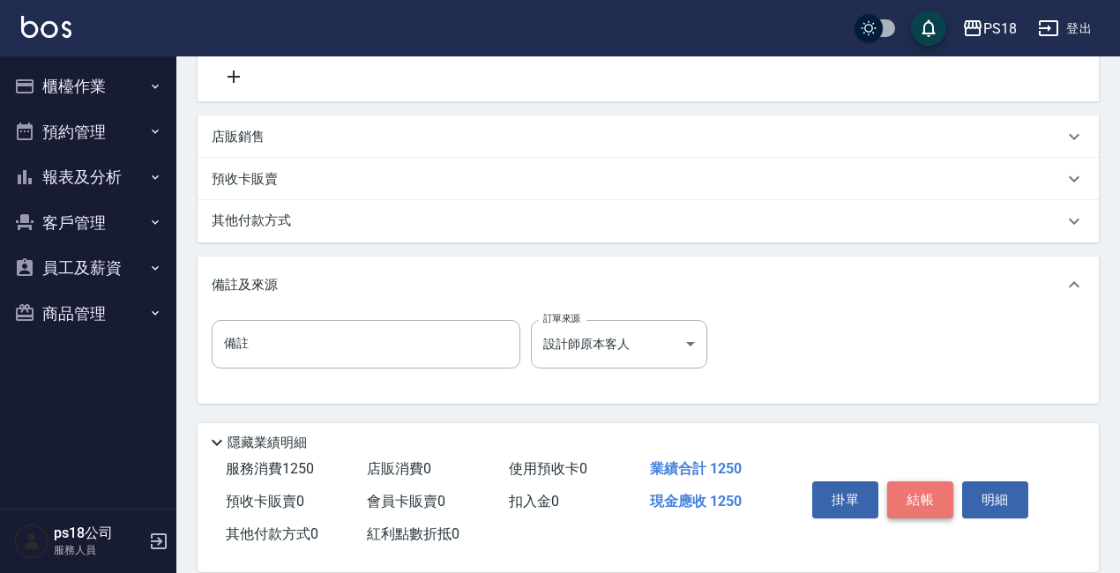
click at [921, 489] on button "結帳" at bounding box center [920, 499] width 66 height 37
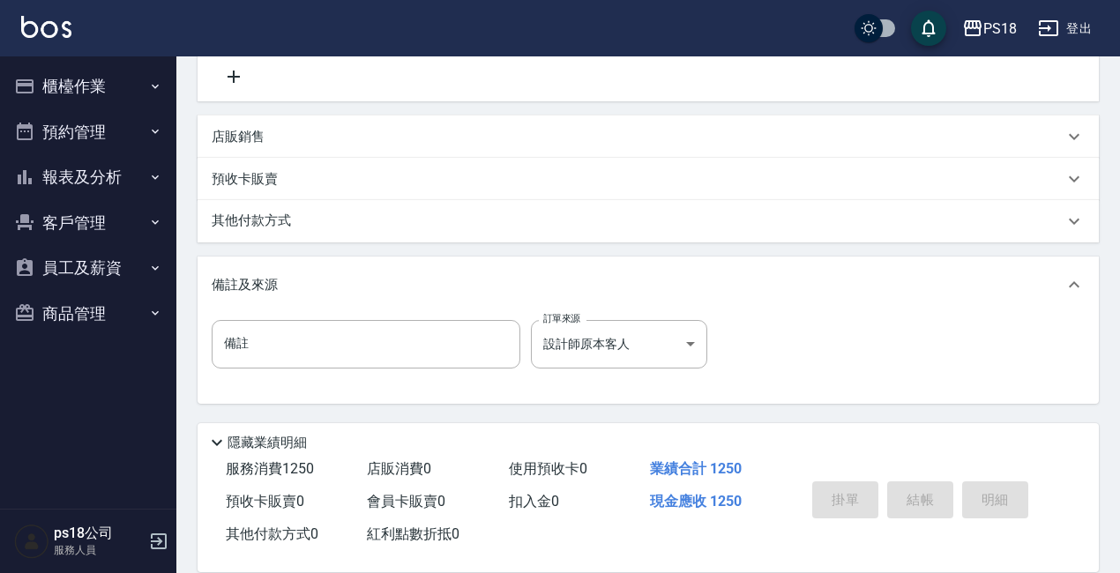
type input "2025/09/18 19:57"
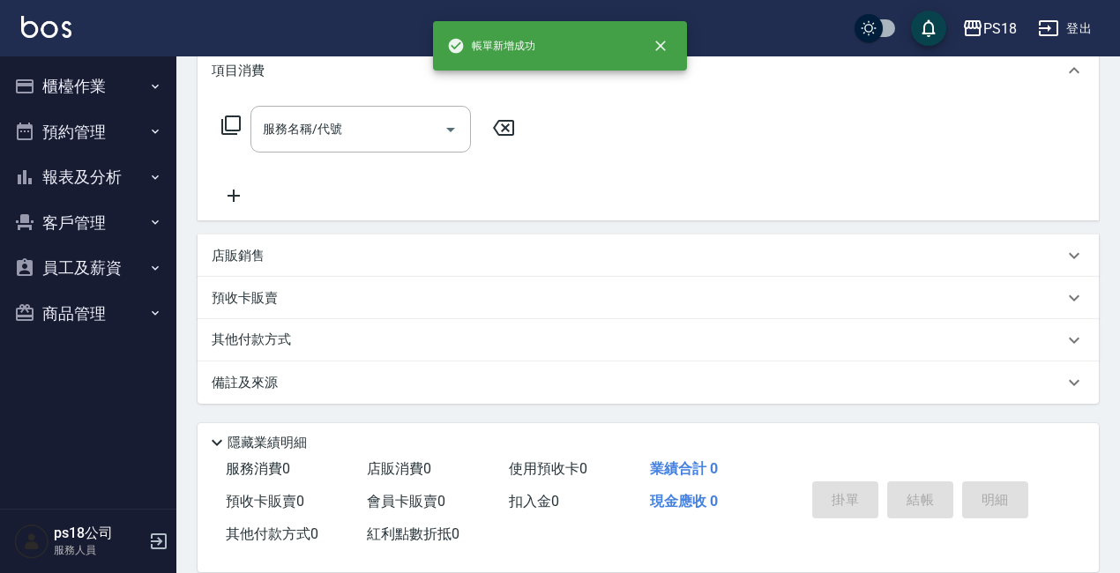
scroll to position [0, 0]
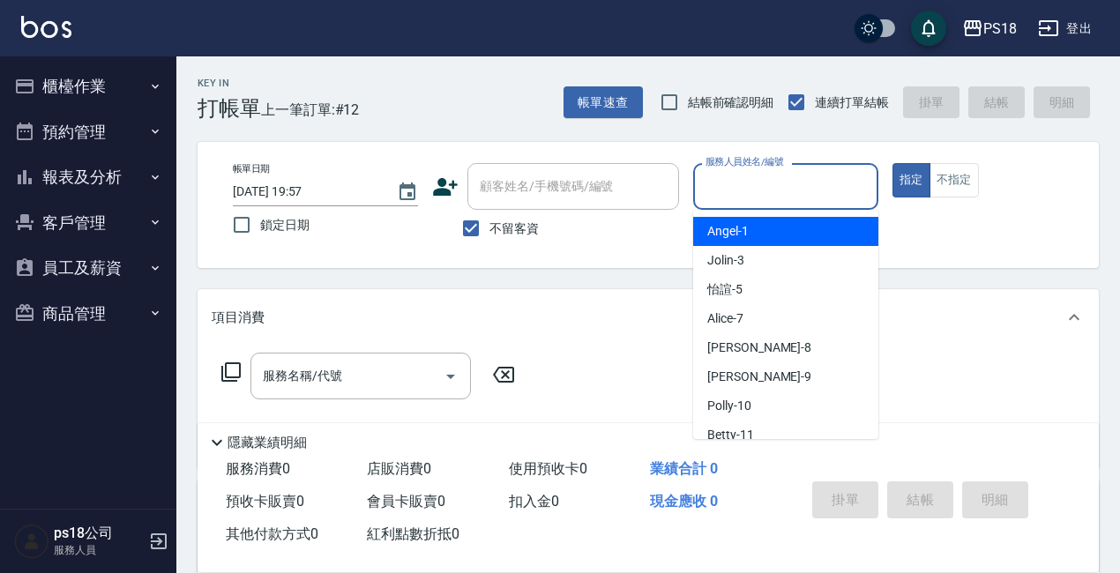
click at [761, 183] on input "服務人員姓名/編號" at bounding box center [785, 186] width 169 height 31
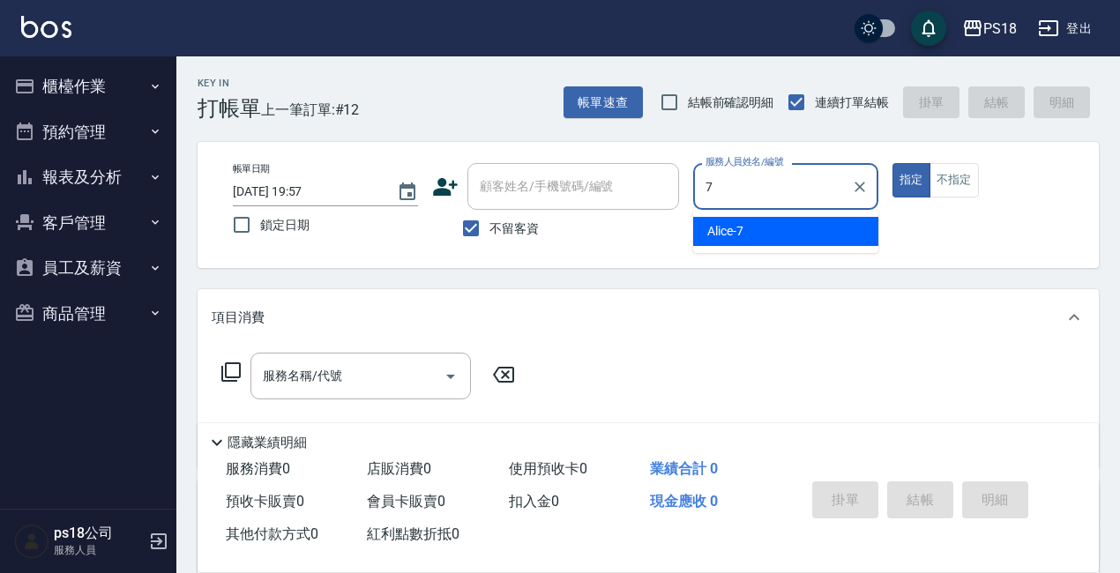
type input "Alice-7"
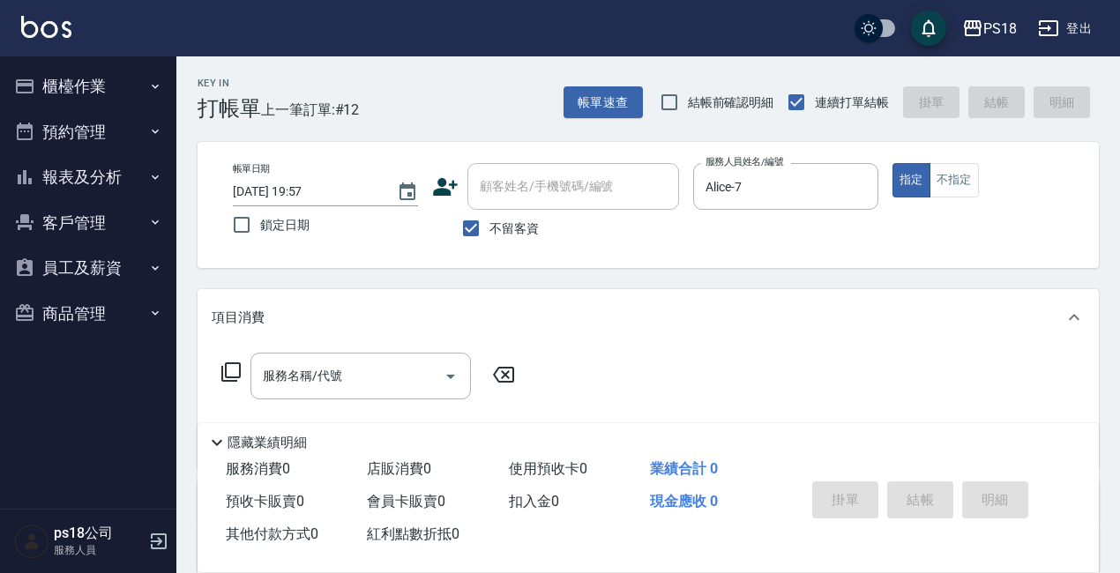
click at [233, 369] on icon at bounding box center [230, 372] width 21 height 21
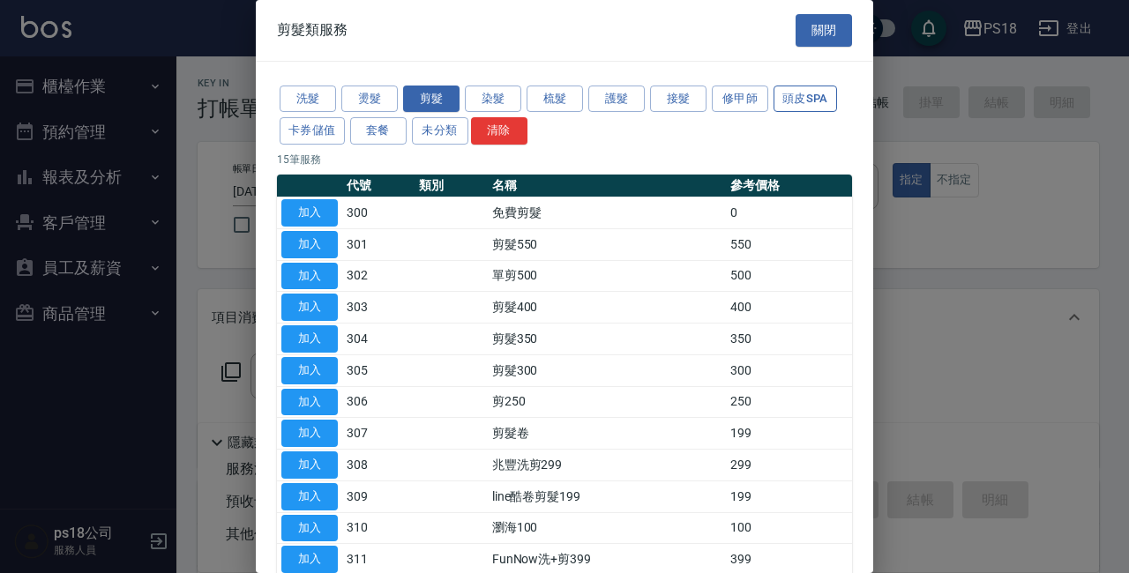
click at [810, 94] on button "頭皮SPA" at bounding box center [804, 99] width 63 height 27
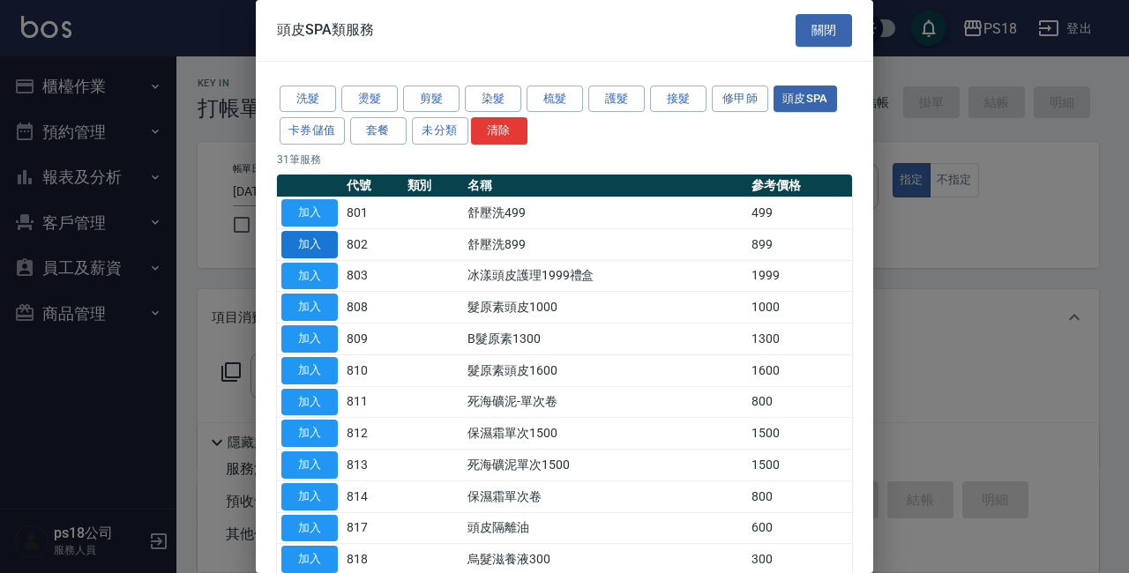
click at [319, 249] on button "加入" at bounding box center [309, 244] width 56 height 27
type input "舒壓洗899(802)"
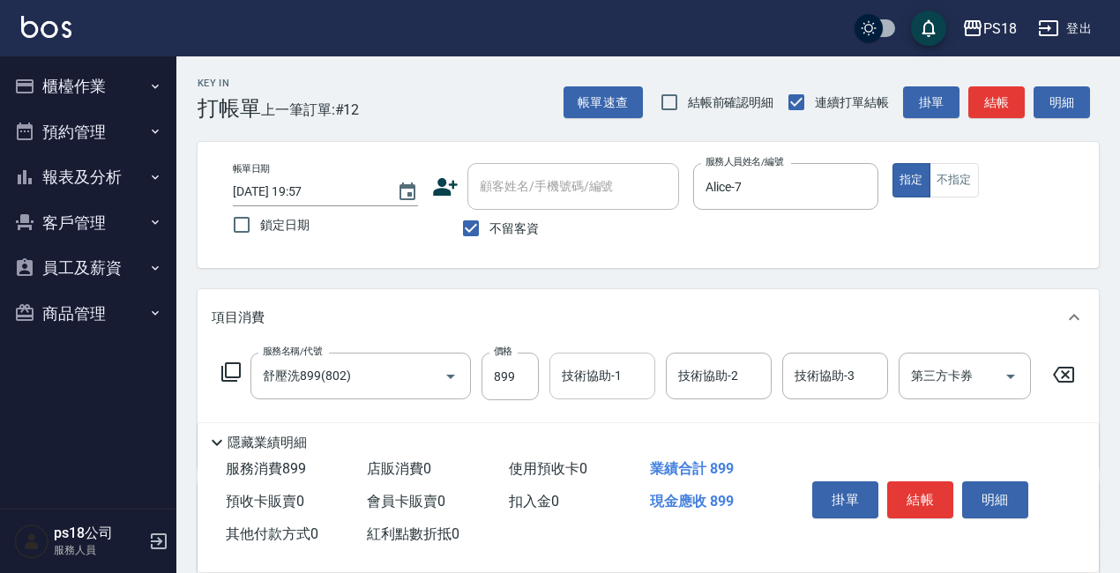
click at [586, 380] on input "技術協助-1" at bounding box center [602, 376] width 90 height 31
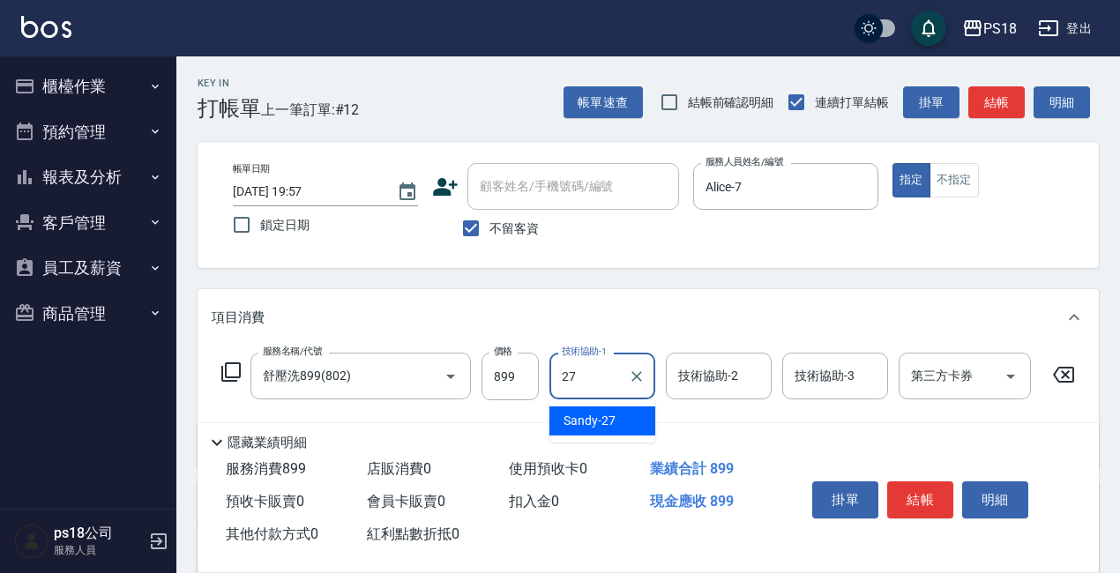
type input "Sandy-27"
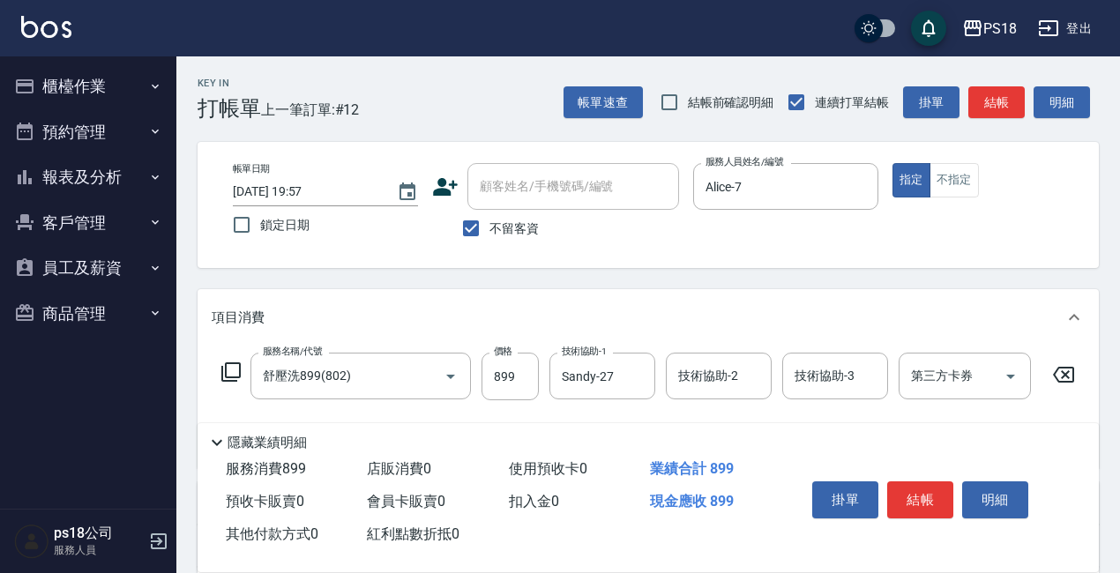
click at [232, 372] on icon at bounding box center [230, 372] width 21 height 21
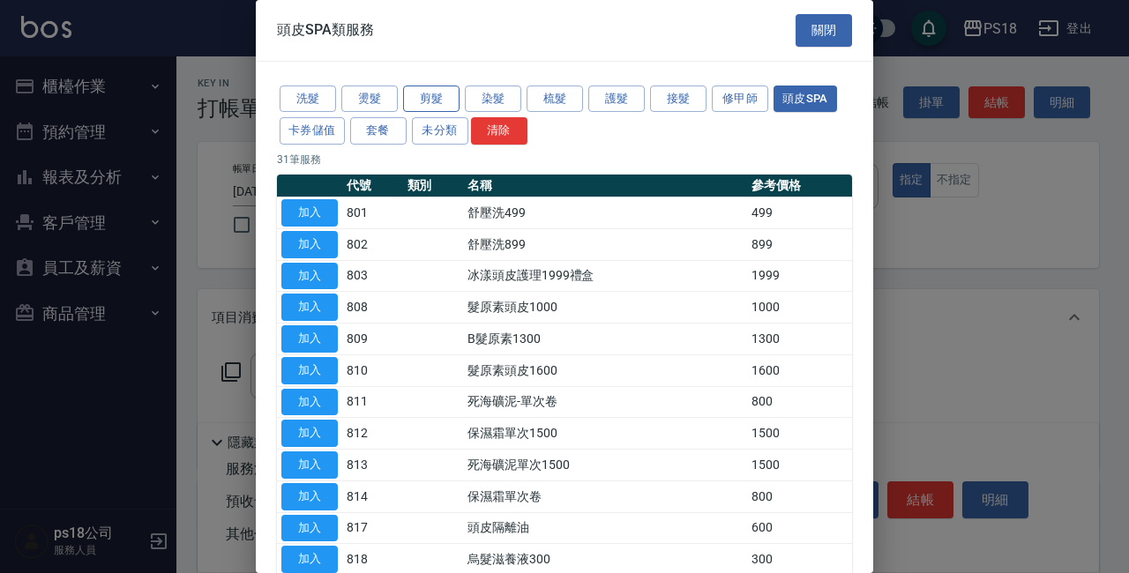
click at [432, 99] on button "剪髮" at bounding box center [431, 99] width 56 height 27
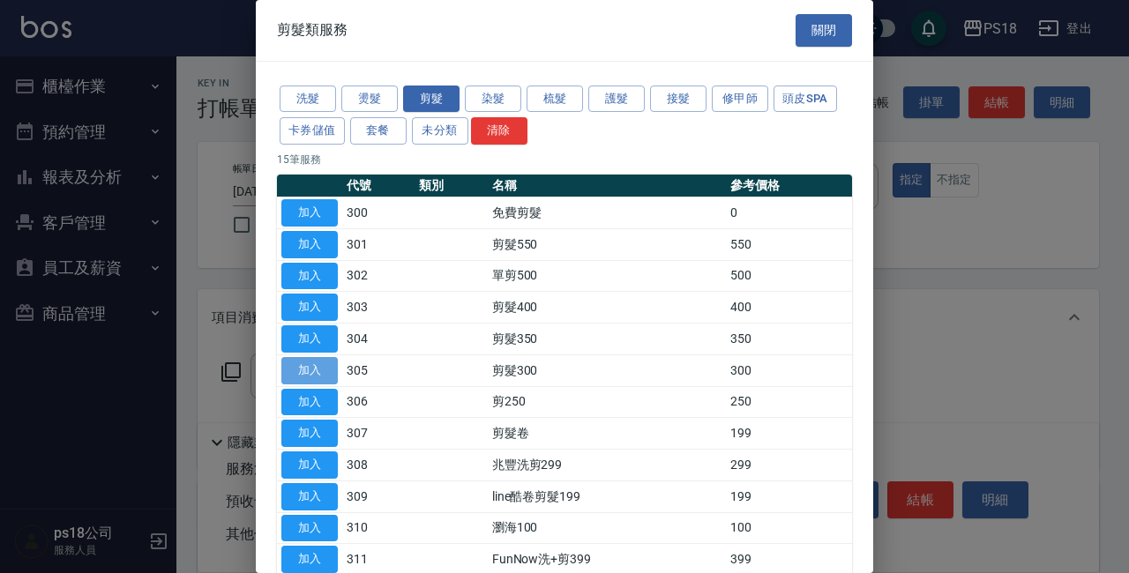
click at [286, 364] on button "加入" at bounding box center [309, 370] width 56 height 27
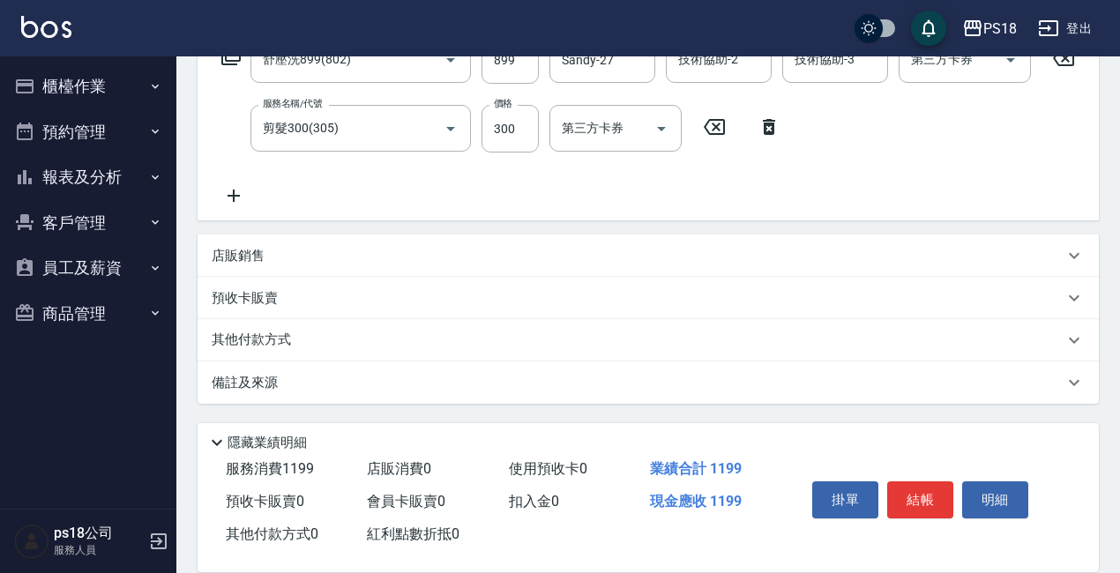
scroll to position [332, 0]
click at [262, 384] on p "備註及來源" at bounding box center [245, 383] width 66 height 19
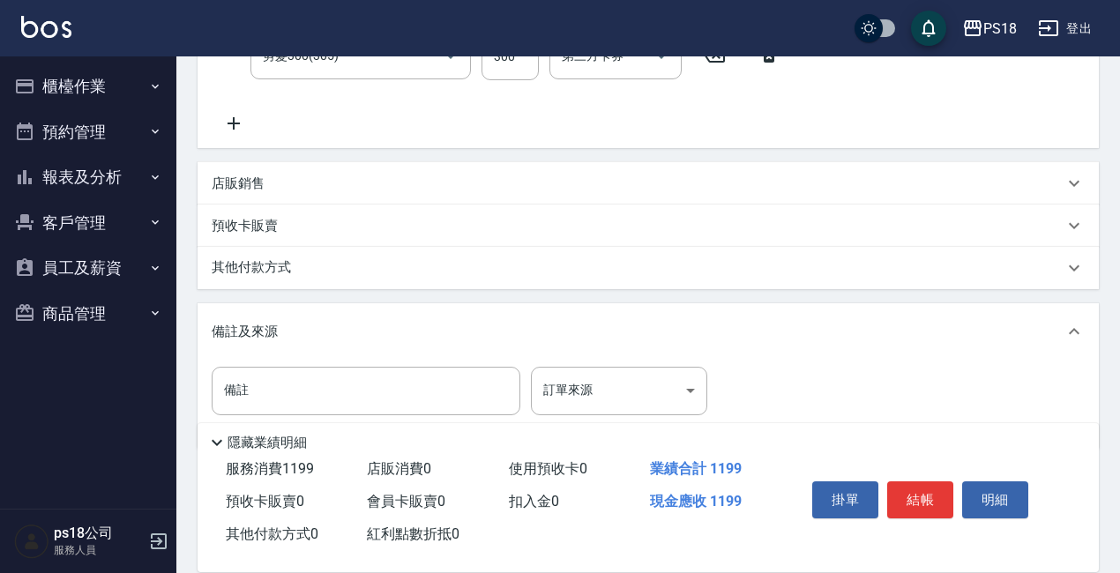
scroll to position [420, 0]
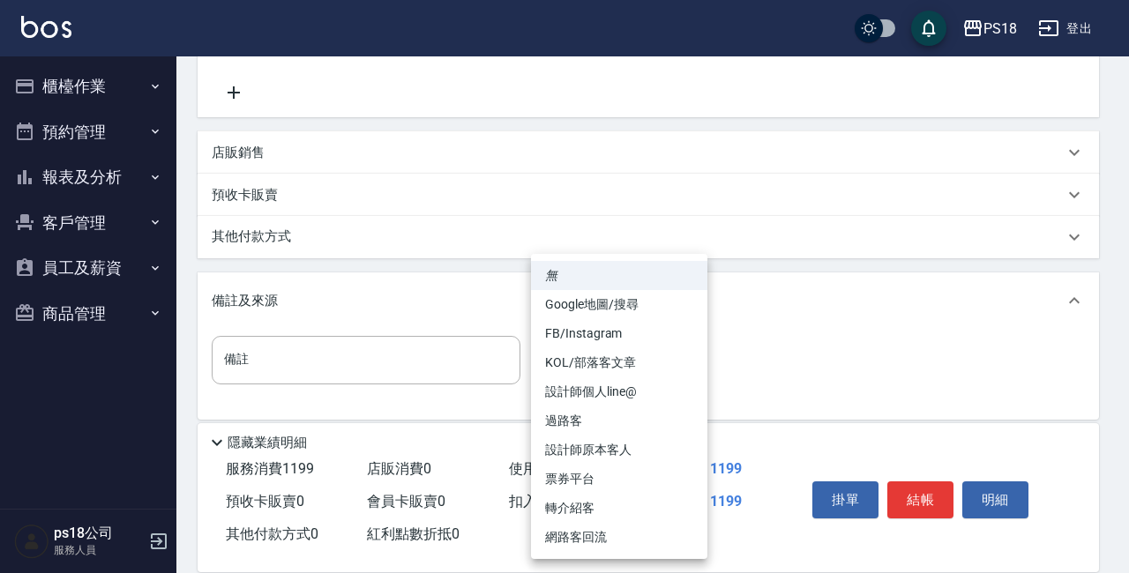
click at [684, 377] on body "PS18 登出 櫃檯作業 打帳單 帳單列表 現金收支登錄 材料自購登錄 排班表 現場電腦打卡 掃碼打卡 預約管理 預約管理 單日預約紀錄 單週預約紀錄 報表及…" at bounding box center [564, 84] width 1129 height 1009
click at [588, 451] on li "設計師原本客人" at bounding box center [619, 450] width 176 height 29
type input "設計師原本客人"
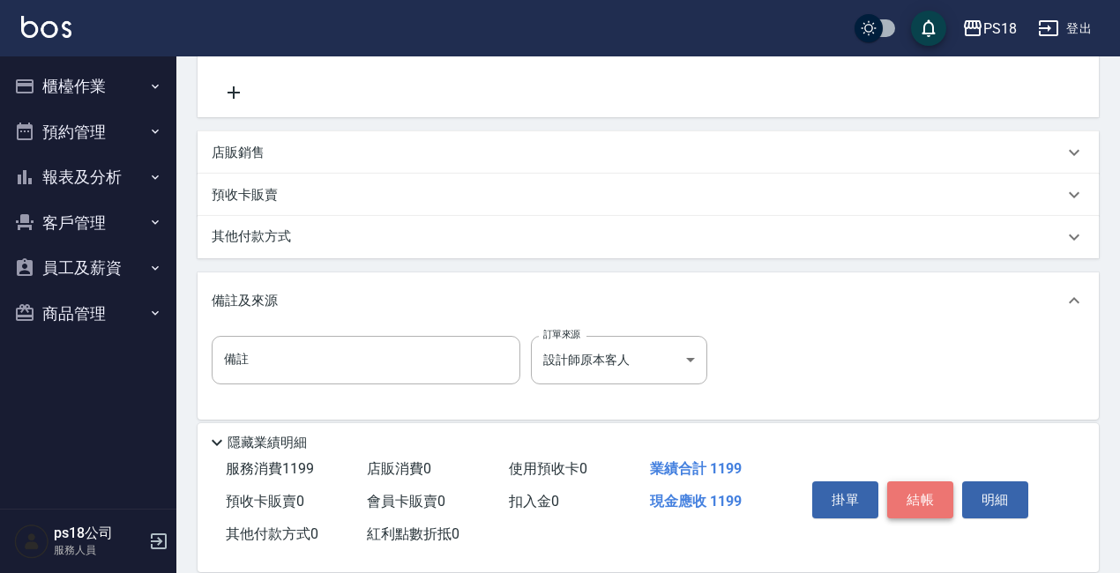
click at [929, 498] on button "結帳" at bounding box center [920, 499] width 66 height 37
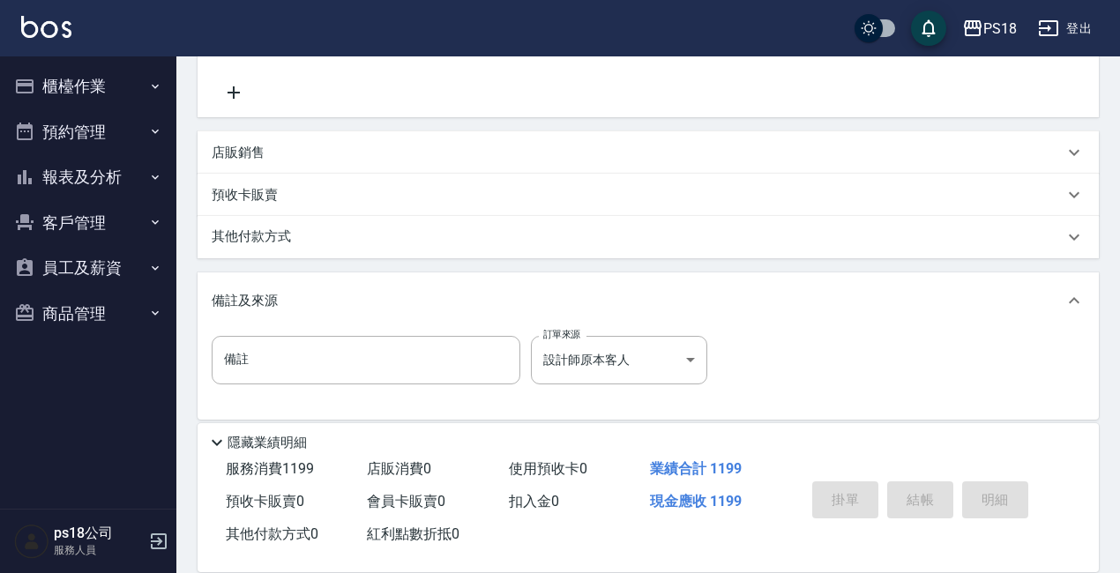
type input "2025/09/18 19:58"
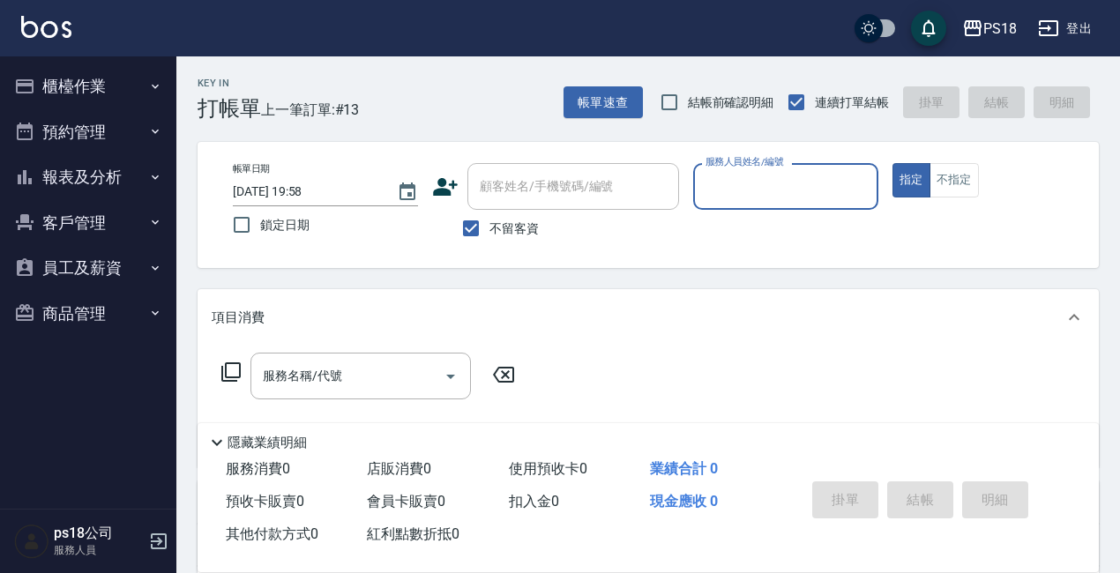
click at [88, 180] on button "報表及分析" at bounding box center [88, 177] width 162 height 46
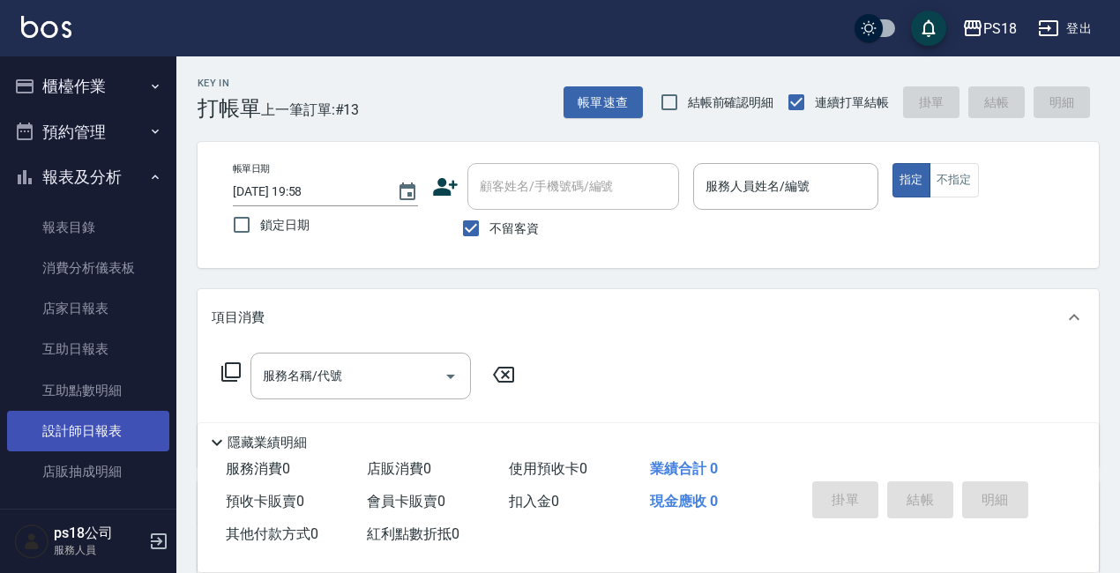
scroll to position [88, 0]
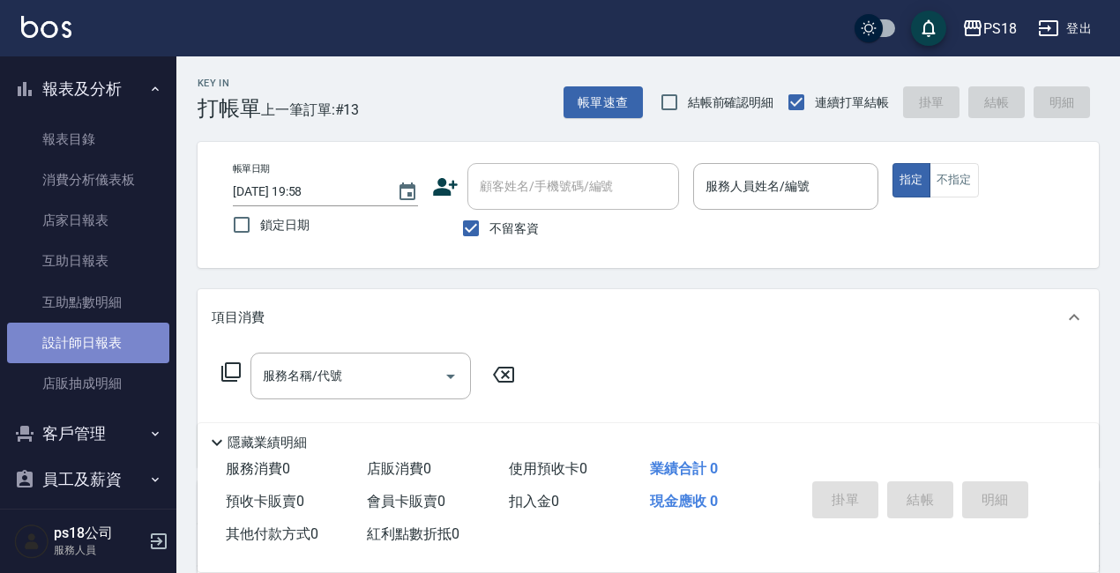
click at [93, 340] on link "設計師日報表" at bounding box center [88, 343] width 162 height 41
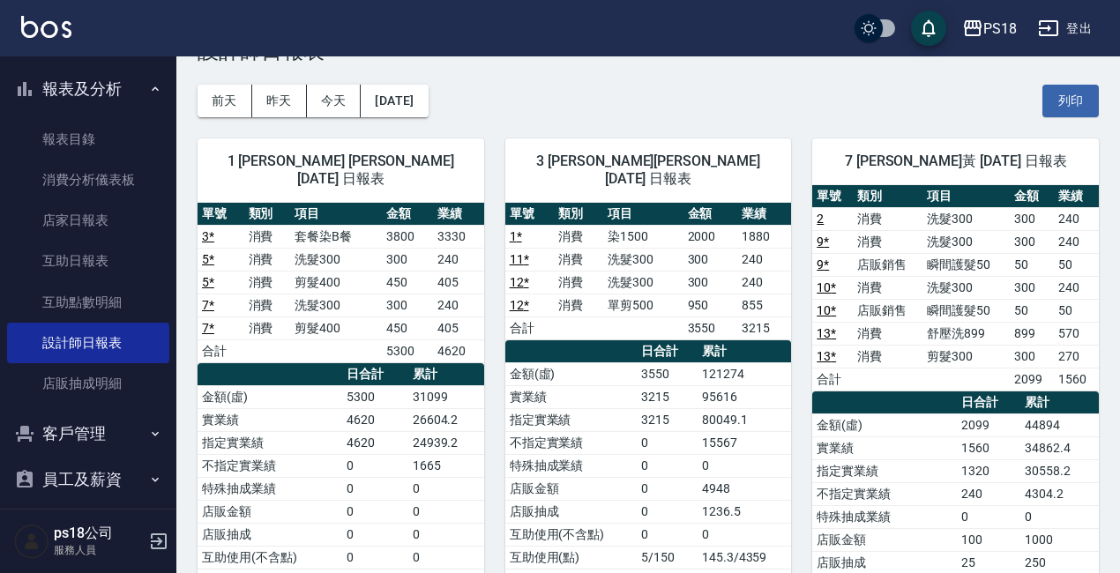
scroll to position [88, 0]
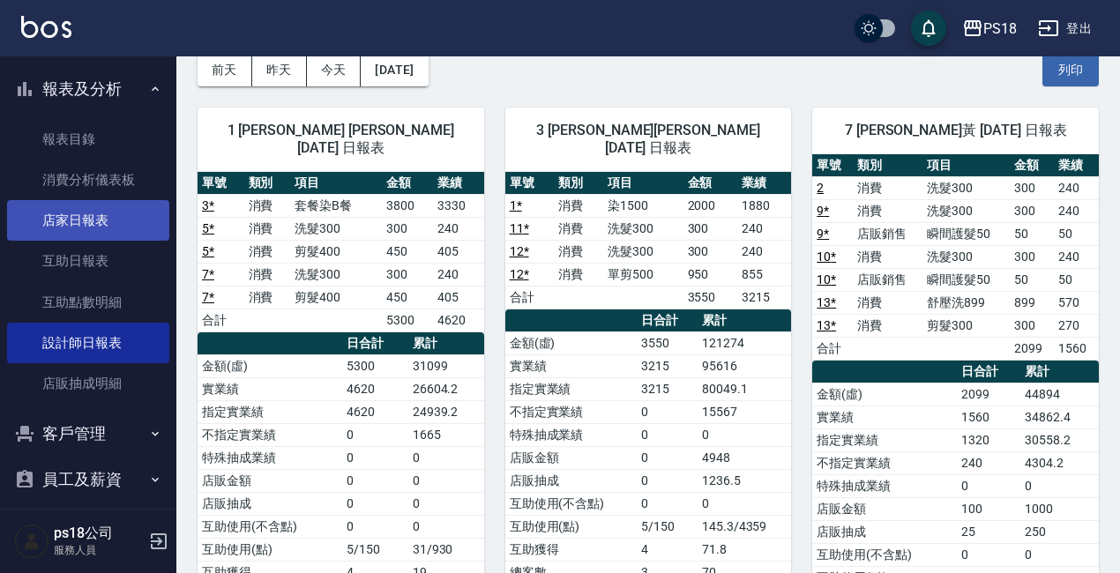
click at [82, 213] on link "店家日報表" at bounding box center [88, 220] width 162 height 41
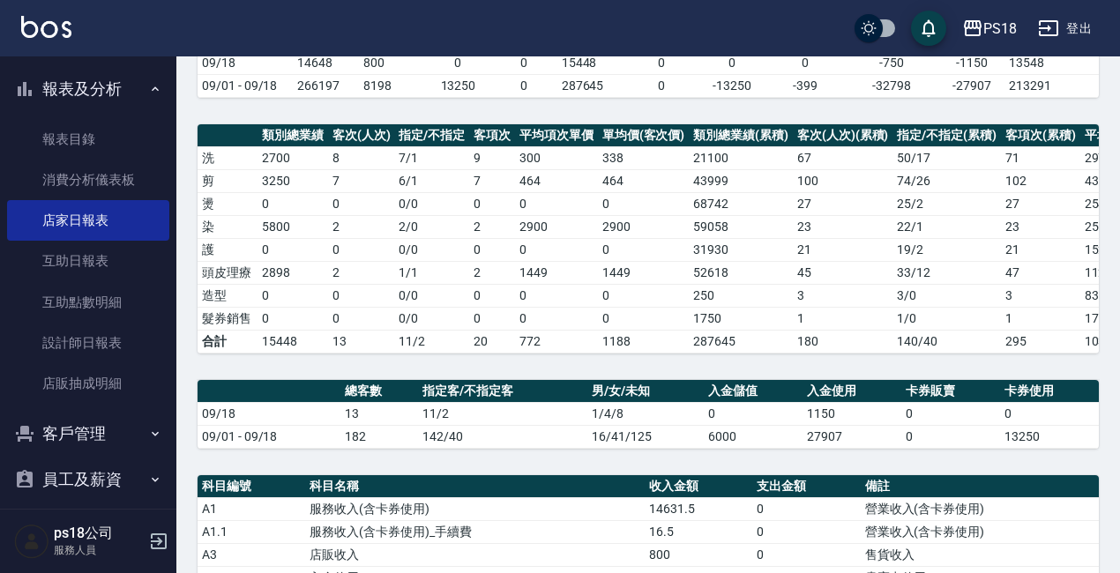
scroll to position [441, 0]
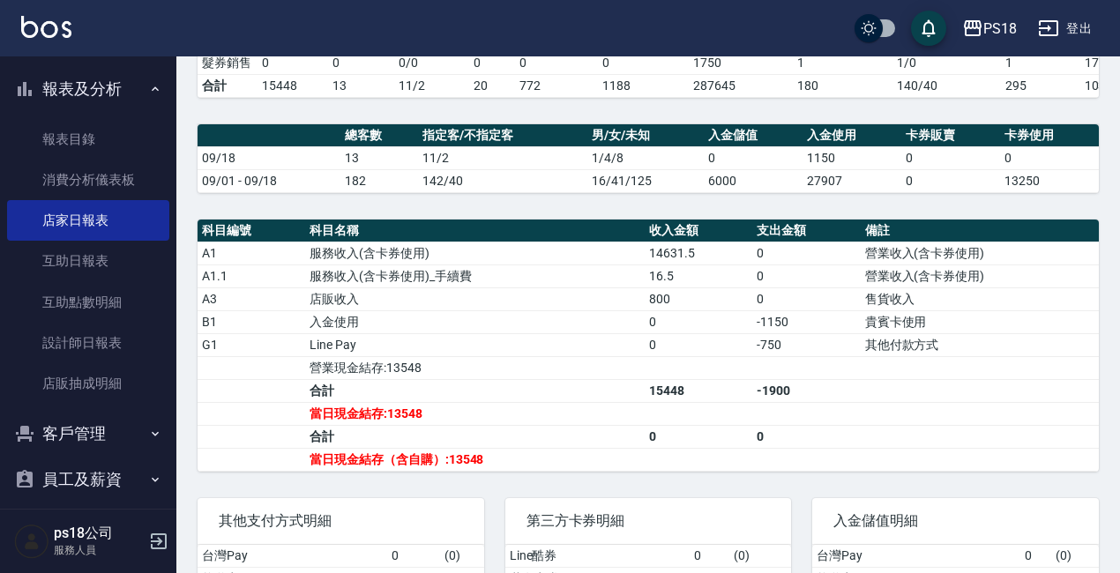
click at [142, 80] on button "報表及分析" at bounding box center [88, 89] width 162 height 46
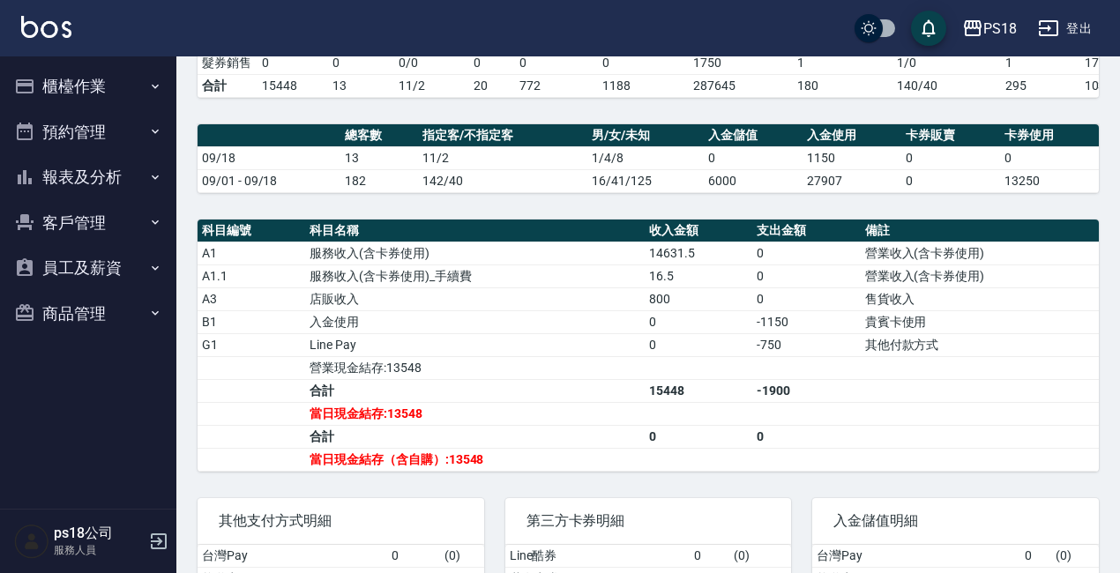
scroll to position [0, 0]
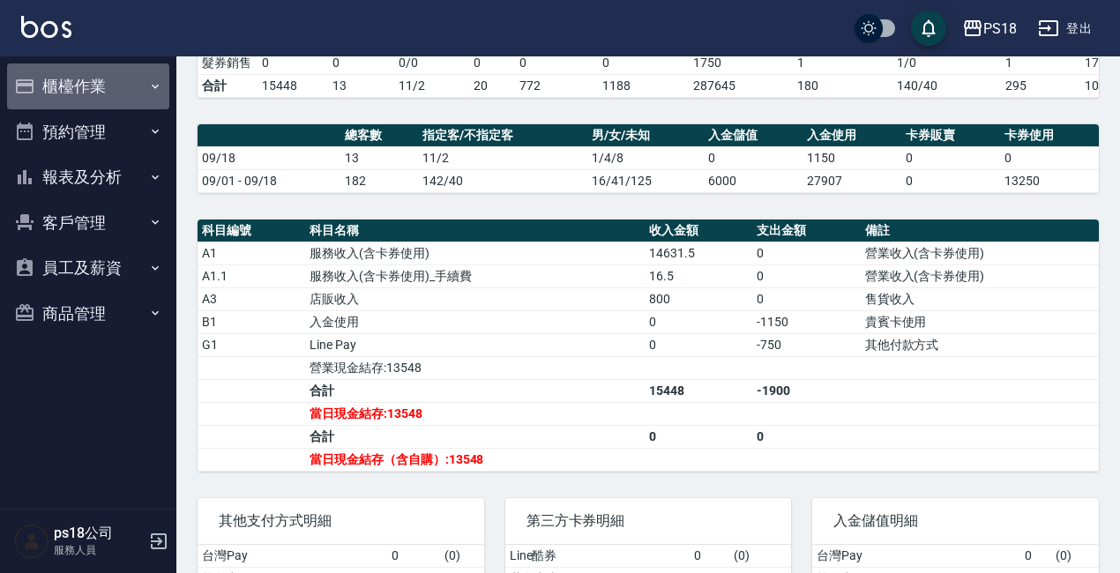
click at [48, 83] on button "櫃檯作業" at bounding box center [88, 86] width 162 height 46
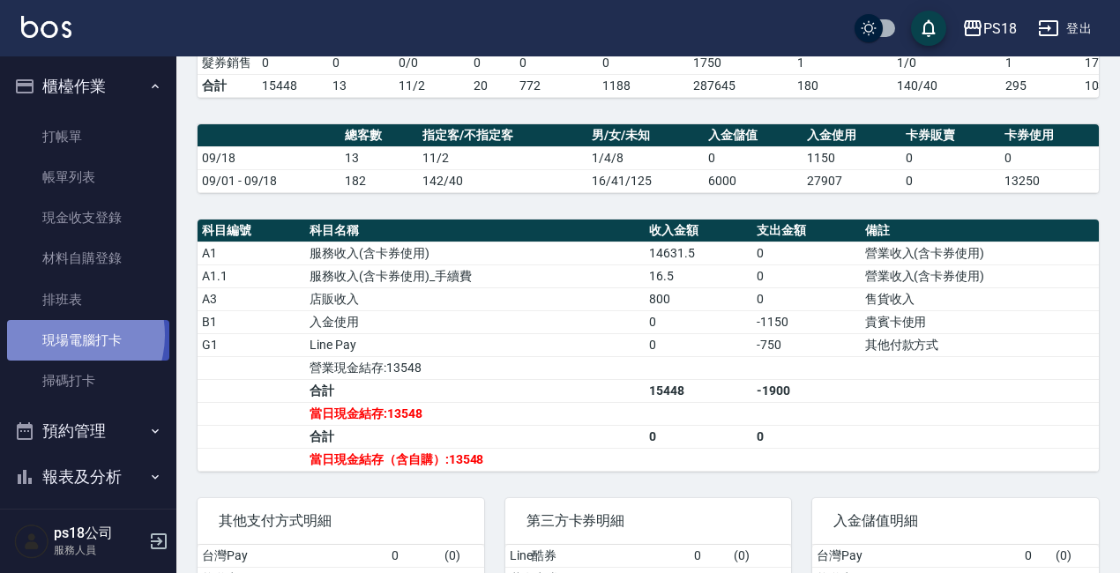
click at [61, 335] on link "現場電腦打卡" at bounding box center [88, 340] width 162 height 41
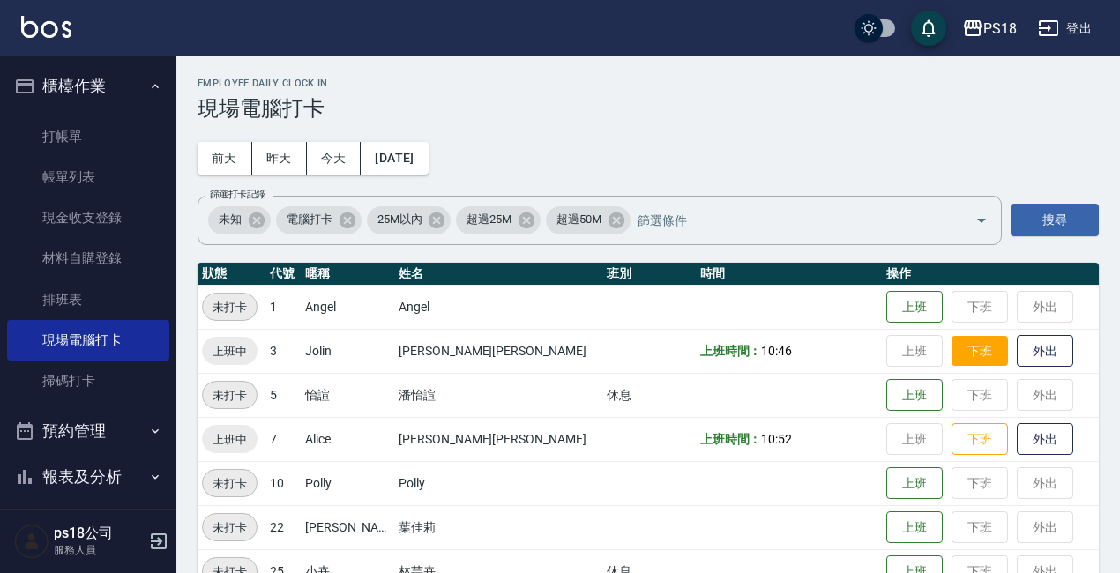
click at [951, 347] on button "下班" at bounding box center [979, 351] width 56 height 31
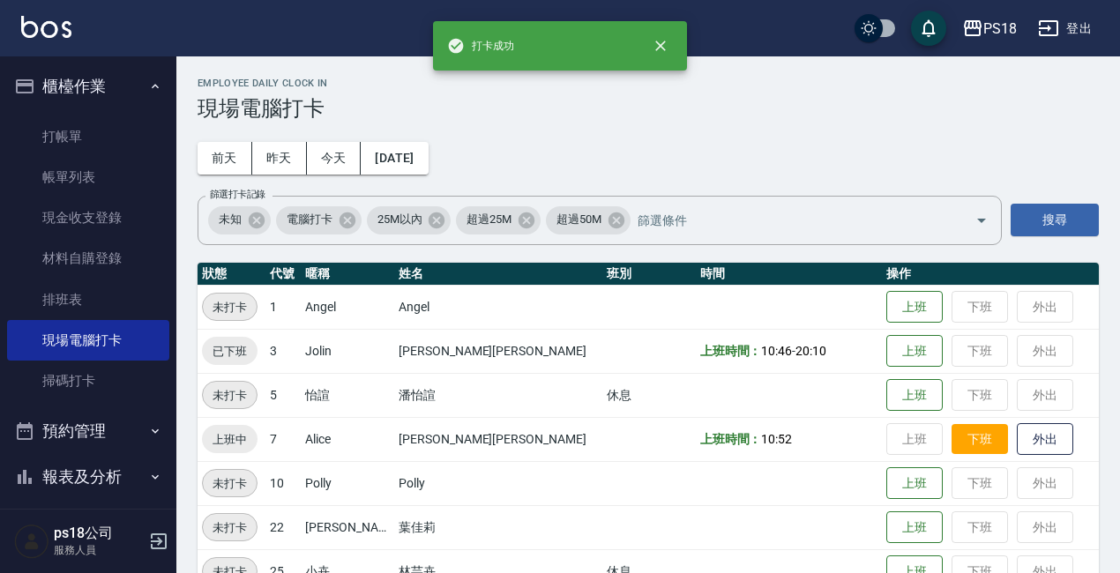
click at [951, 447] on button "下班" at bounding box center [979, 439] width 56 height 31
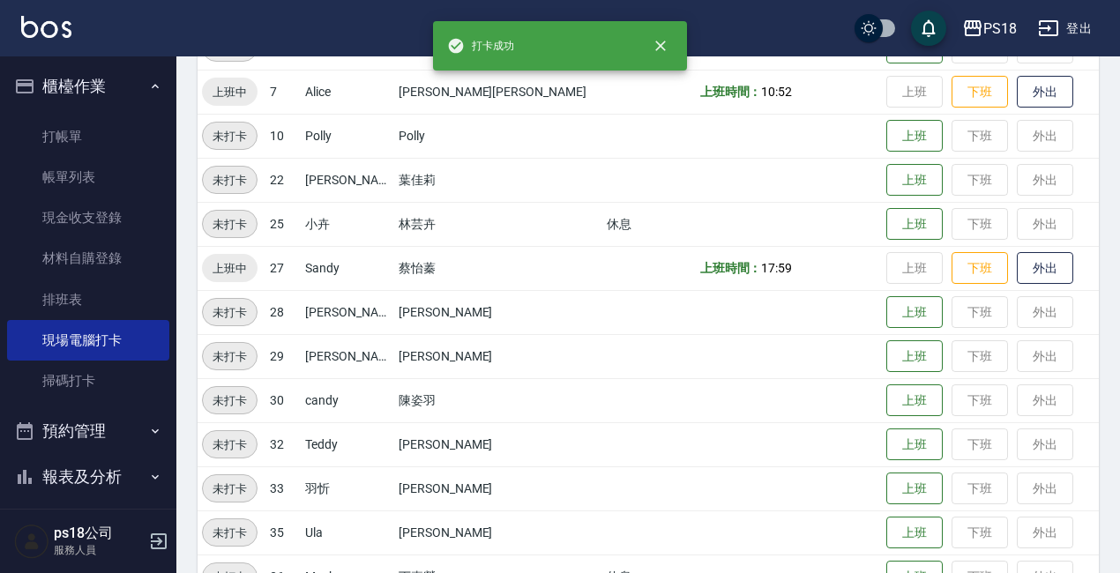
scroll to position [353, 0]
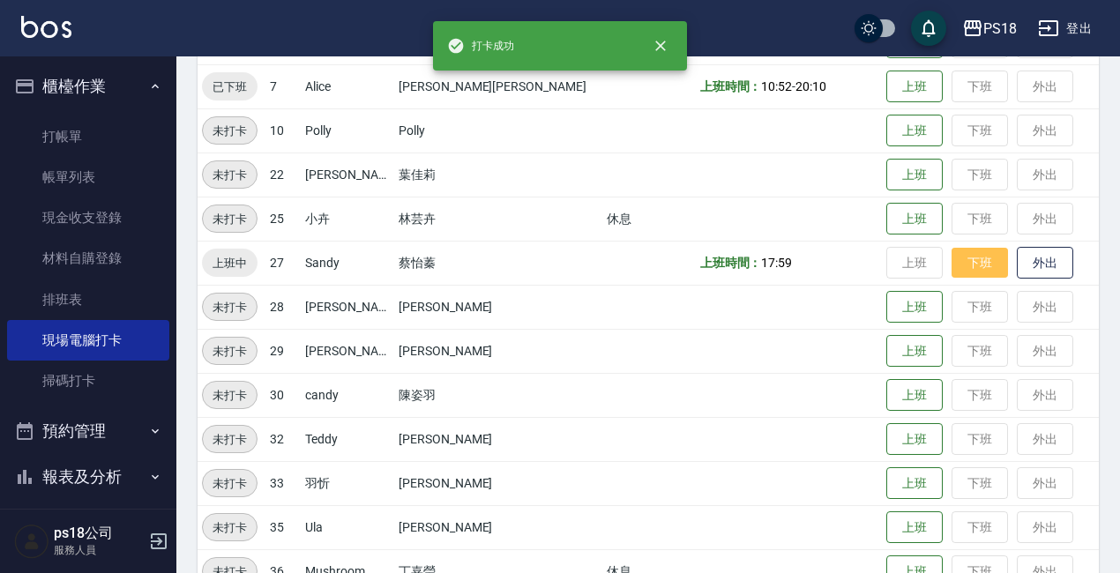
click at [951, 265] on button "下班" at bounding box center [979, 263] width 56 height 31
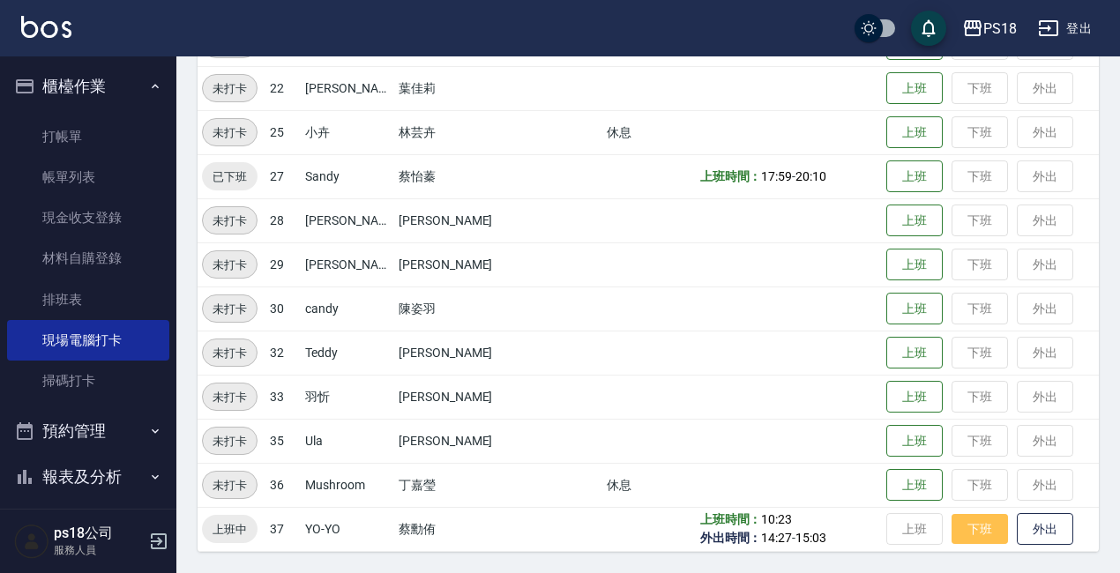
click at [953, 518] on button "下班" at bounding box center [979, 529] width 56 height 31
